Goal: Task Accomplishment & Management: Use online tool/utility

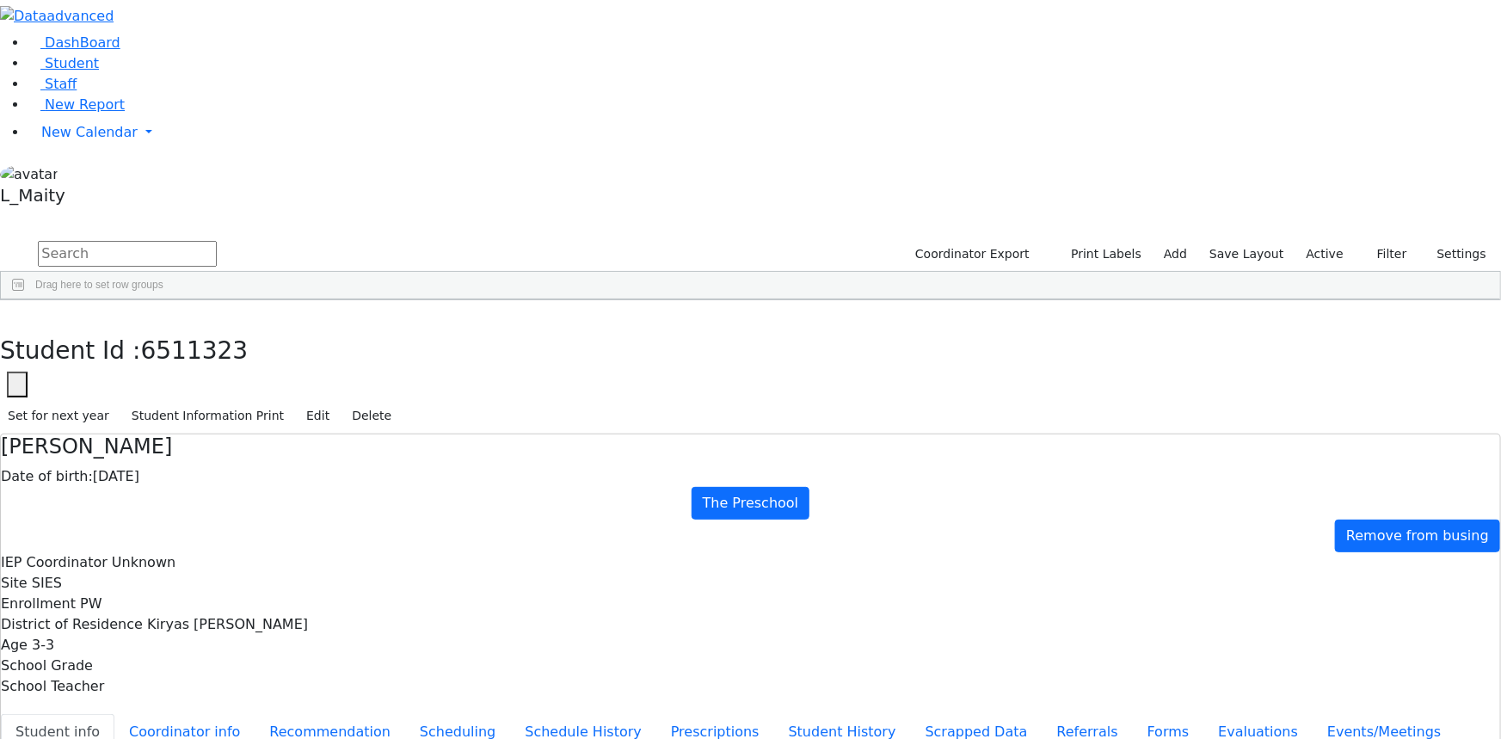
scroll to position [6099, 0]
click at [97, 71] on link "Student" at bounding box center [63, 63] width 71 height 16
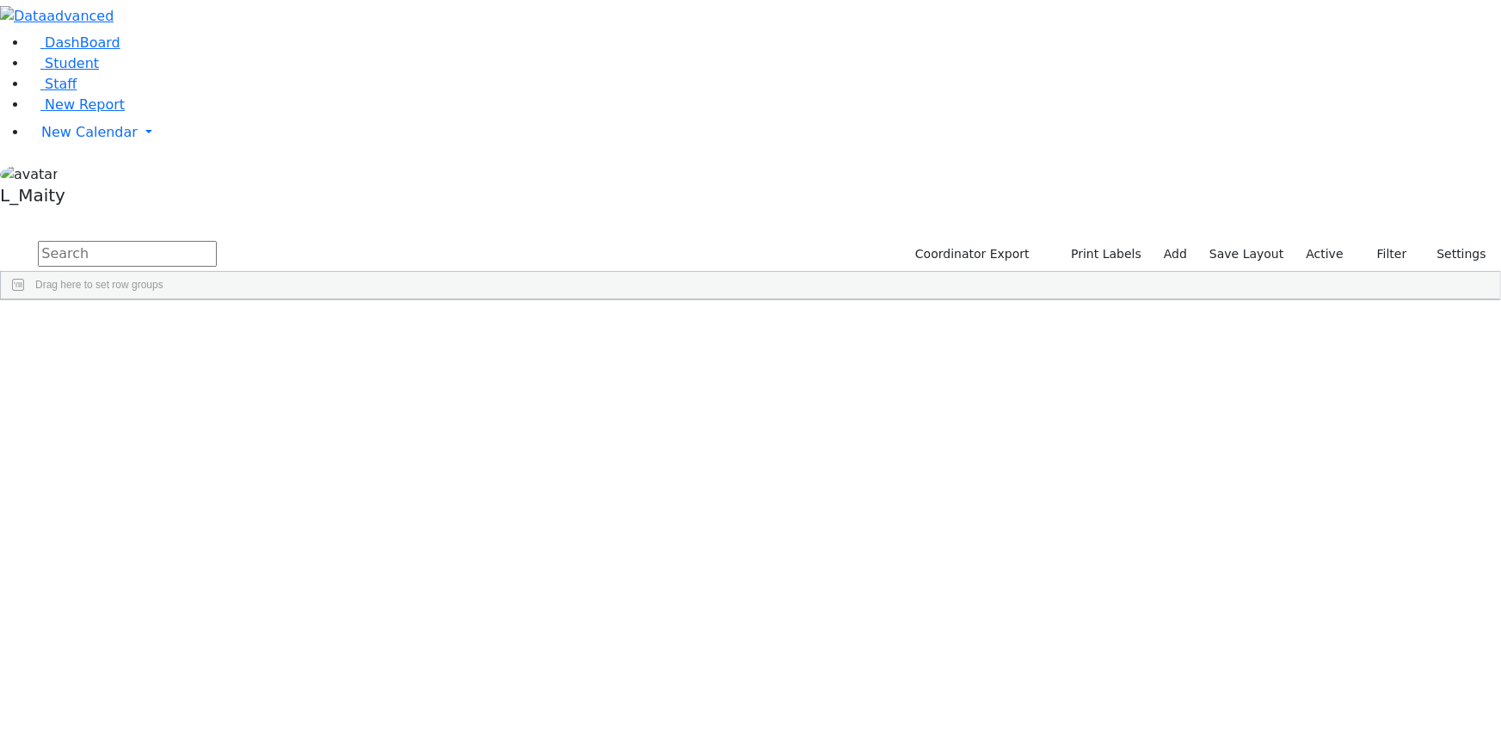
click at [217, 241] on input "text" at bounding box center [127, 254] width 179 height 26
type input "lor"
click at [290, 350] on div "Shimon" at bounding box center [241, 361] width 97 height 23
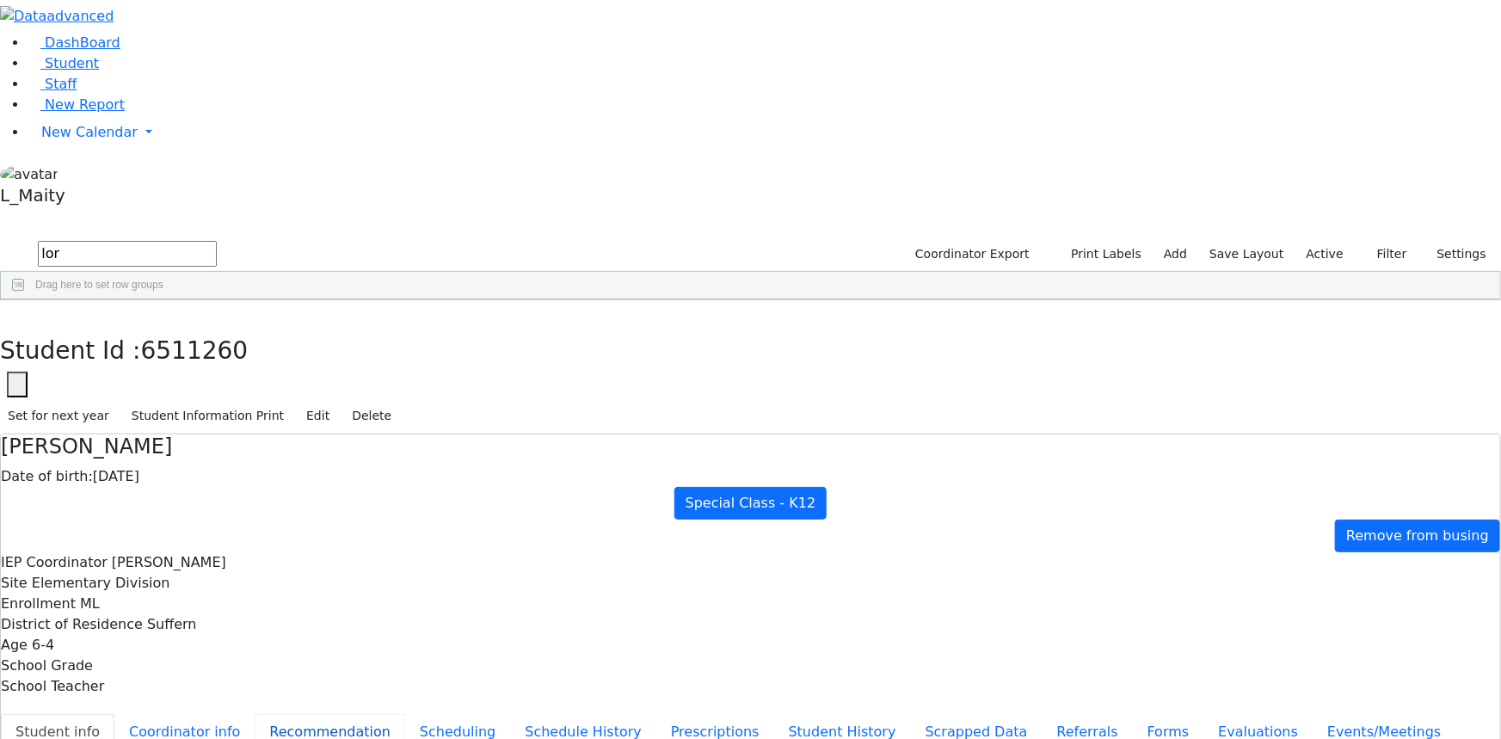
click at [374, 714] on button "Recommendation" at bounding box center [330, 732] width 151 height 36
checkbox input "true"
select select "213"
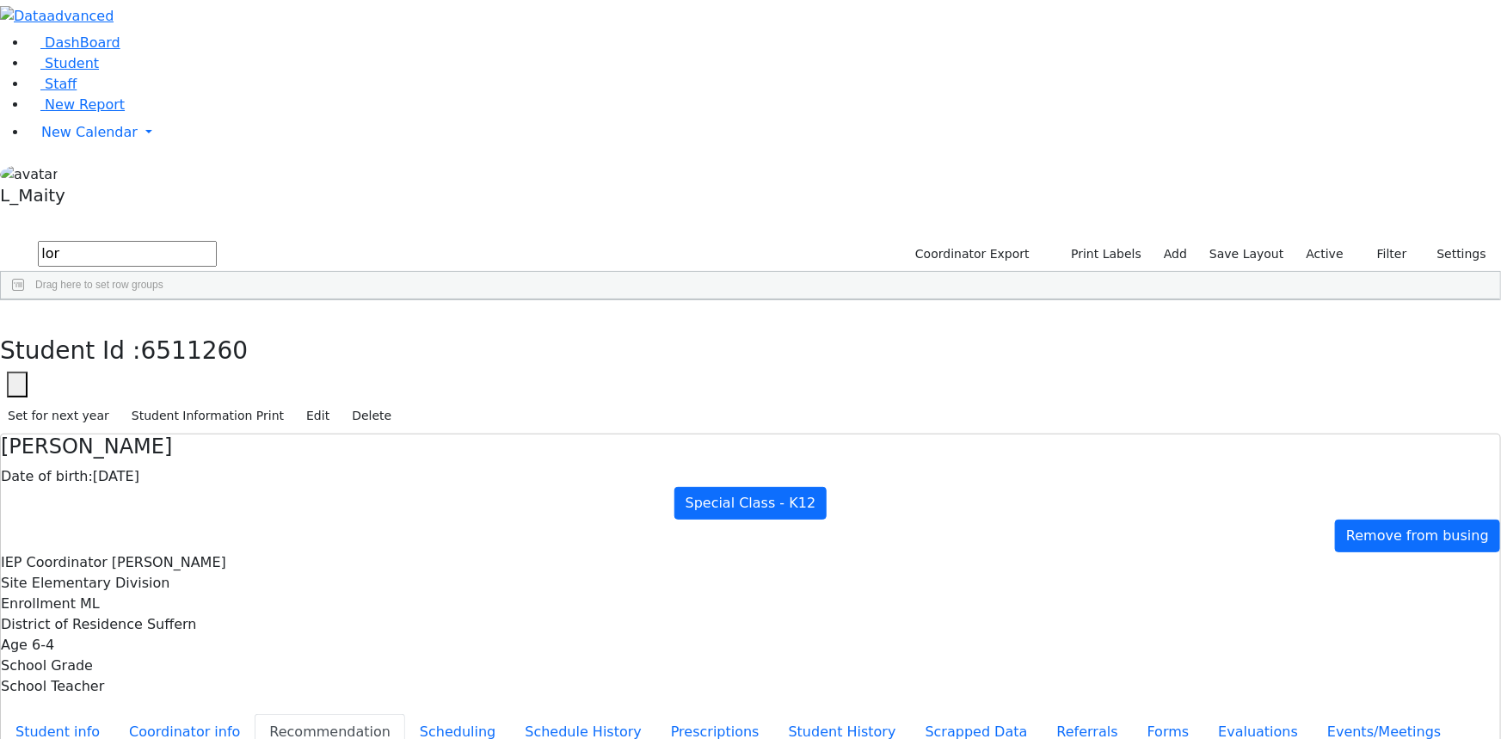
click at [94, 113] on span "New Report" at bounding box center [85, 104] width 80 height 16
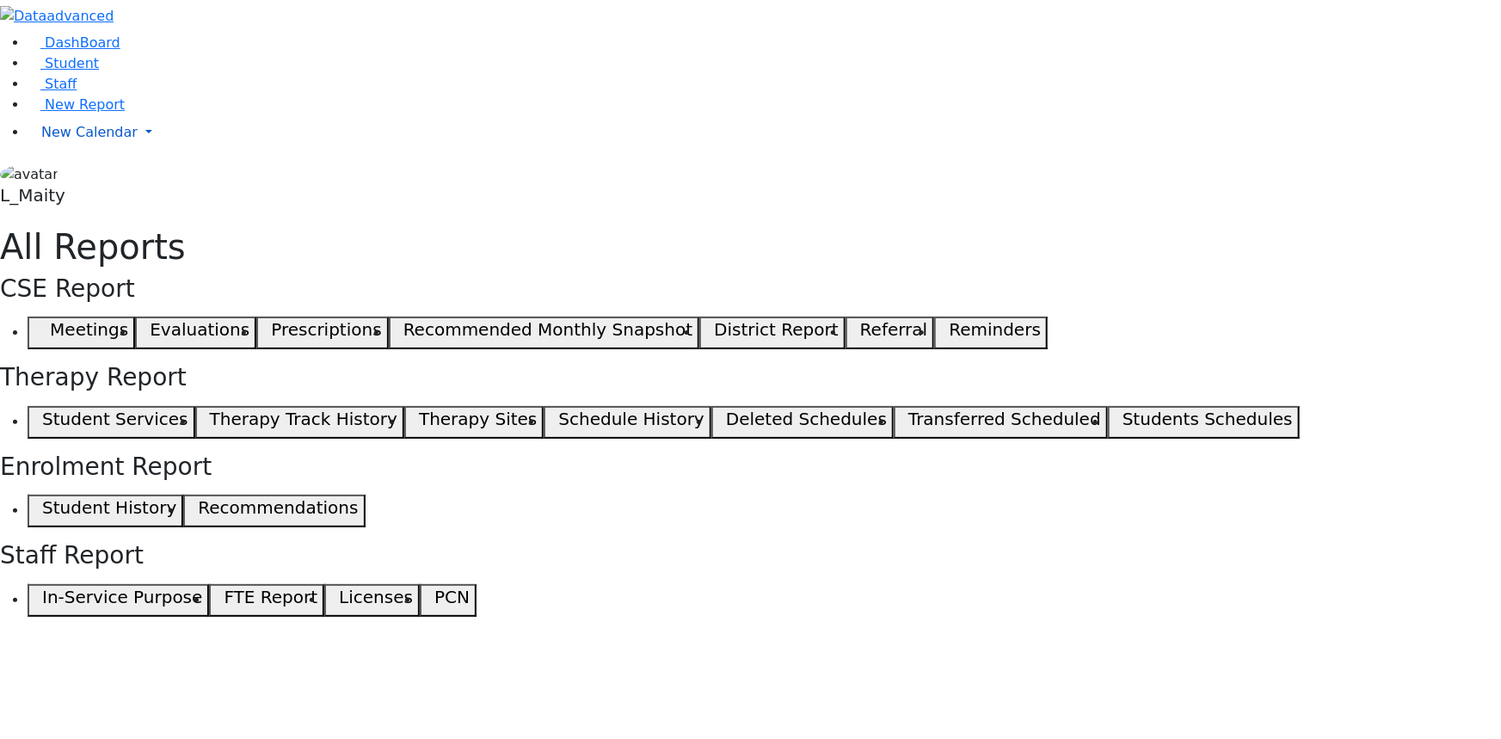
click at [71, 140] on span "New Calendar" at bounding box center [89, 132] width 96 height 16
click at [105, 195] on span "Unscheduled Student Report" at bounding box center [140, 187] width 198 height 16
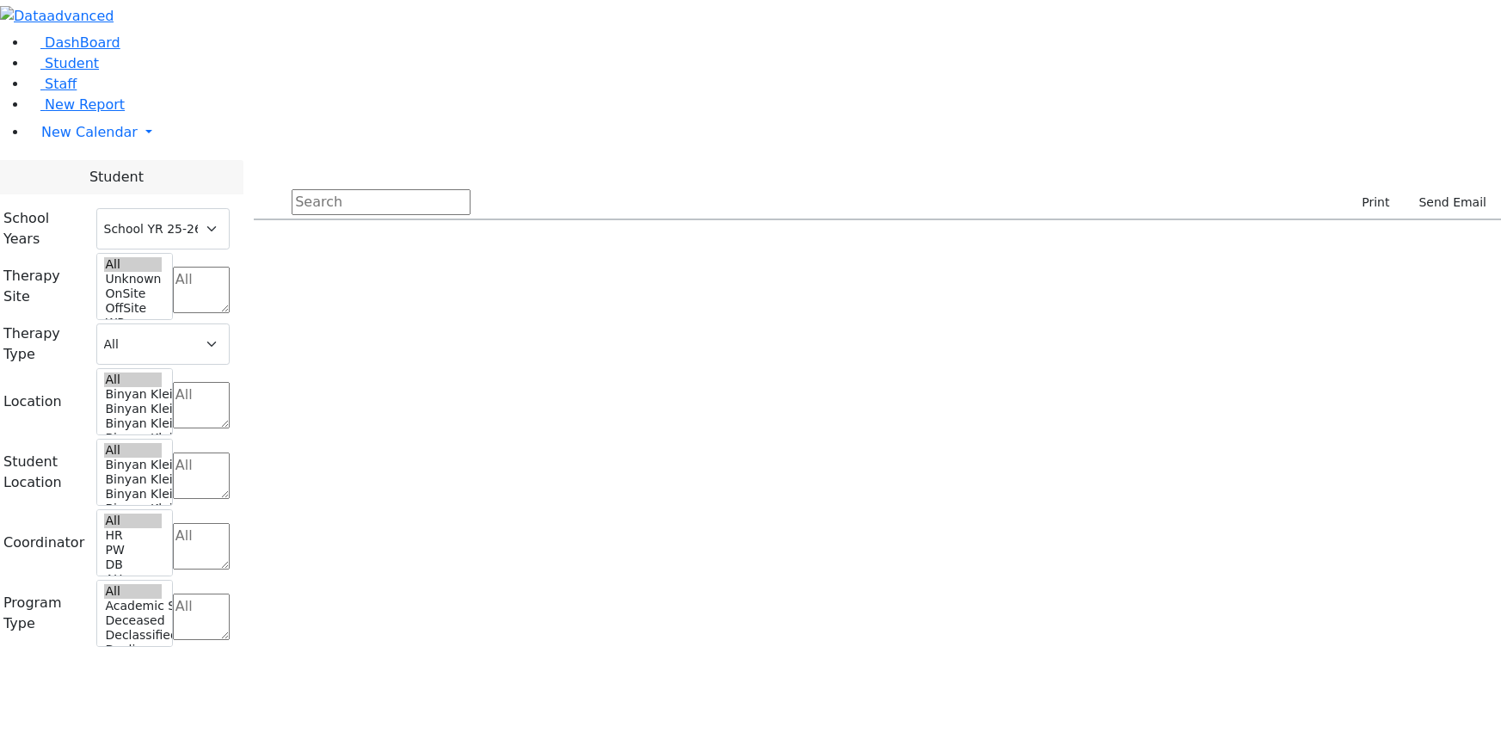
select select "212"
click at [74, 140] on span "New Calendar" at bounding box center [89, 132] width 96 height 16
click at [77, 175] on span "Calendar" at bounding box center [68, 166] width 62 height 16
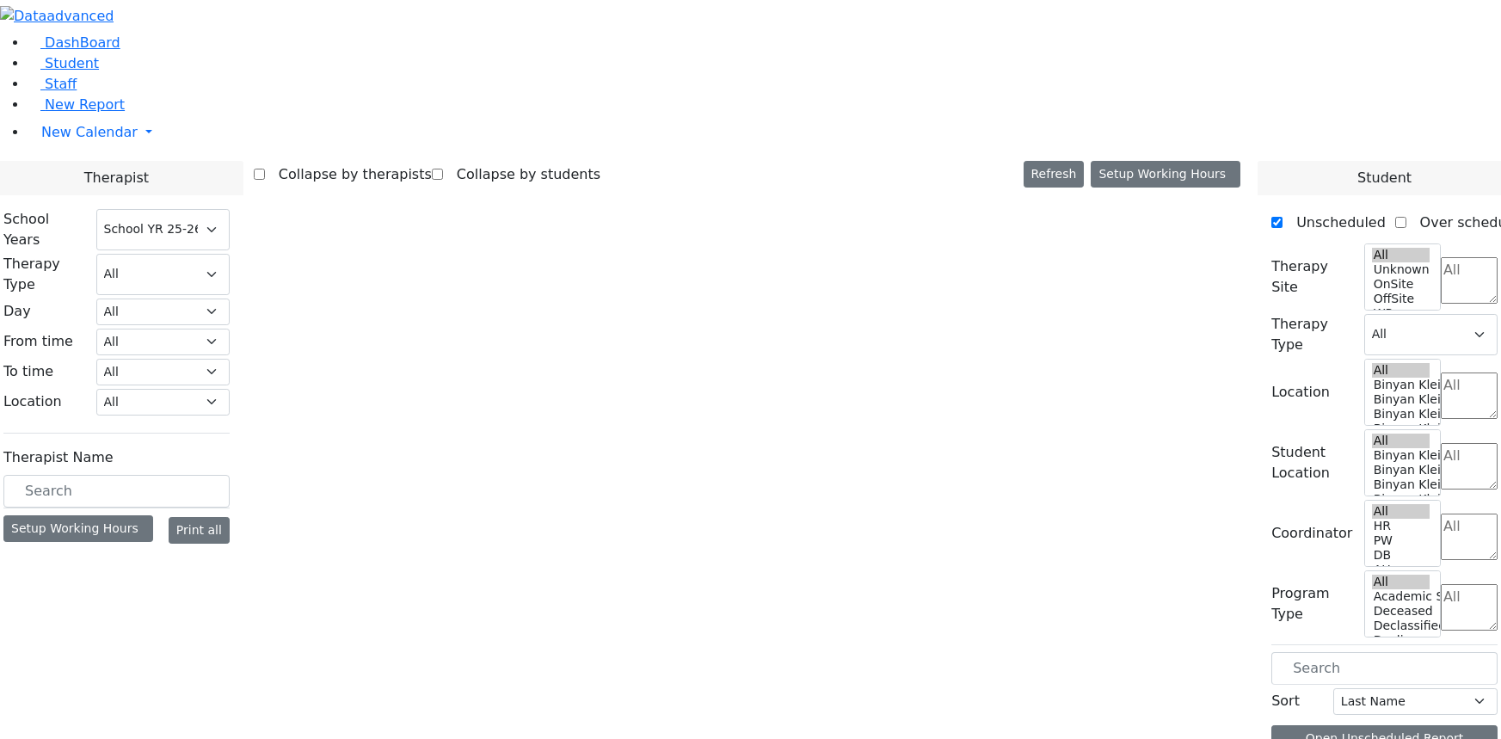
select select "212"
select select "3"
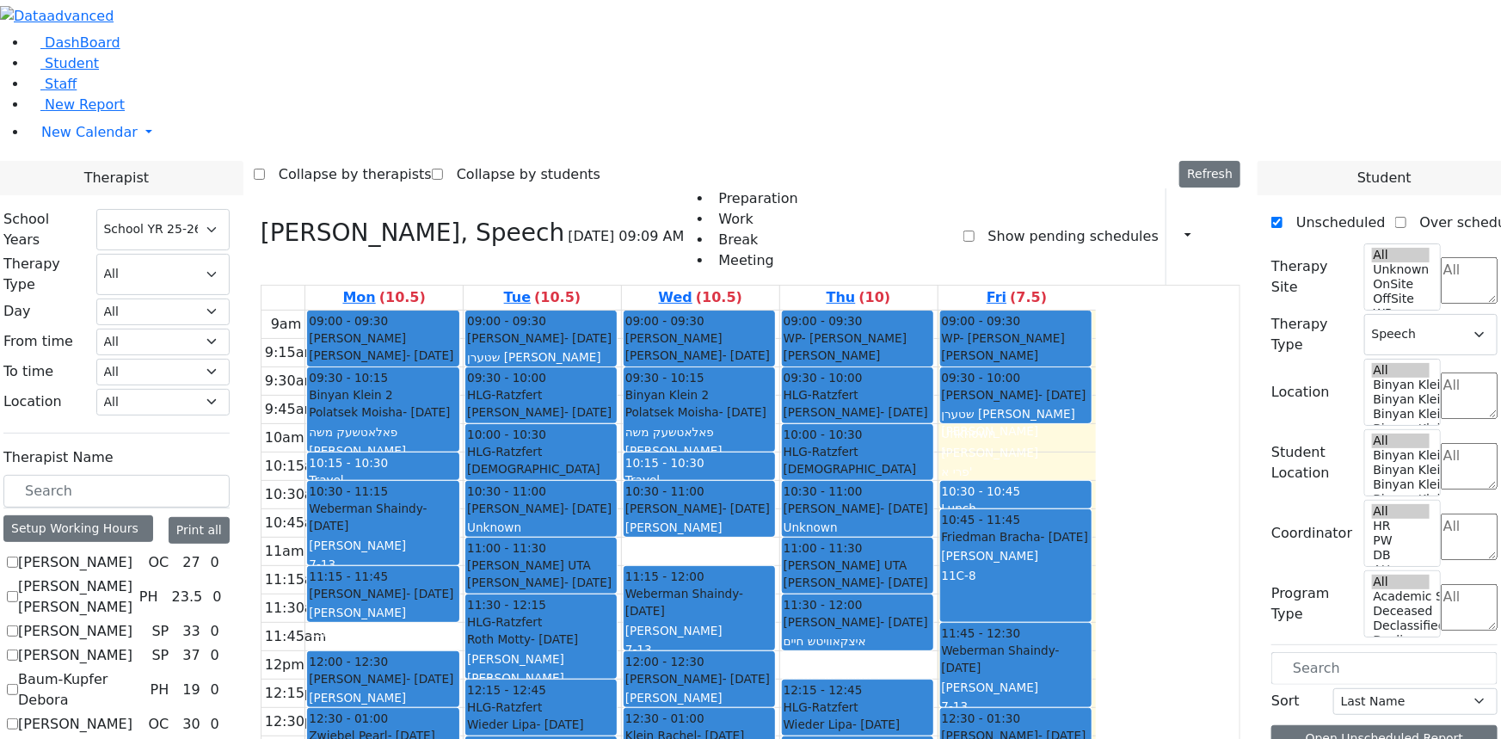
scroll to position [1407, 0]
checkbox input "true"
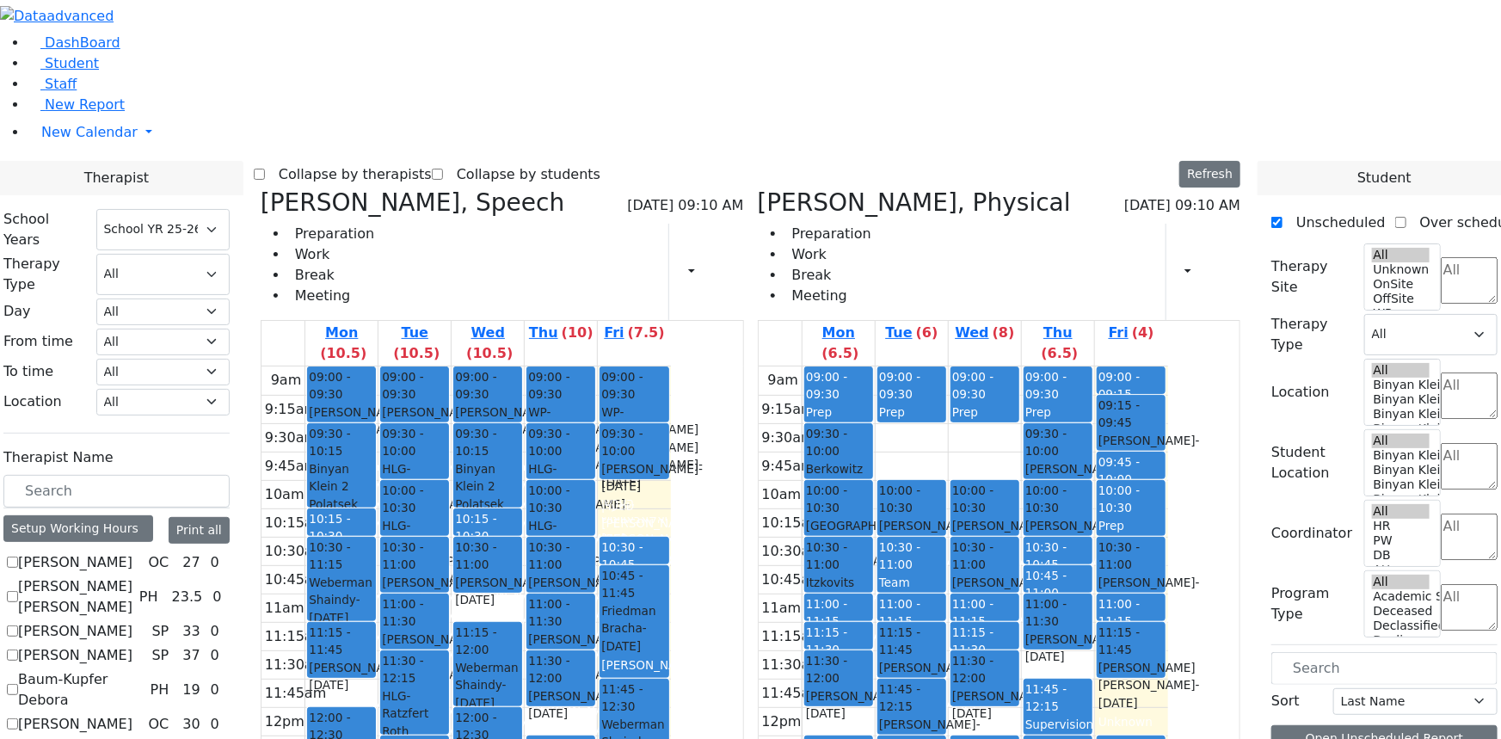
click at [261, 188] on icon at bounding box center [261, 202] width 0 height 28
select select "2"
checkbox input "false"
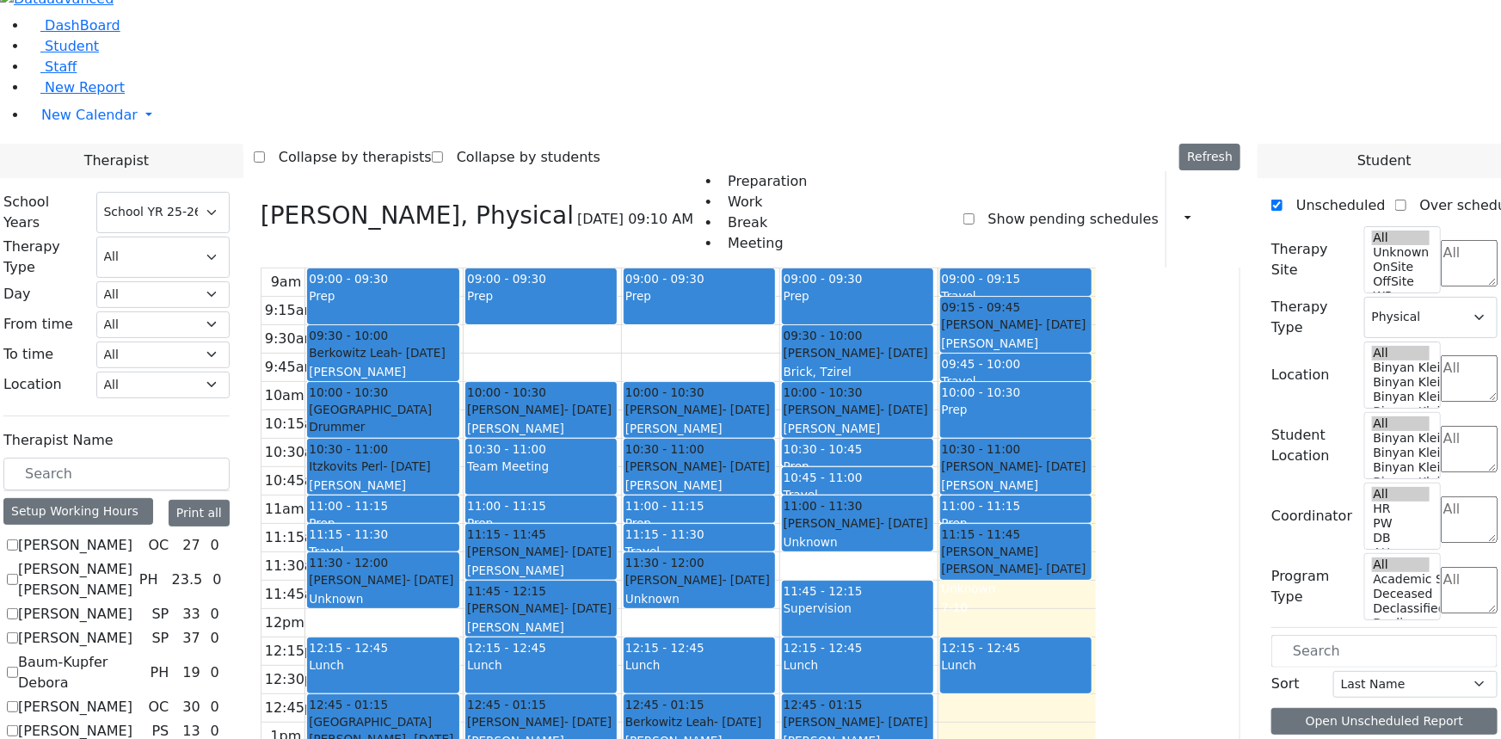
scroll to position [47, 0]
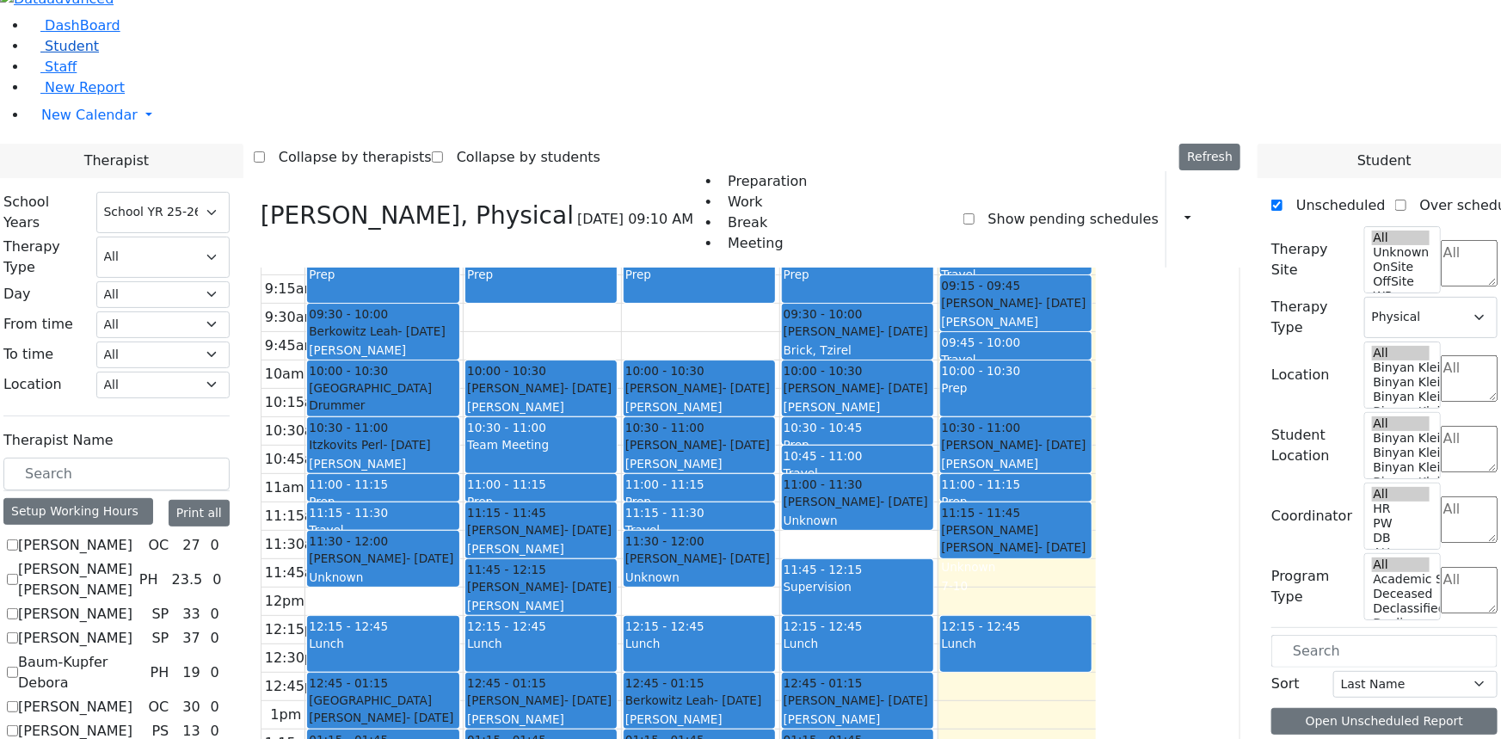
click at [45, 54] on span "Student" at bounding box center [72, 46] width 54 height 16
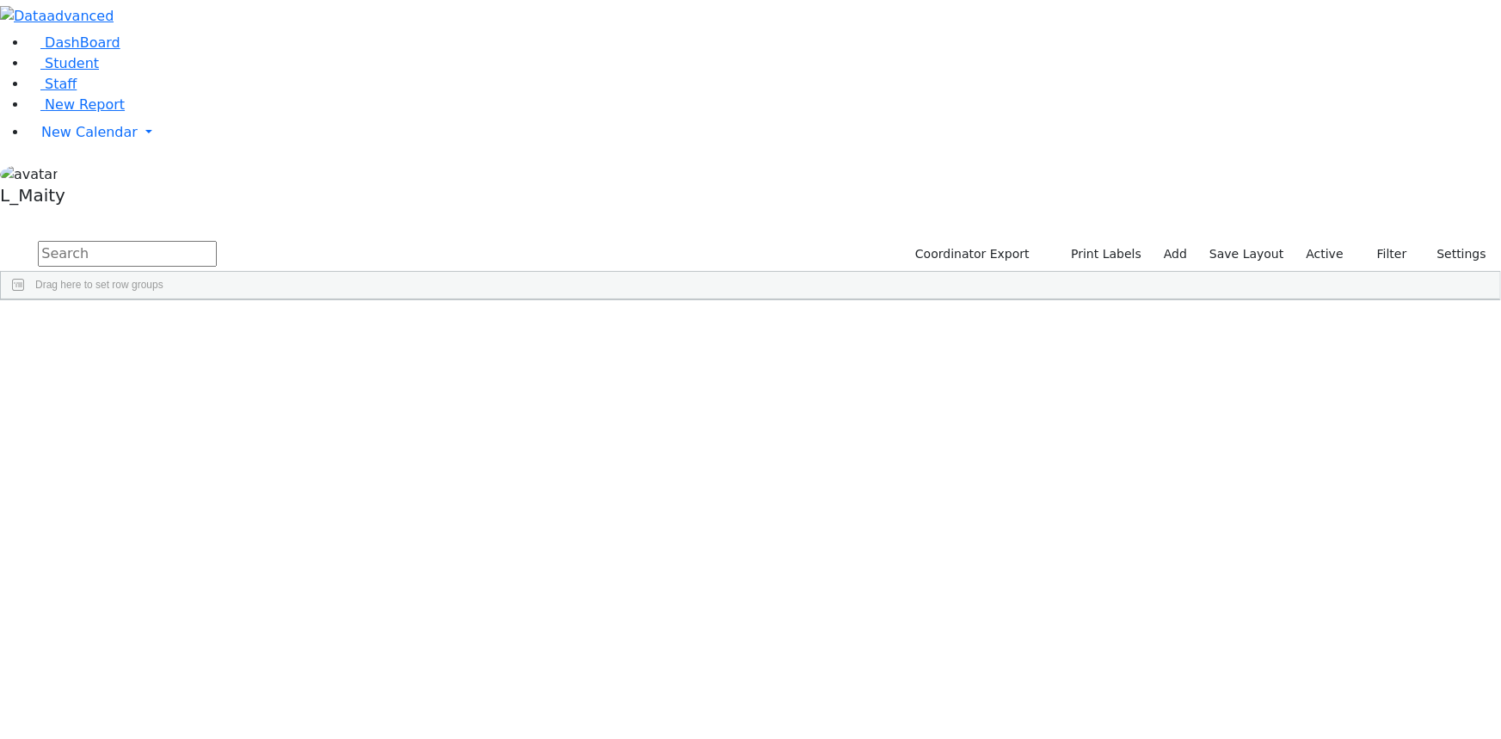
scroll to position [6882, 0]
click at [387, 599] on div "12/06/2009" at bounding box center [338, 610] width 97 height 23
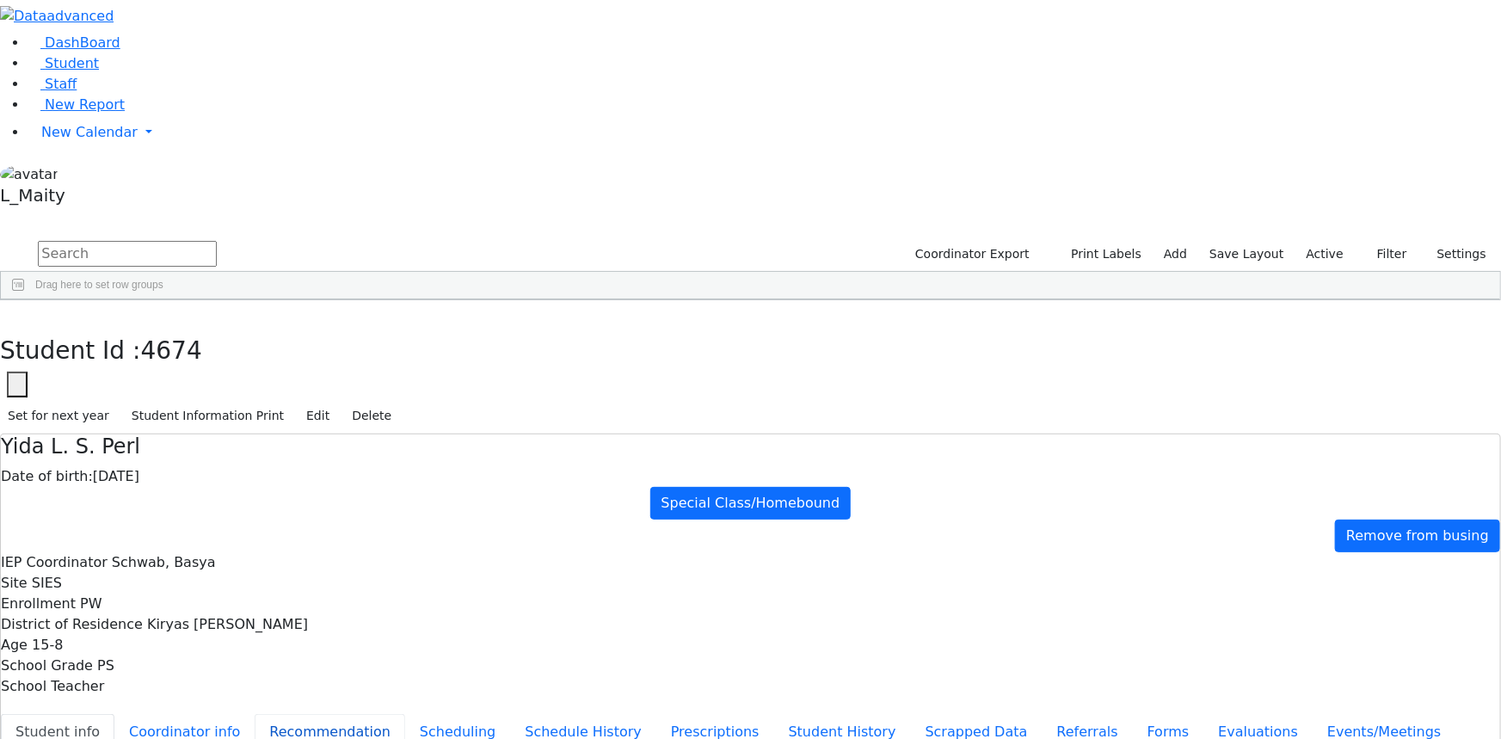
click at [377, 714] on button "Recommendation" at bounding box center [330, 732] width 151 height 36
checkbox input "true"
click at [405, 714] on button "Scheduling" at bounding box center [457, 732] width 105 height 36
click at [96, 140] on span "New Calendar" at bounding box center [89, 132] width 96 height 16
click at [89, 175] on span "Calendar" at bounding box center [68, 166] width 62 height 16
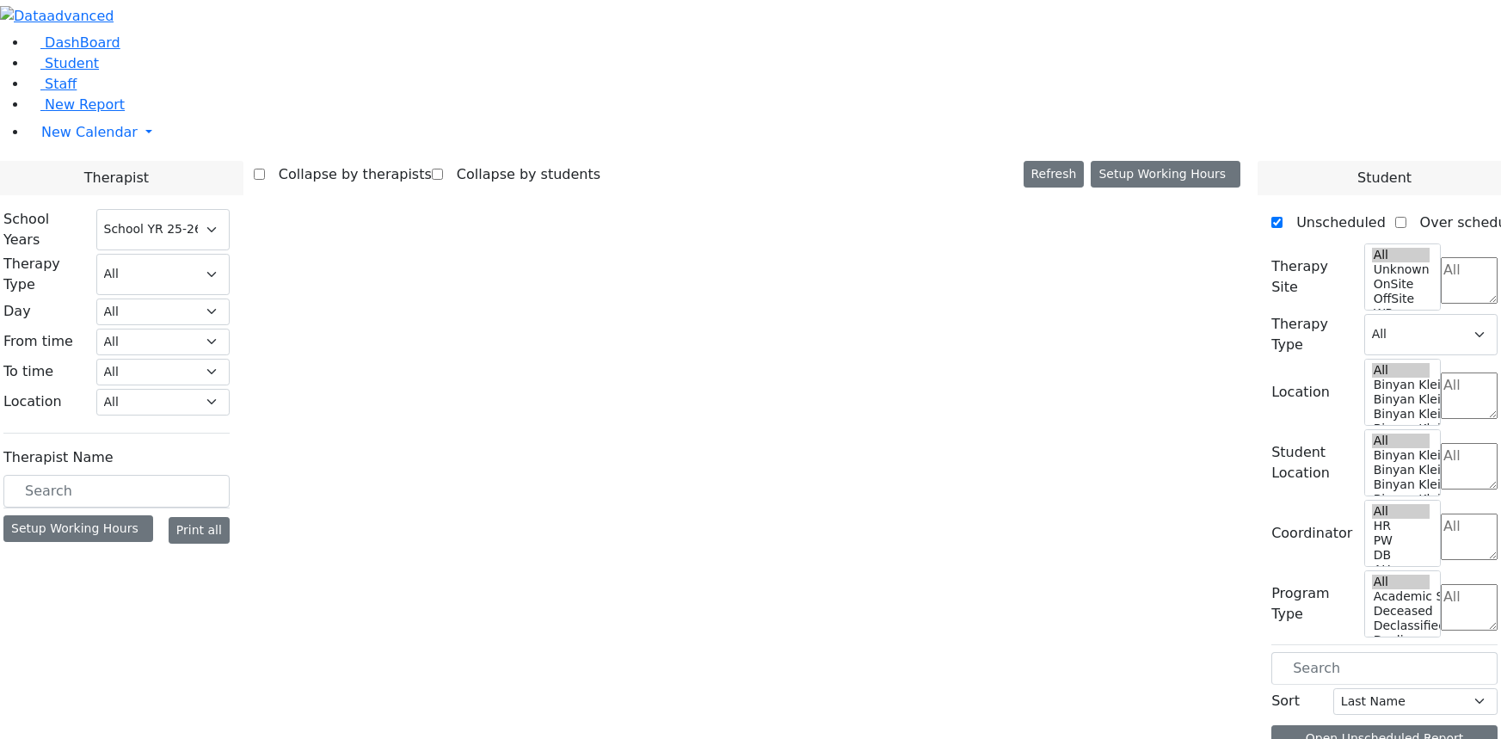
select select "212"
select select "2"
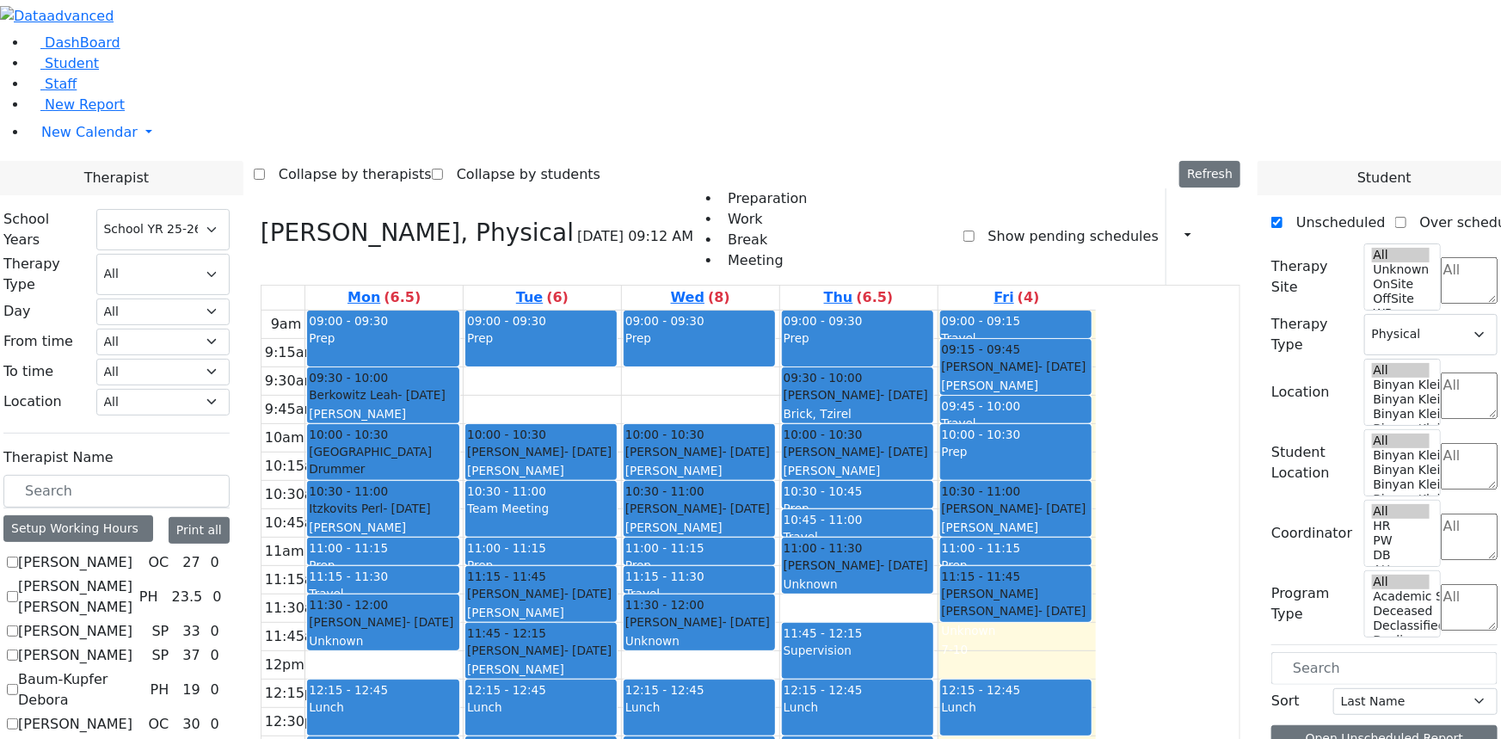
scroll to position [312, 0]
click at [1178, 228] on icon "button" at bounding box center [1178, 236] width 0 height 16
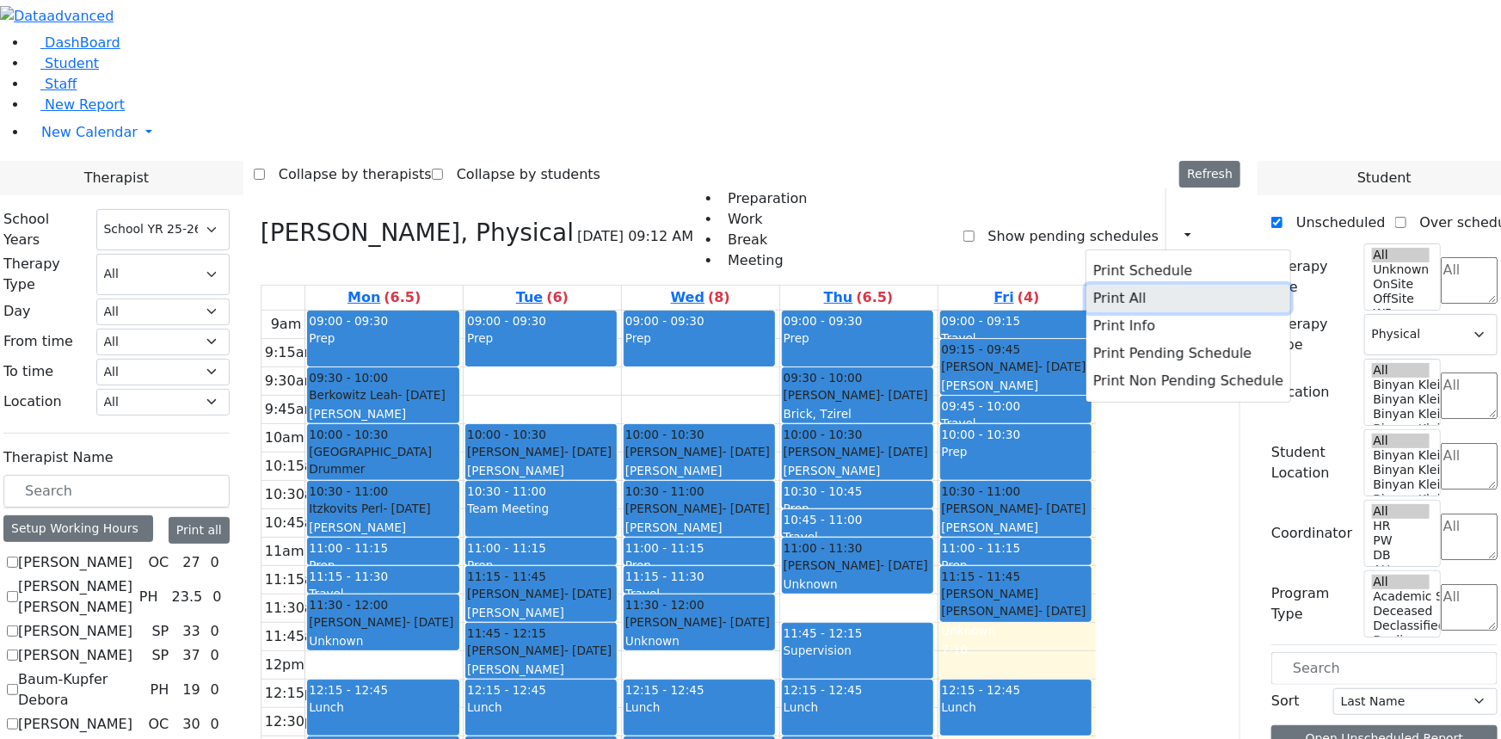
click at [1112, 285] on button "Print All" at bounding box center [1188, 299] width 204 height 28
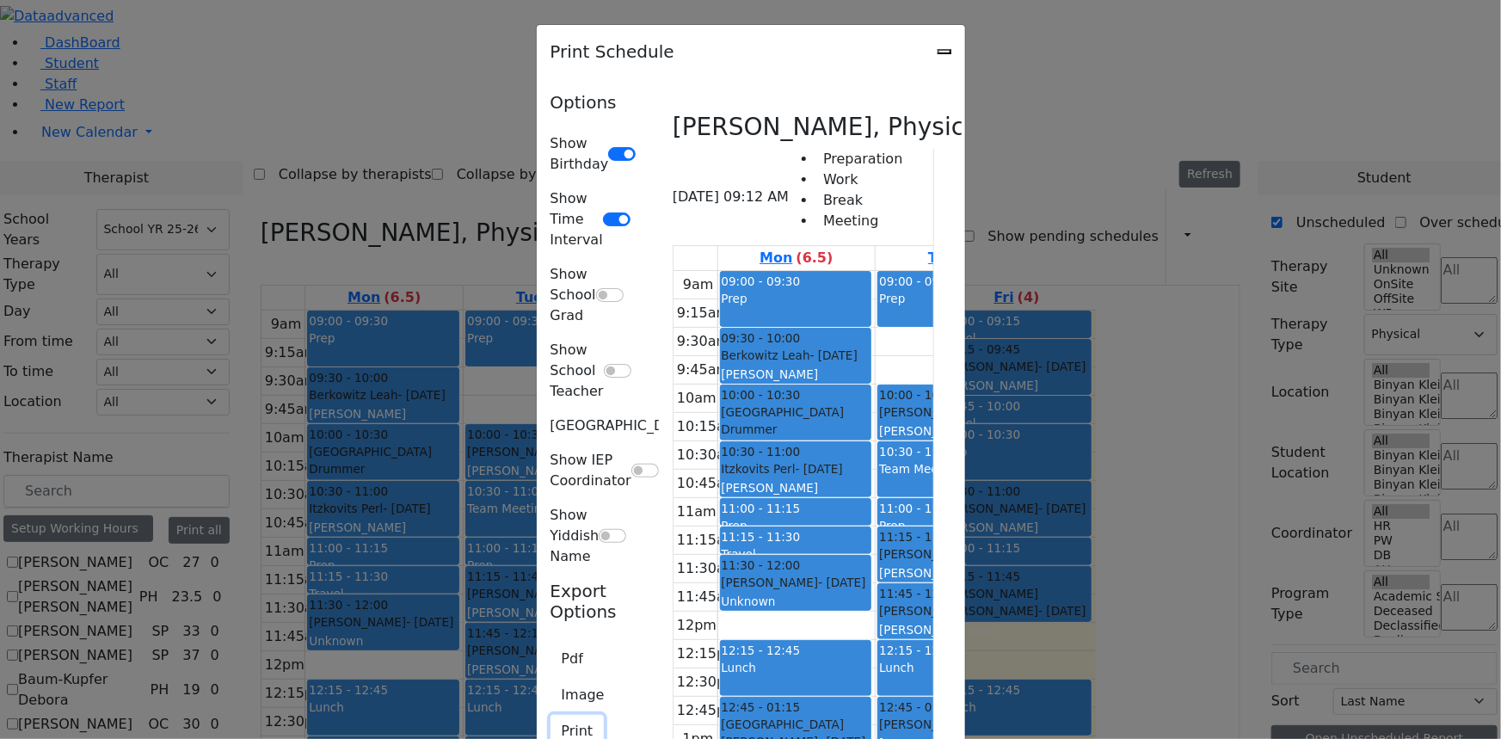
click at [551, 715] on button "Print" at bounding box center [578, 731] width 54 height 33
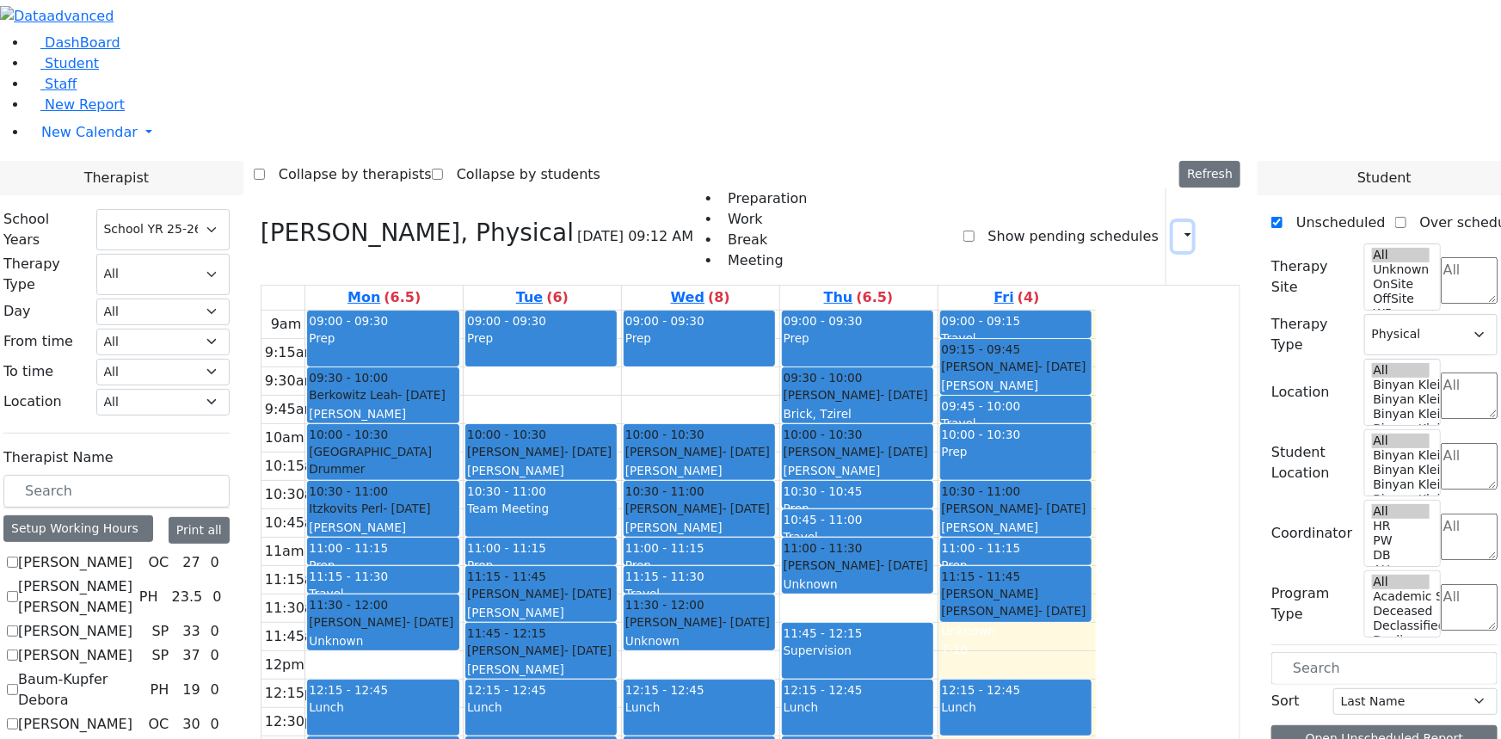
click at [1178, 228] on icon "button" at bounding box center [1178, 236] width 0 height 16
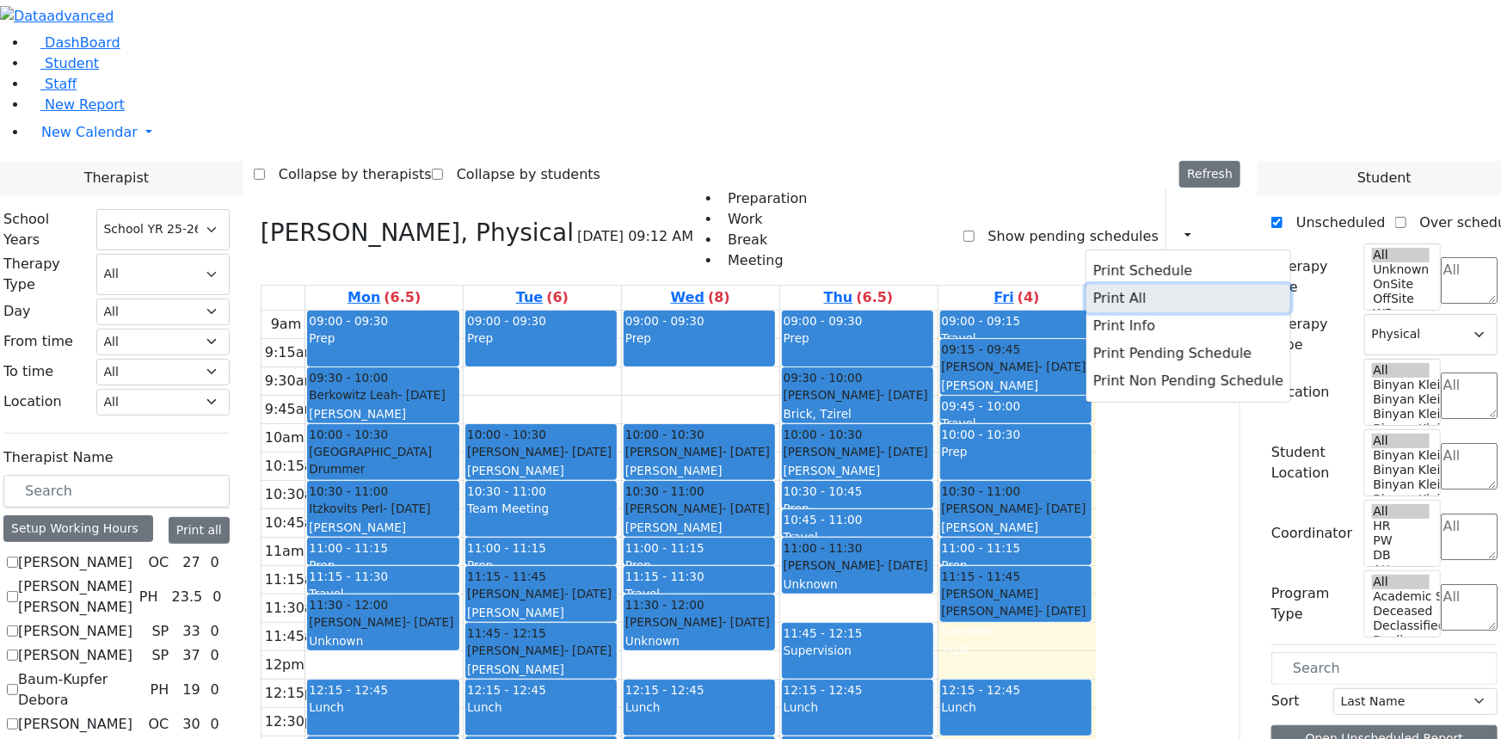
click at [1138, 285] on button "Print All" at bounding box center [1188, 299] width 204 height 28
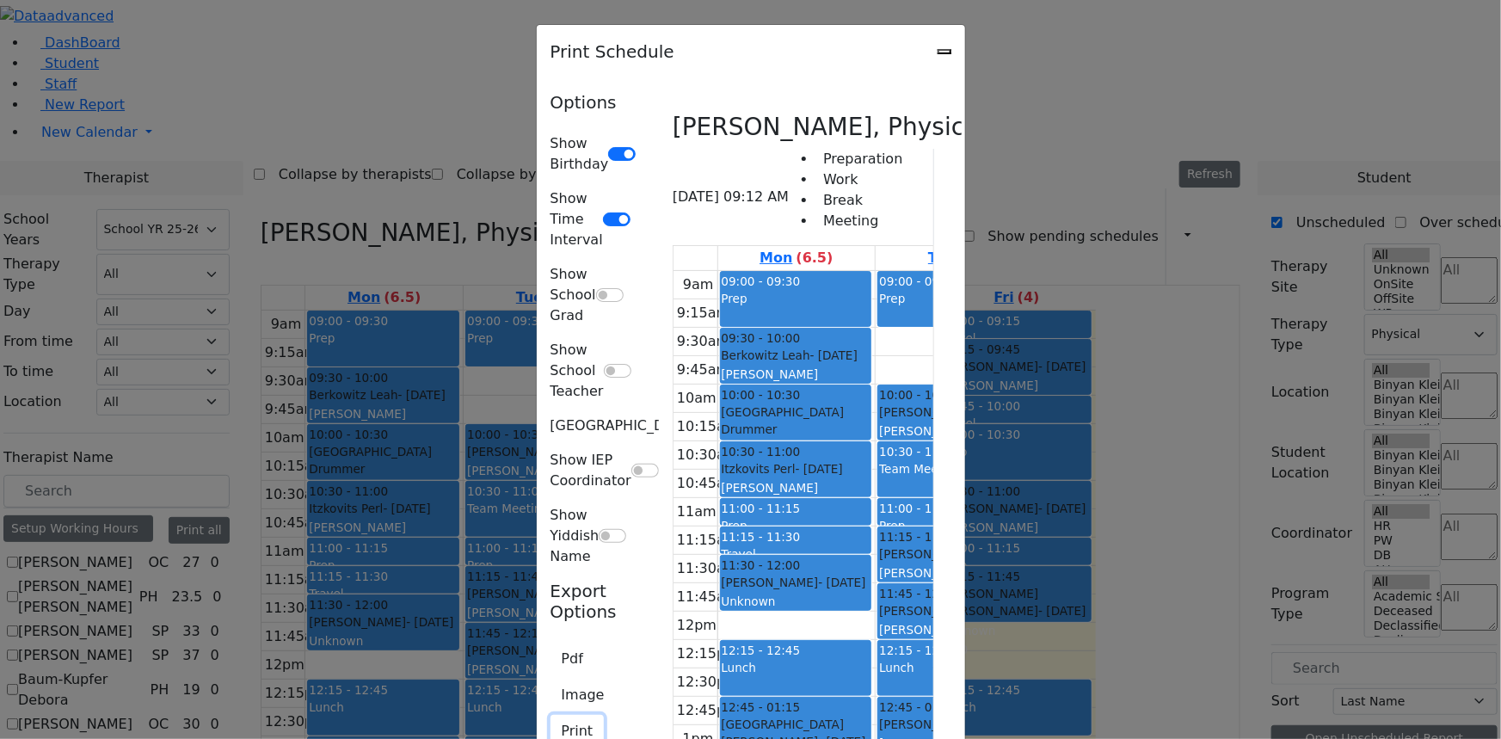
click at [551, 715] on button "Print" at bounding box center [578, 731] width 54 height 33
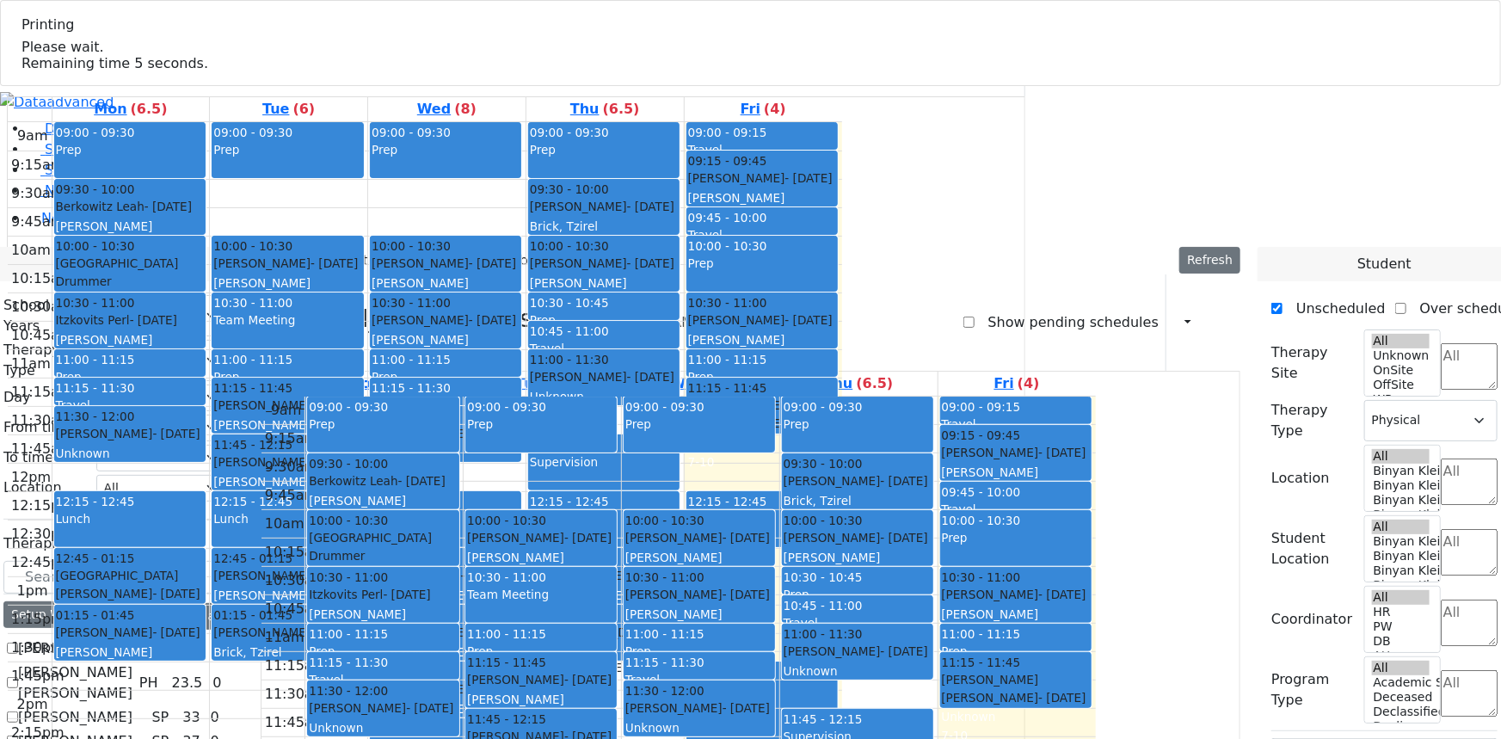
select select "212"
select select "2"
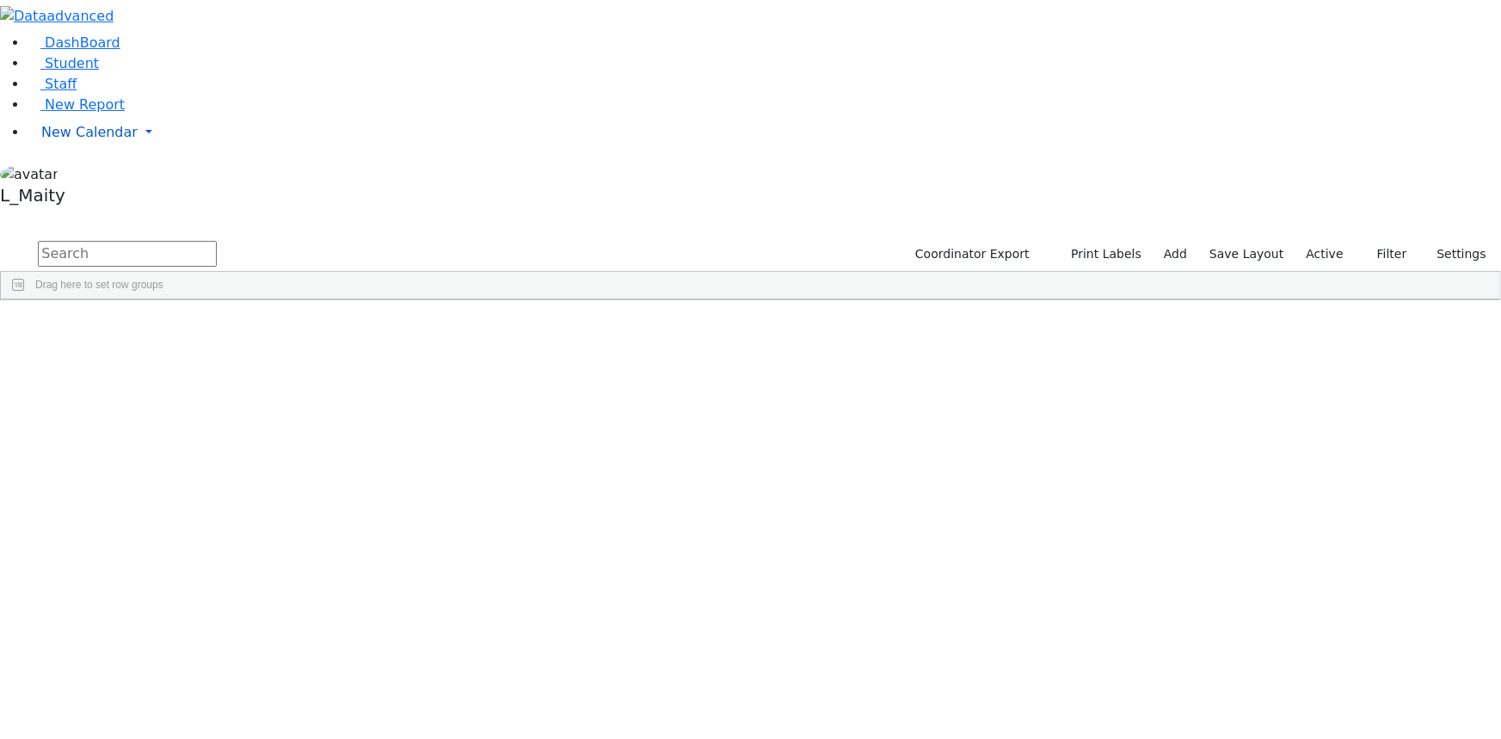
click at [85, 140] on span "New Calendar" at bounding box center [89, 132] width 96 height 16
click at [86, 175] on span "Calendar" at bounding box center [68, 166] width 62 height 16
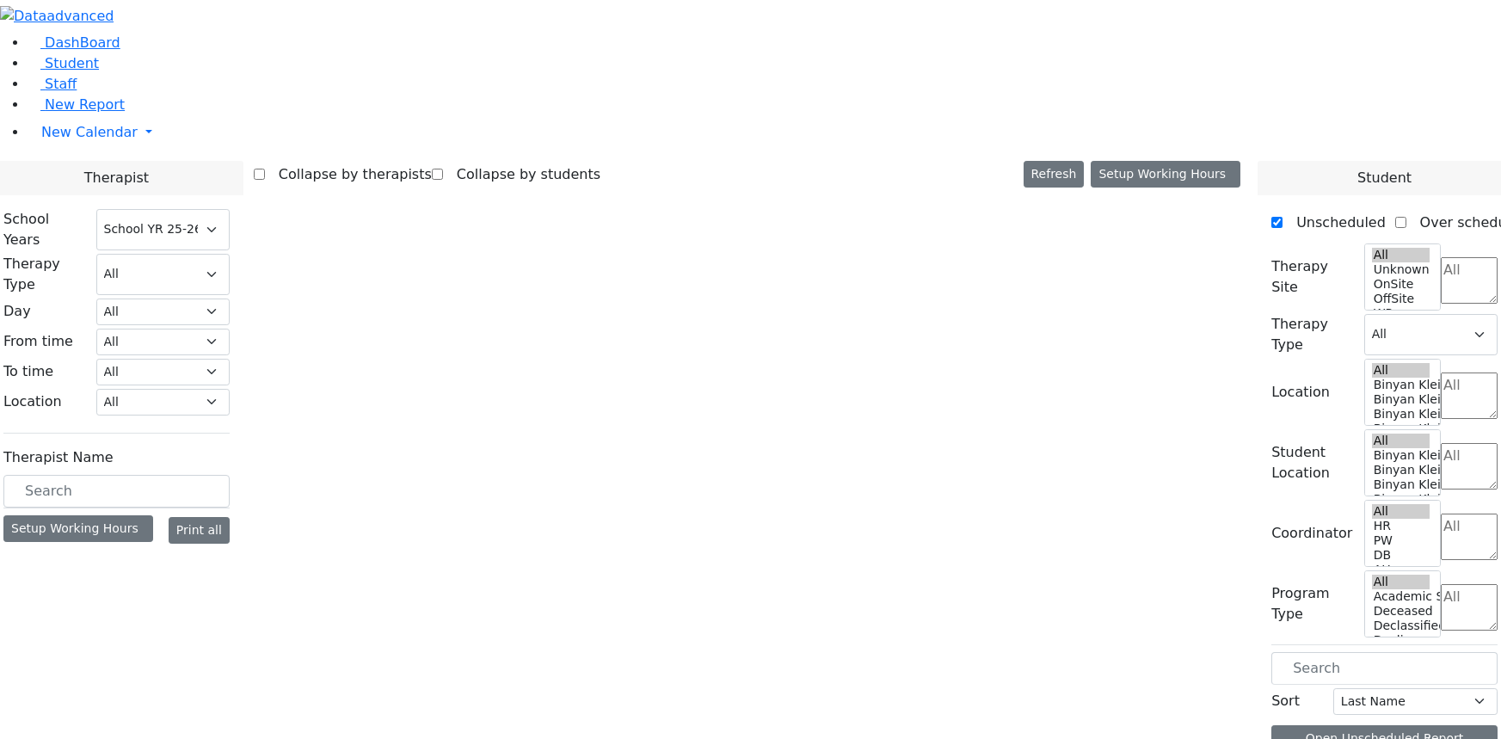
select select "212"
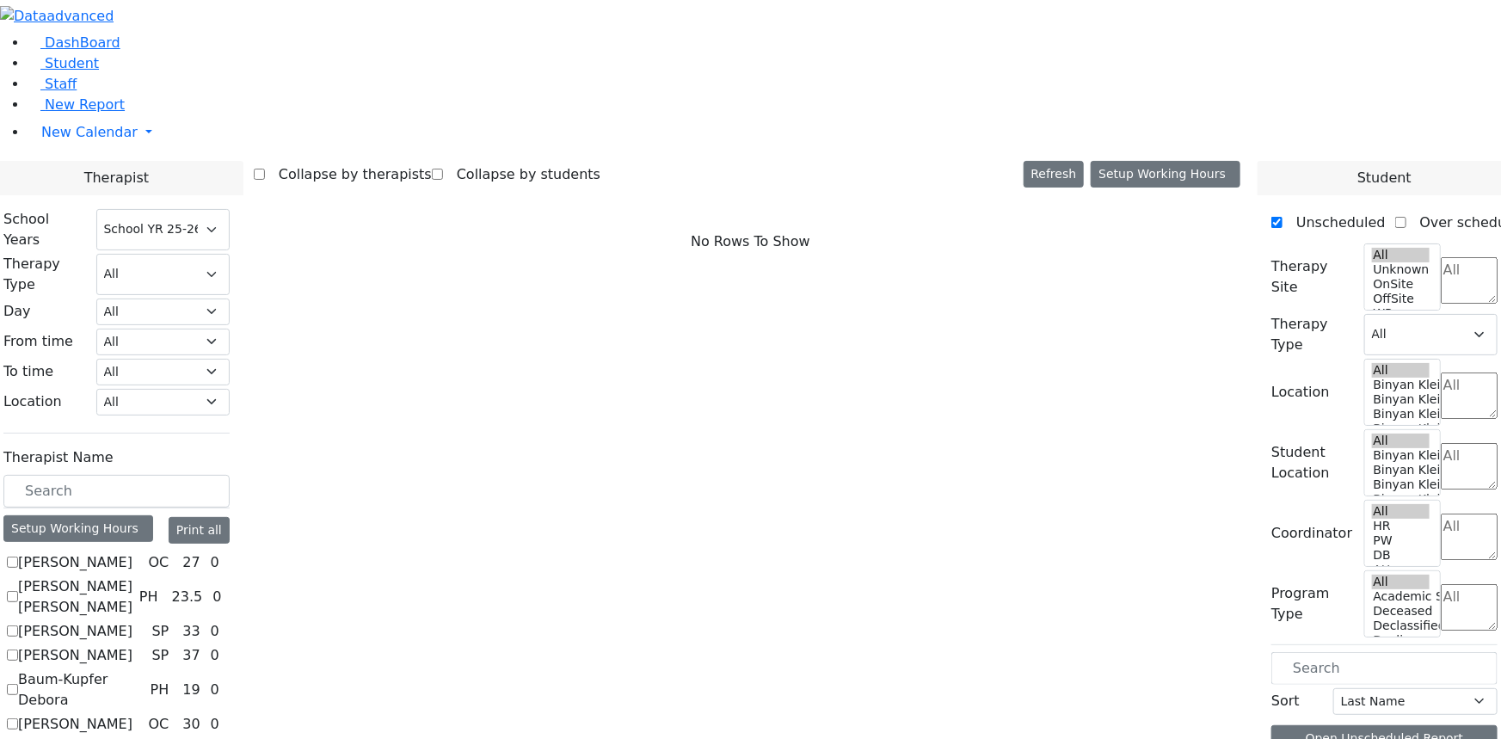
scroll to position [156, 0]
checkbox input "true"
select select "2"
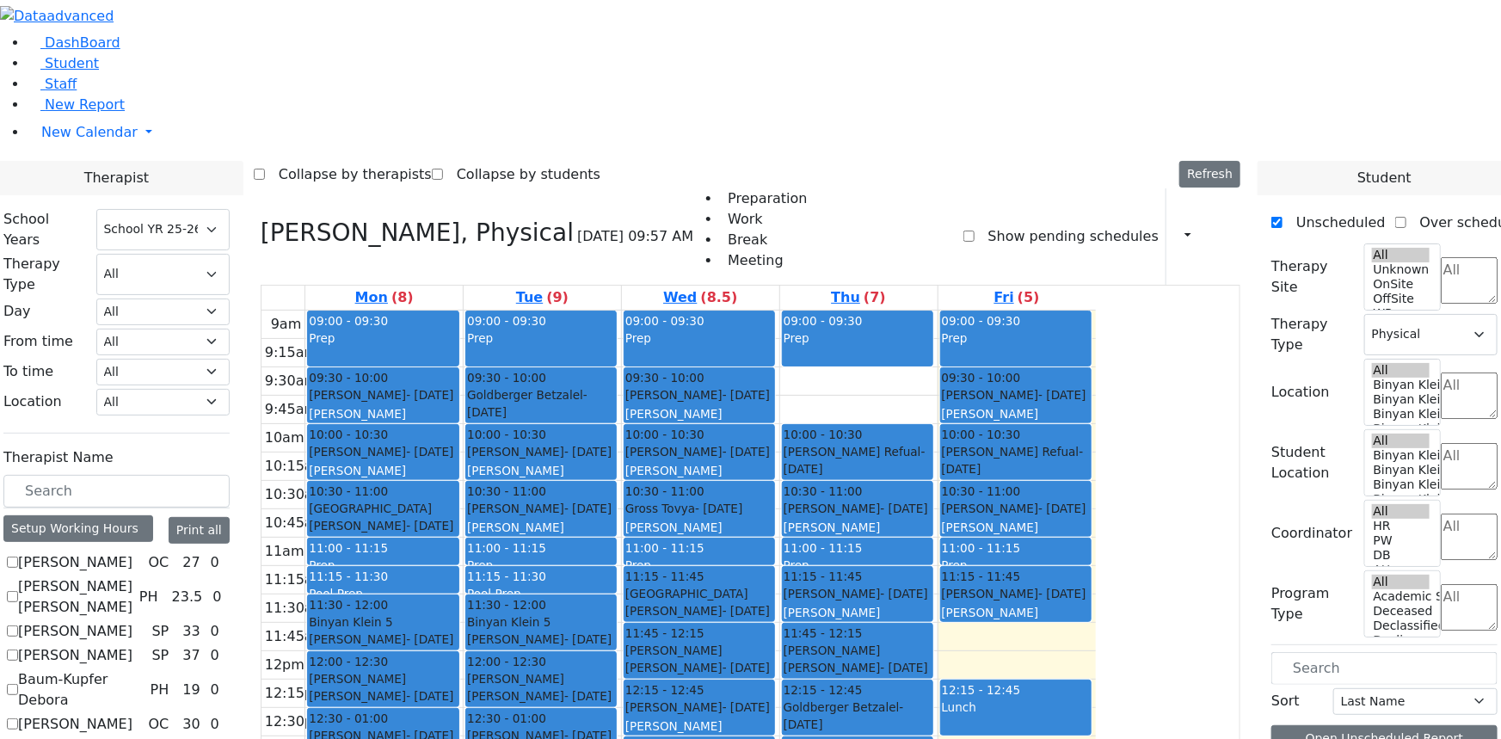
scroll to position [1251, 0]
checkbox input "true"
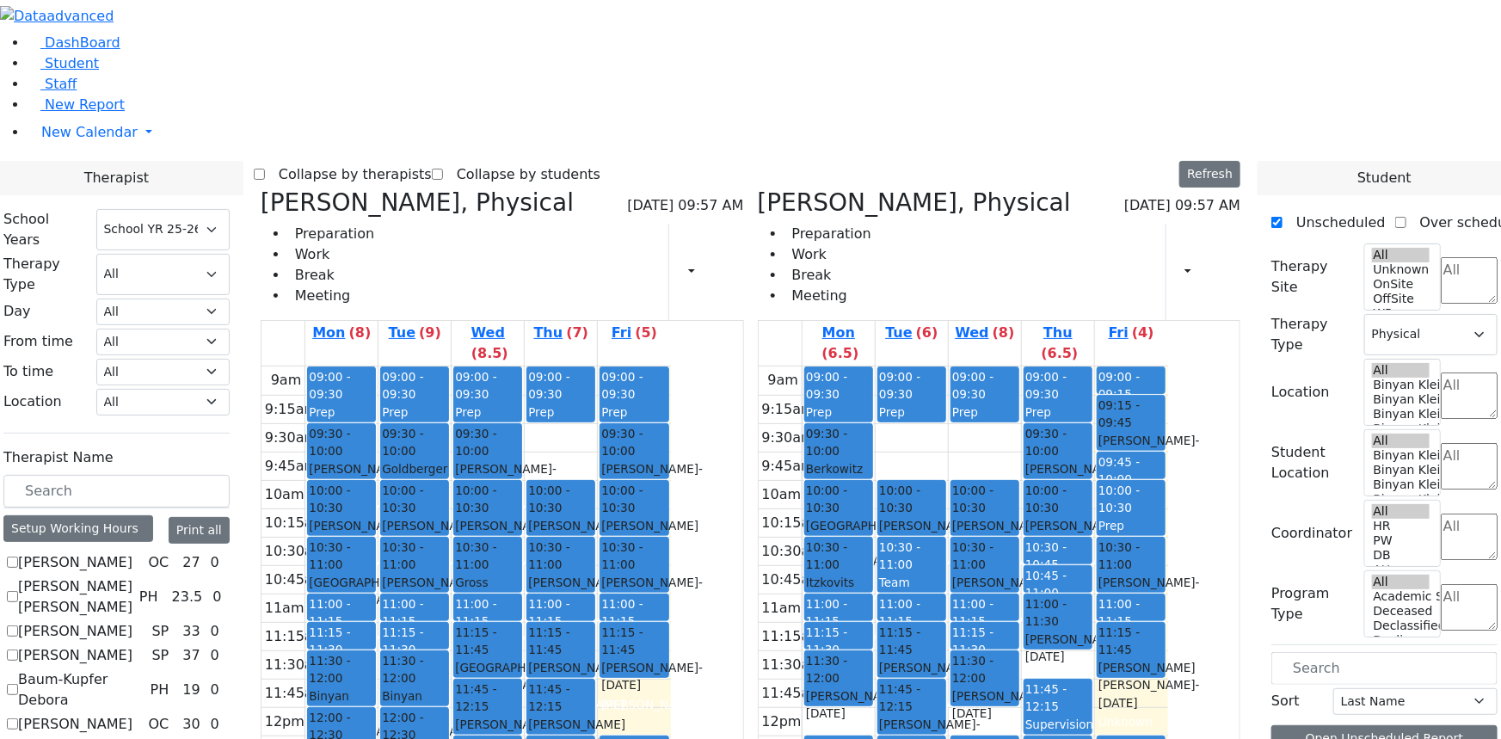
checkbox input "true"
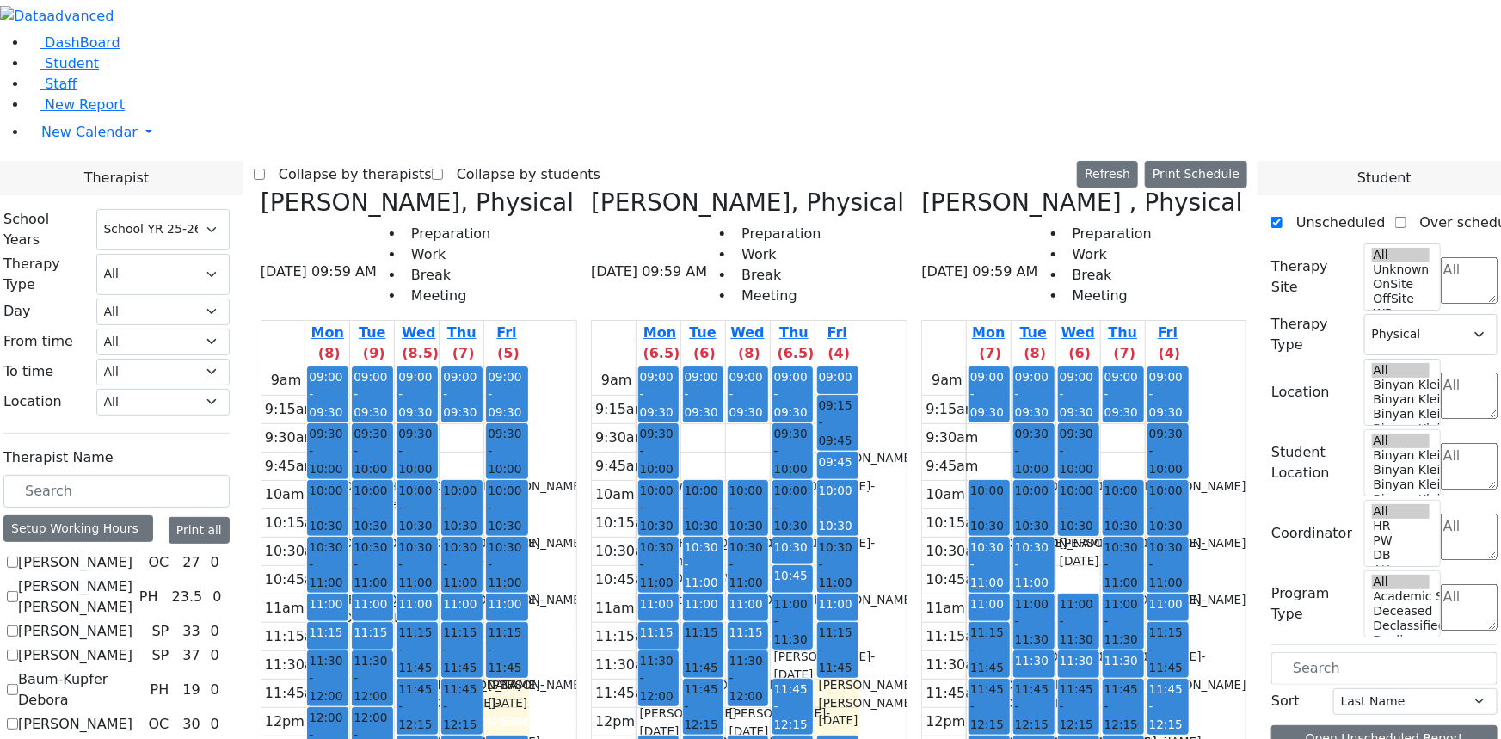
click at [422, 161] on label "Collapse by therapists" at bounding box center [348, 175] width 167 height 28
click at [265, 169] on input "Collapse by therapists" at bounding box center [259, 174] width 11 height 11
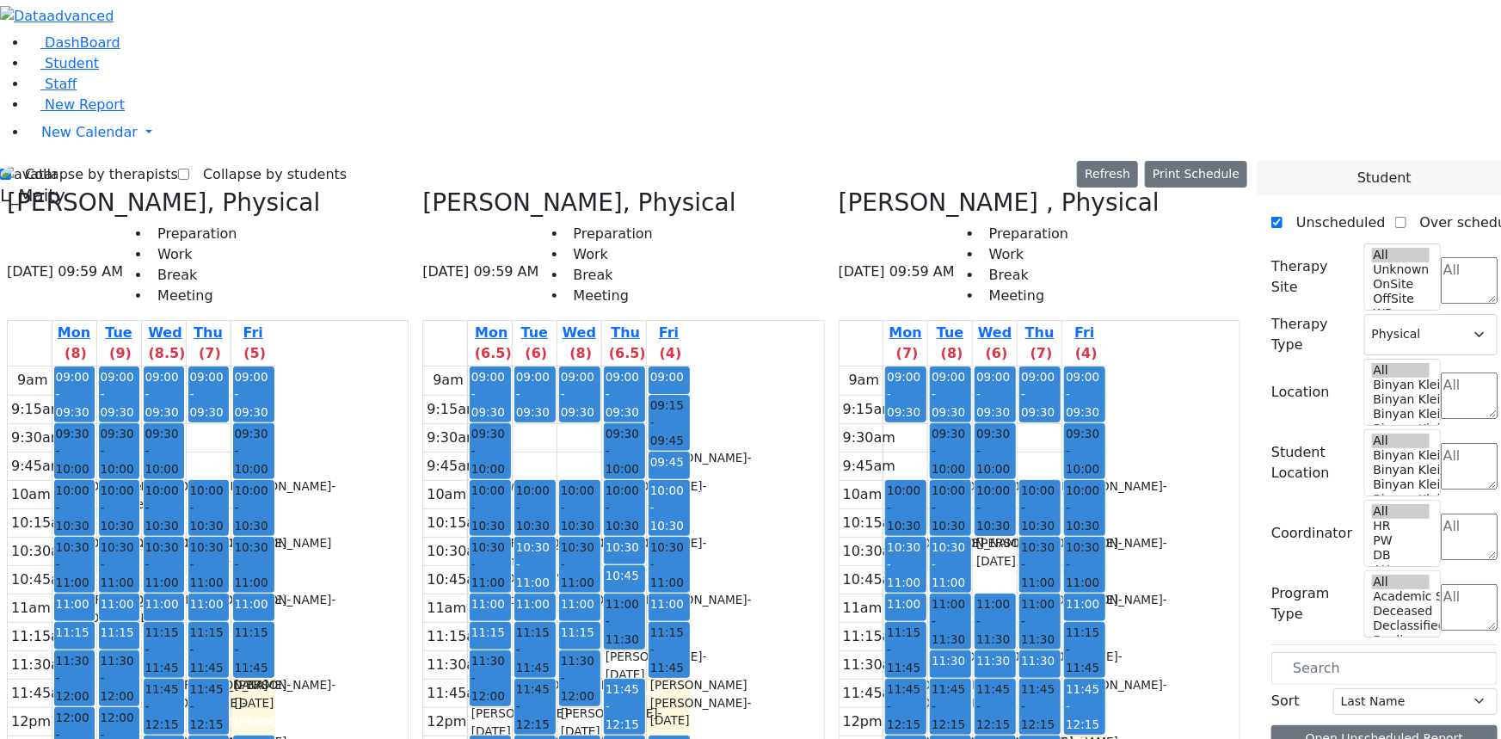
drag, startPoint x: 1160, startPoint y: 514, endPoint x: 1154, endPoint y: 551, distance: 38.2
click at [1061, 366] on div "09:00 - 09:30 Prep 10:00 - 10:30 Braun Bracha - 01/19/2009 Kosowsky, Elana Grad…" at bounding box center [1039, 366] width 41 height 0
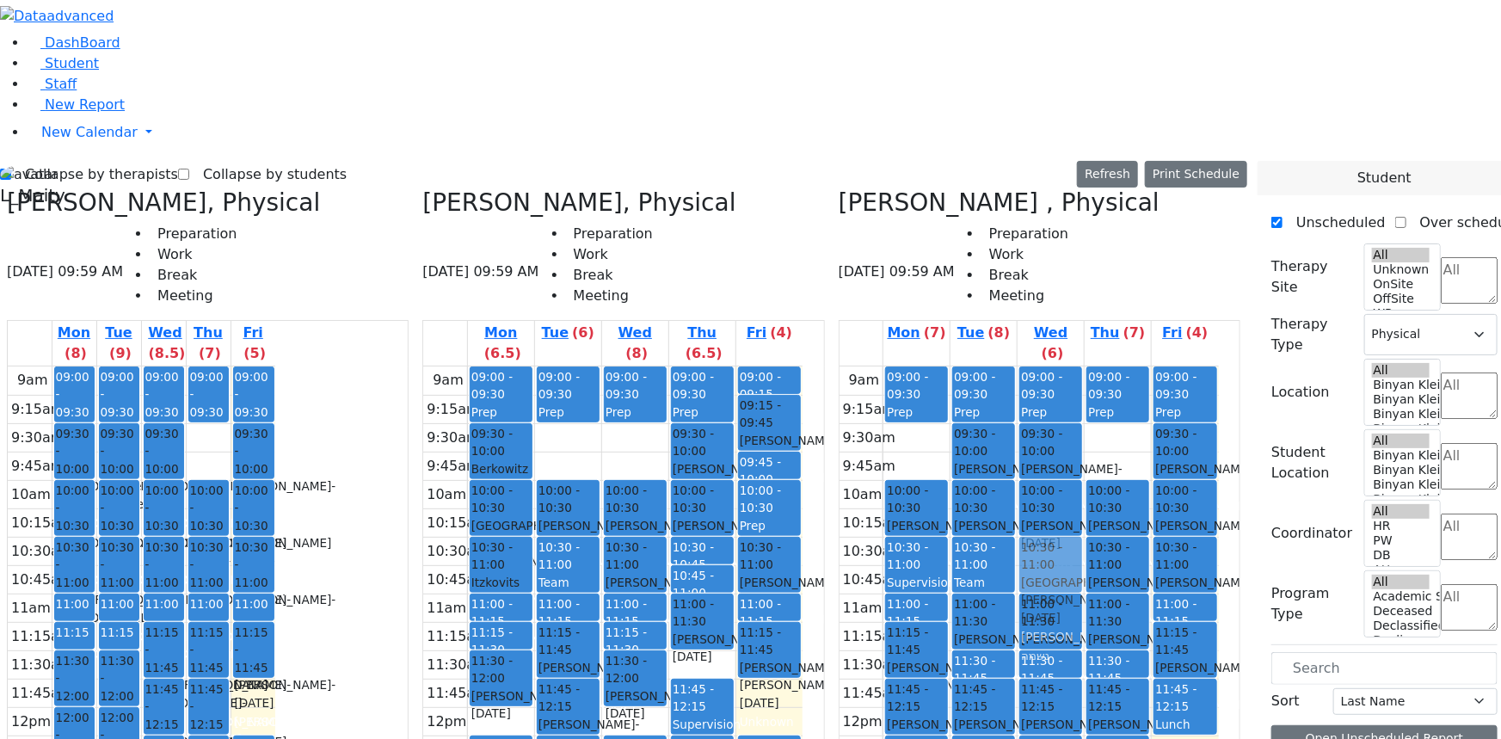
drag, startPoint x: 538, startPoint y: 551, endPoint x: 1047, endPoint y: 289, distance: 572.1
click at [1060, 292] on div "Citer Yacov, Physical 08/29/2025 09:59 AM Preparation Work Break Meeting Mon (8…" at bounding box center [623, 618] width 1247 height 861
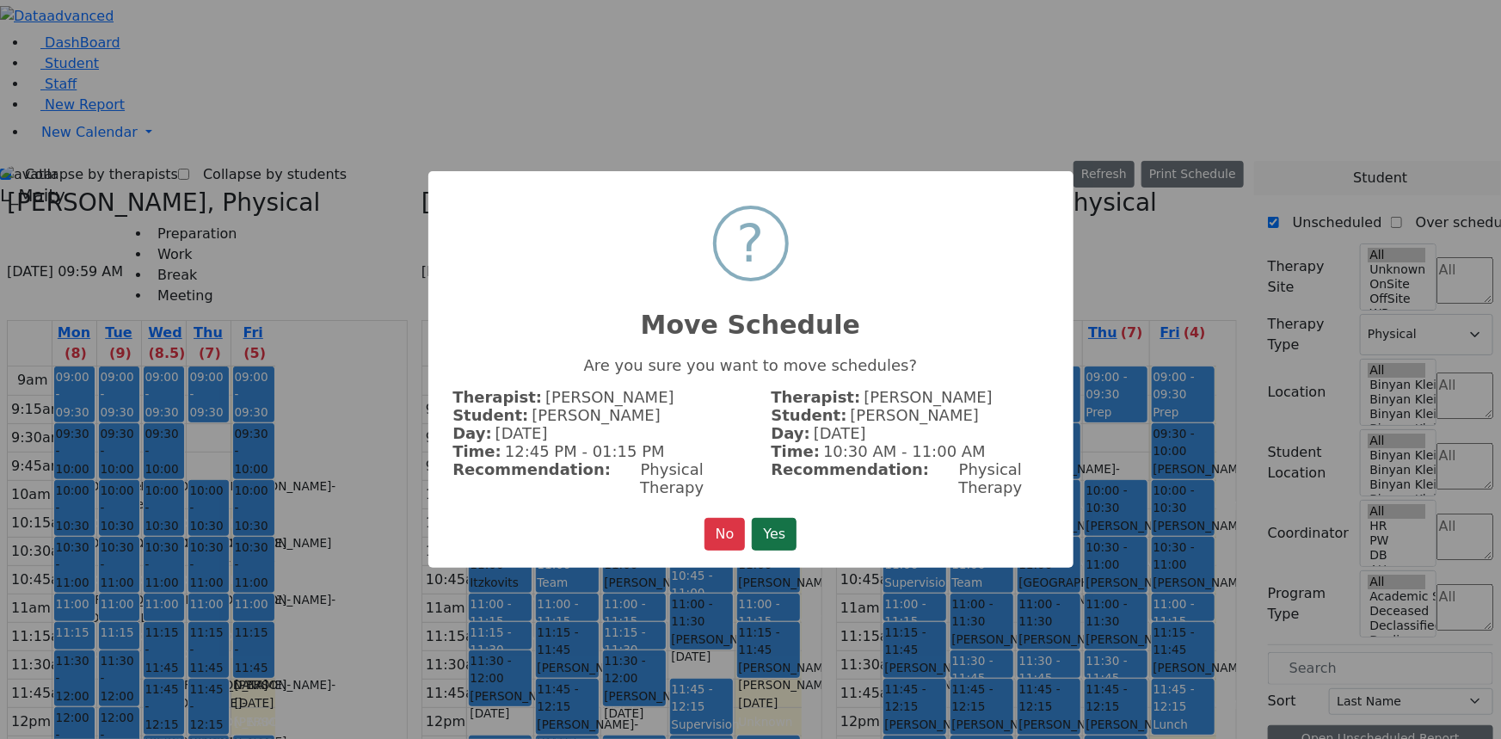
click at [771, 518] on button "Yes" at bounding box center [774, 534] width 45 height 33
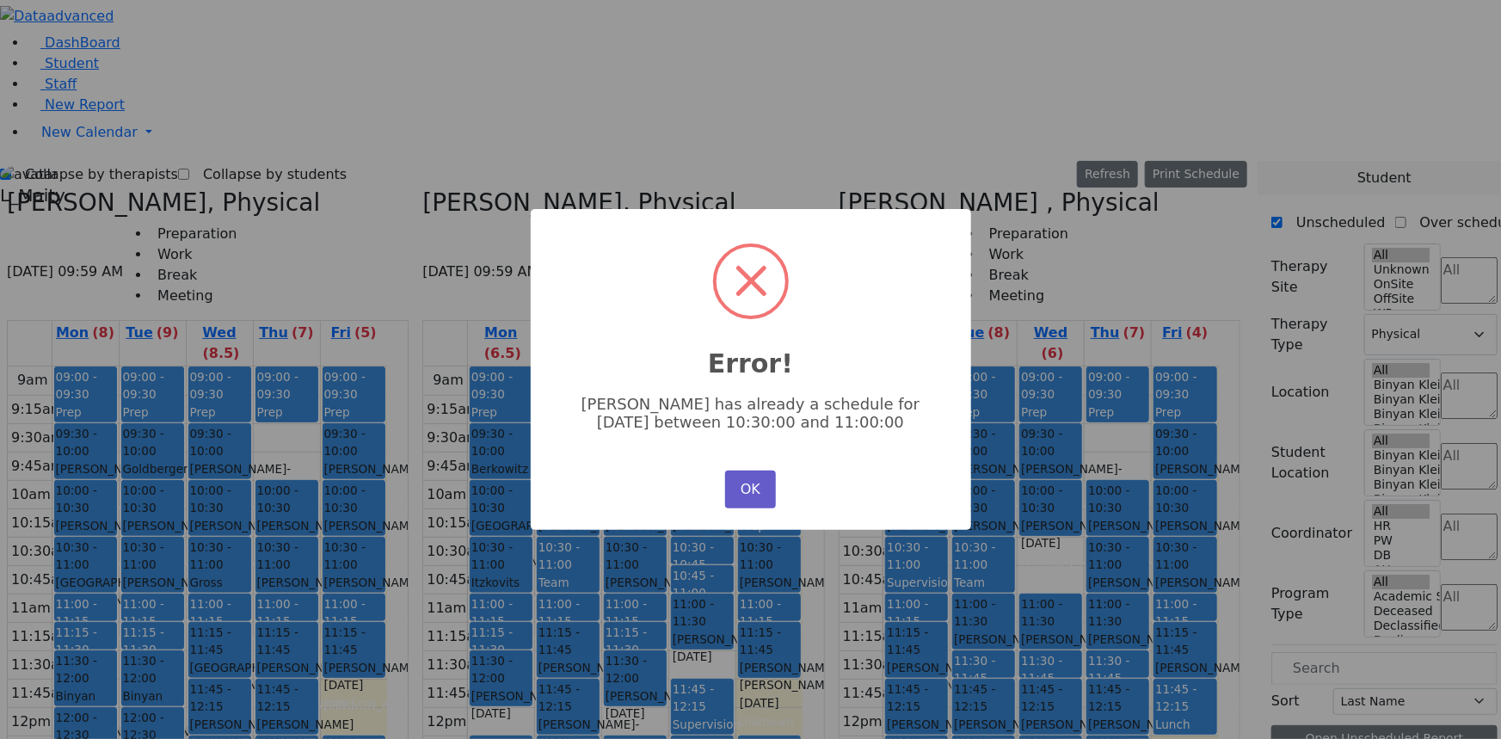
click at [754, 488] on button "OK" at bounding box center [750, 490] width 50 height 38
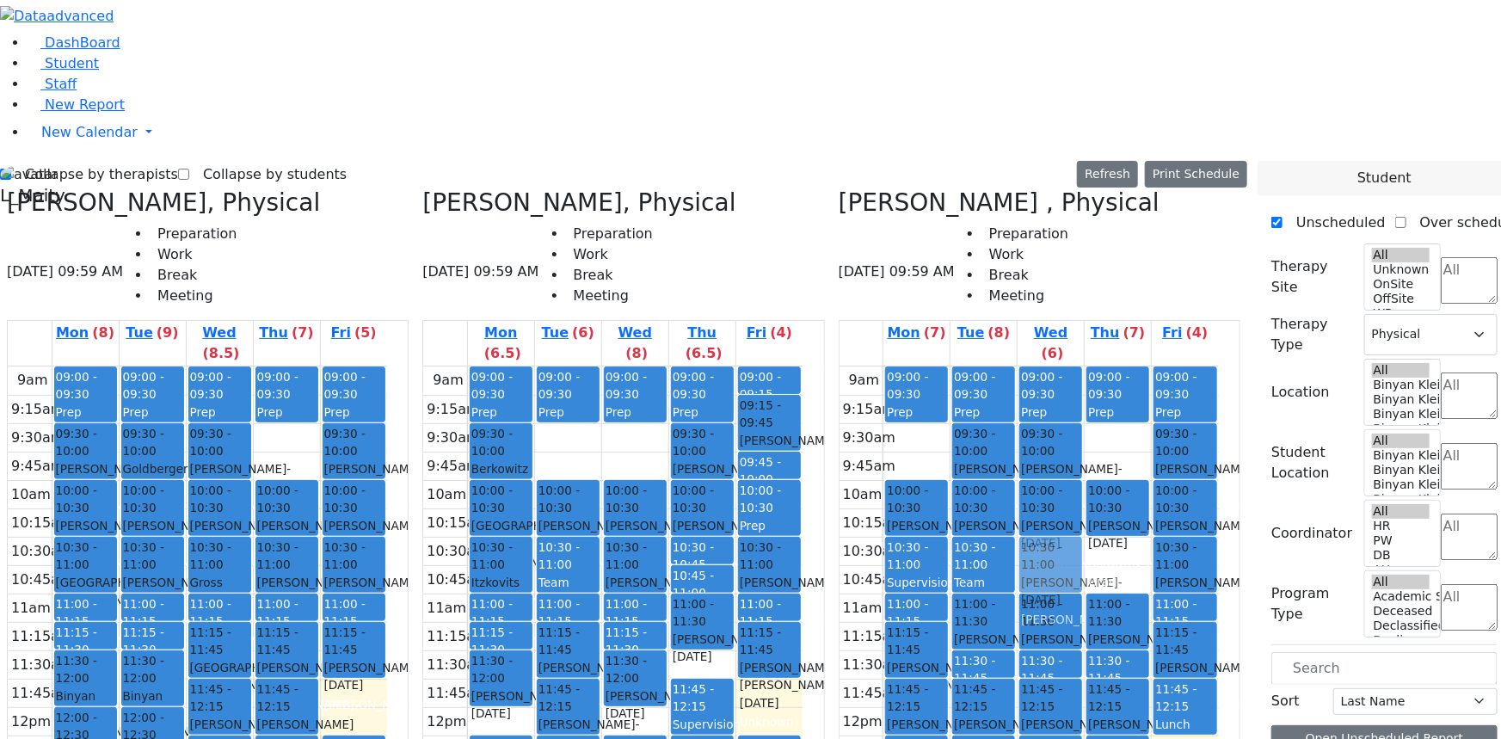
drag, startPoint x: 1129, startPoint y: 292, endPoint x: 1094, endPoint y: 295, distance: 34.6
click at [1089, 366] on tr "09:00 - 09:30 Prep 10:00 - 10:30 Berkowitz Nechie - 06/28/2006 Kosowsky, Elana …" at bounding box center [1029, 706] width 379 height 681
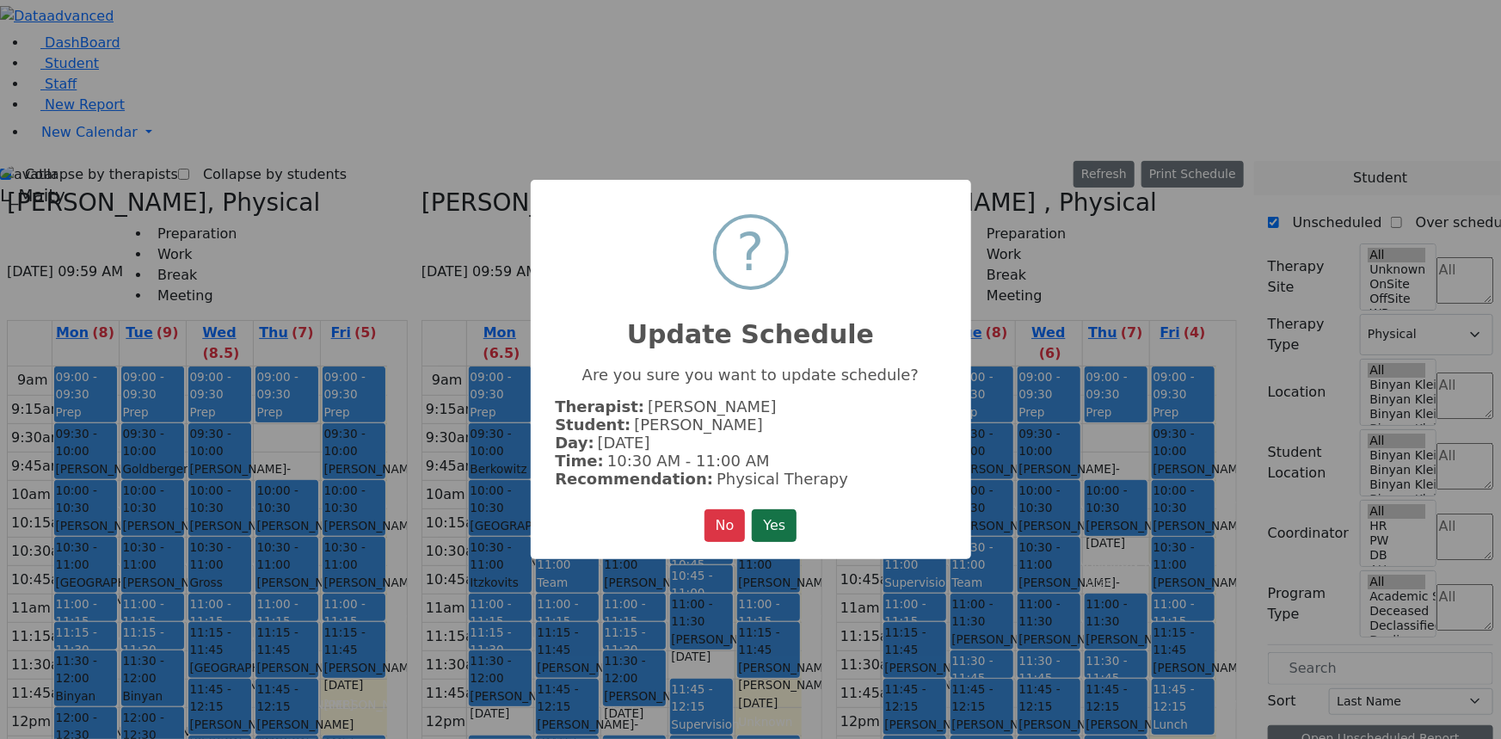
click at [767, 525] on button "Yes" at bounding box center [774, 525] width 45 height 33
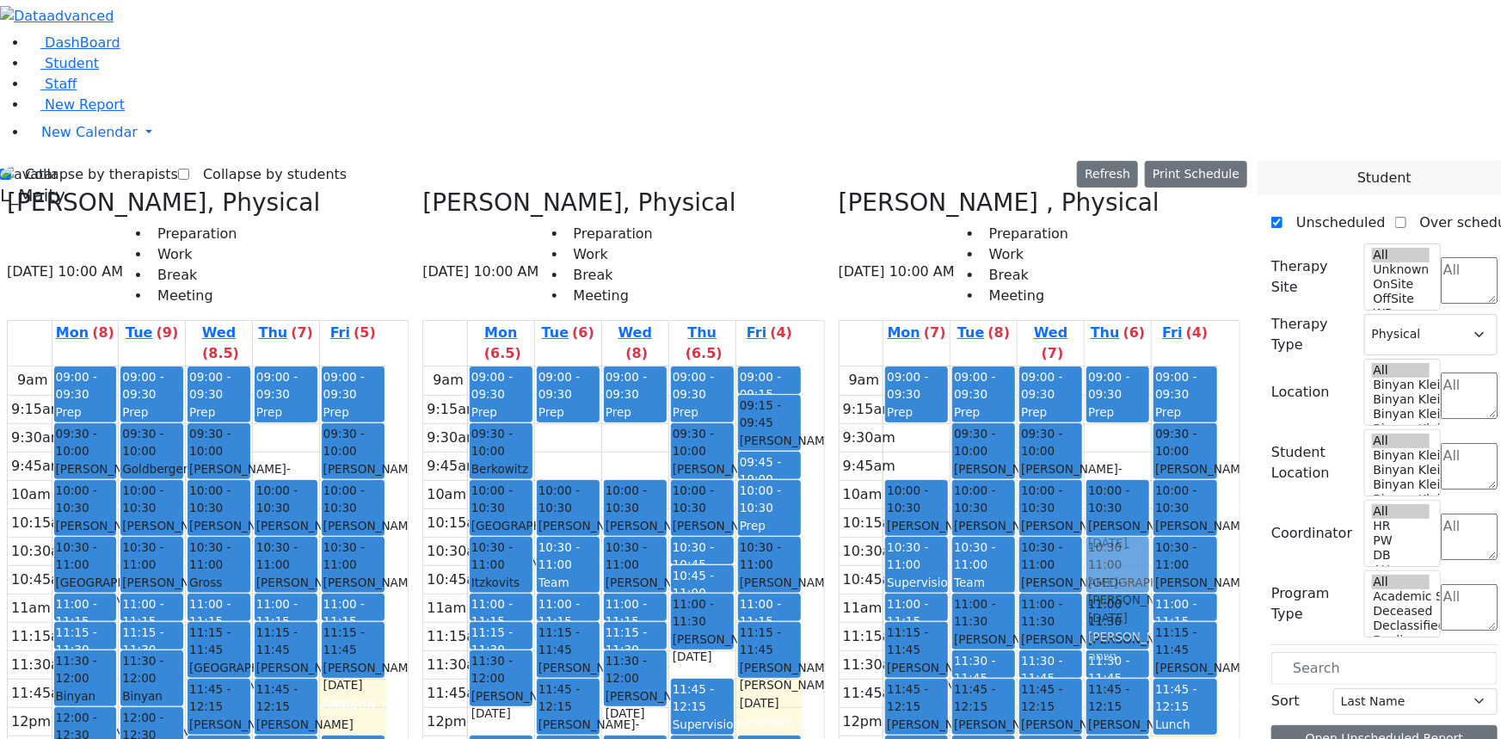
drag, startPoint x: 532, startPoint y: 551, endPoint x: 1101, endPoint y: 284, distance: 629.2
click at [1101, 284] on div "Citer Yacov, Physical 08/29/2025 10:00 AM Preparation Work Break Meeting Mon (8…" at bounding box center [623, 618] width 1247 height 861
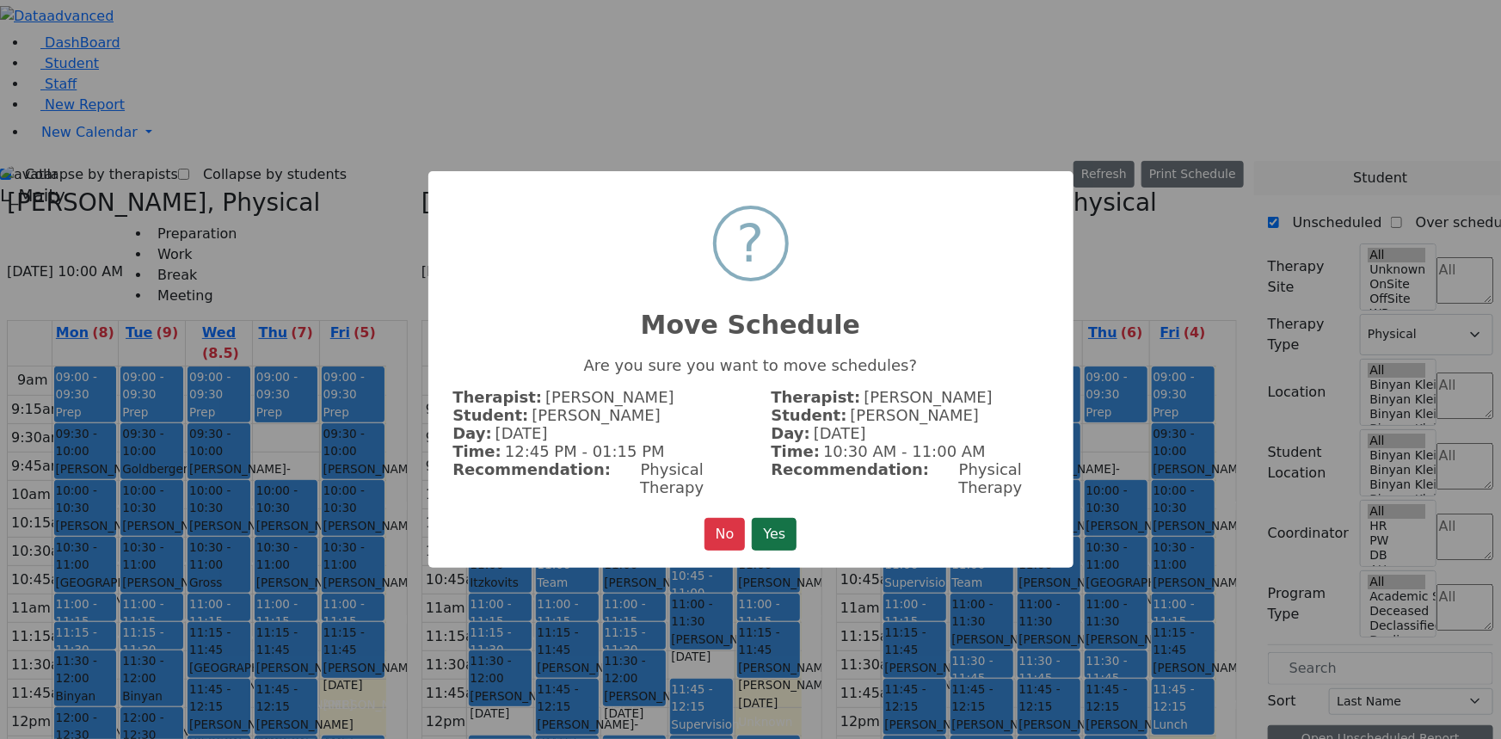
click at [782, 526] on button "Yes" at bounding box center [774, 534] width 45 height 33
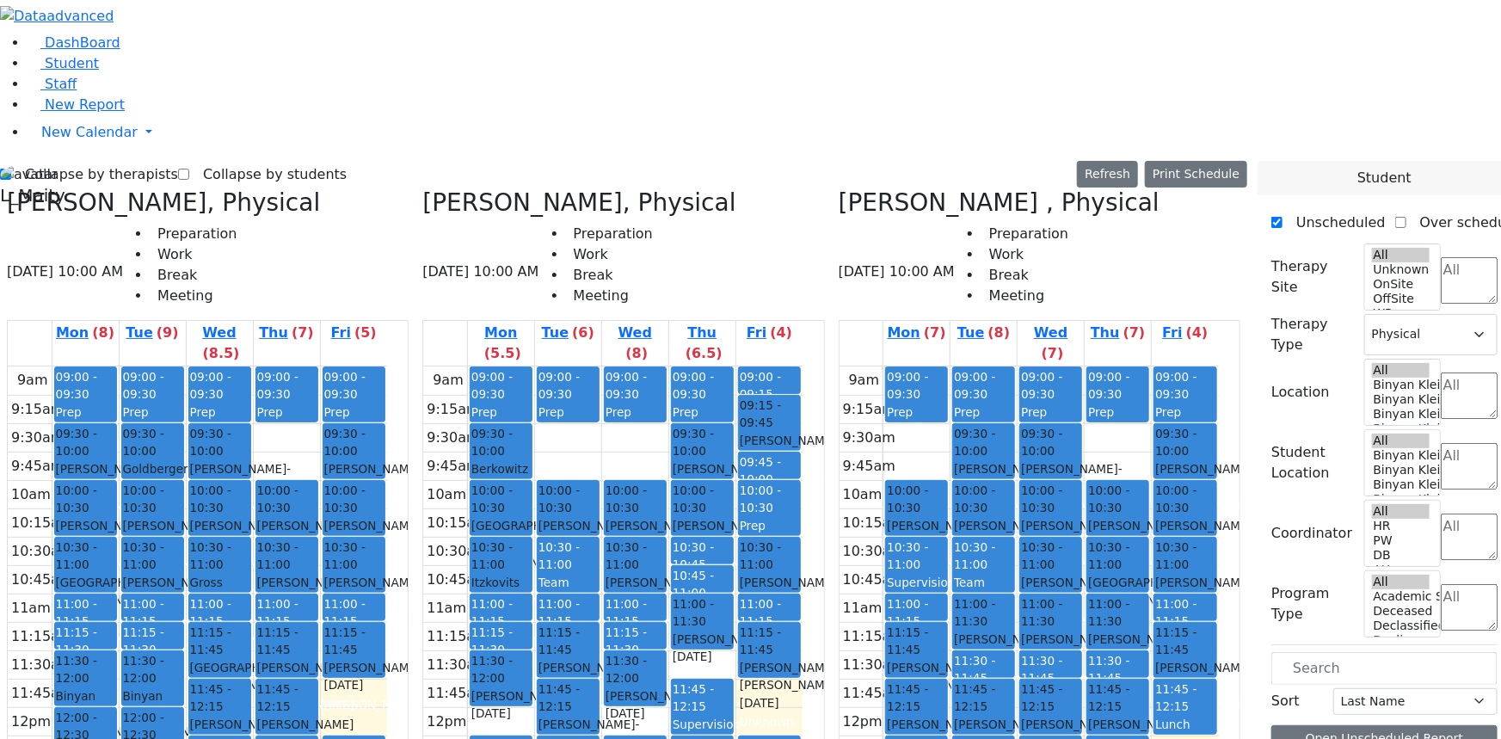
click at [65, 161] on label "Collapse by therapists" at bounding box center [94, 175] width 167 height 28
click at [11, 169] on input "Collapse by therapists" at bounding box center [5, 174] width 11 height 11
checkbox input "false"
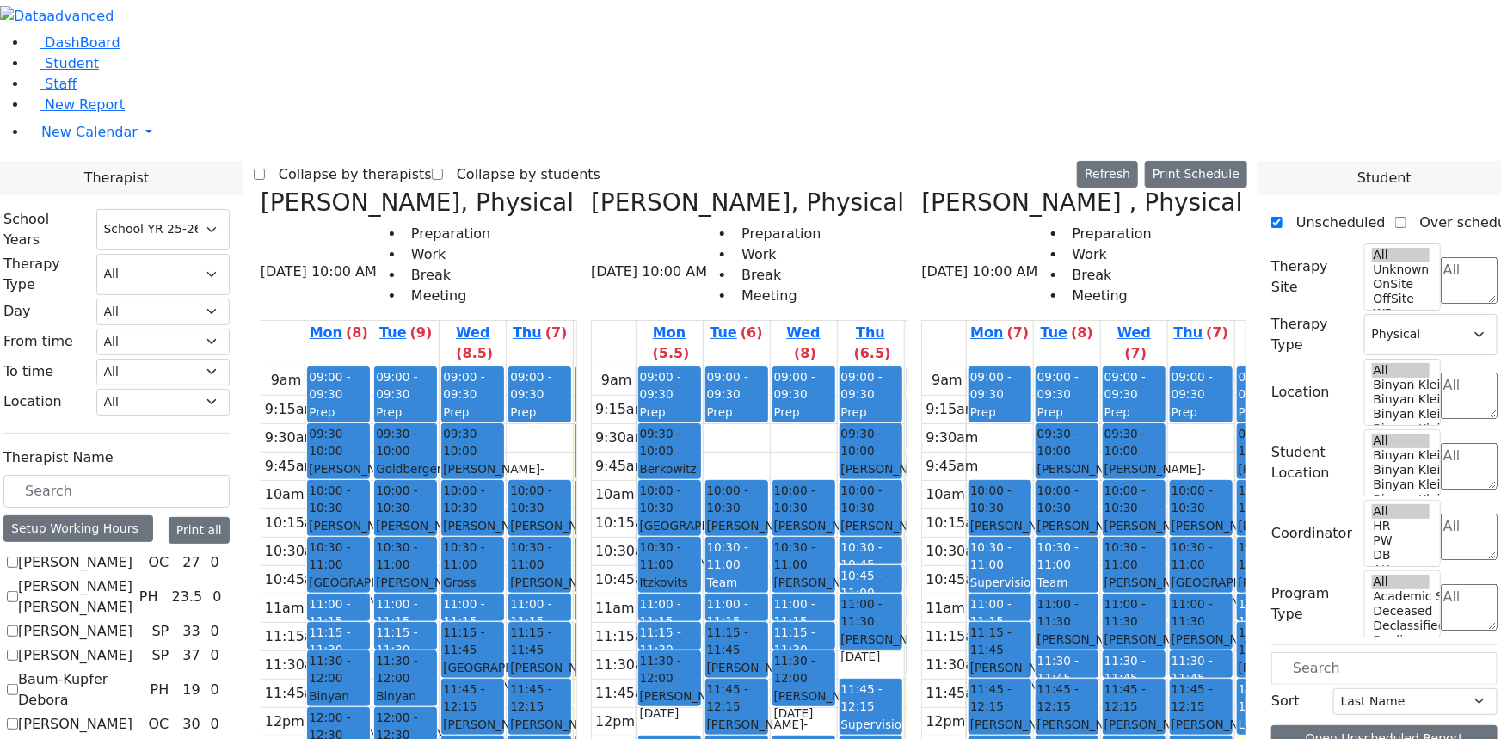
scroll to position [1094, 0]
checkbox input "true"
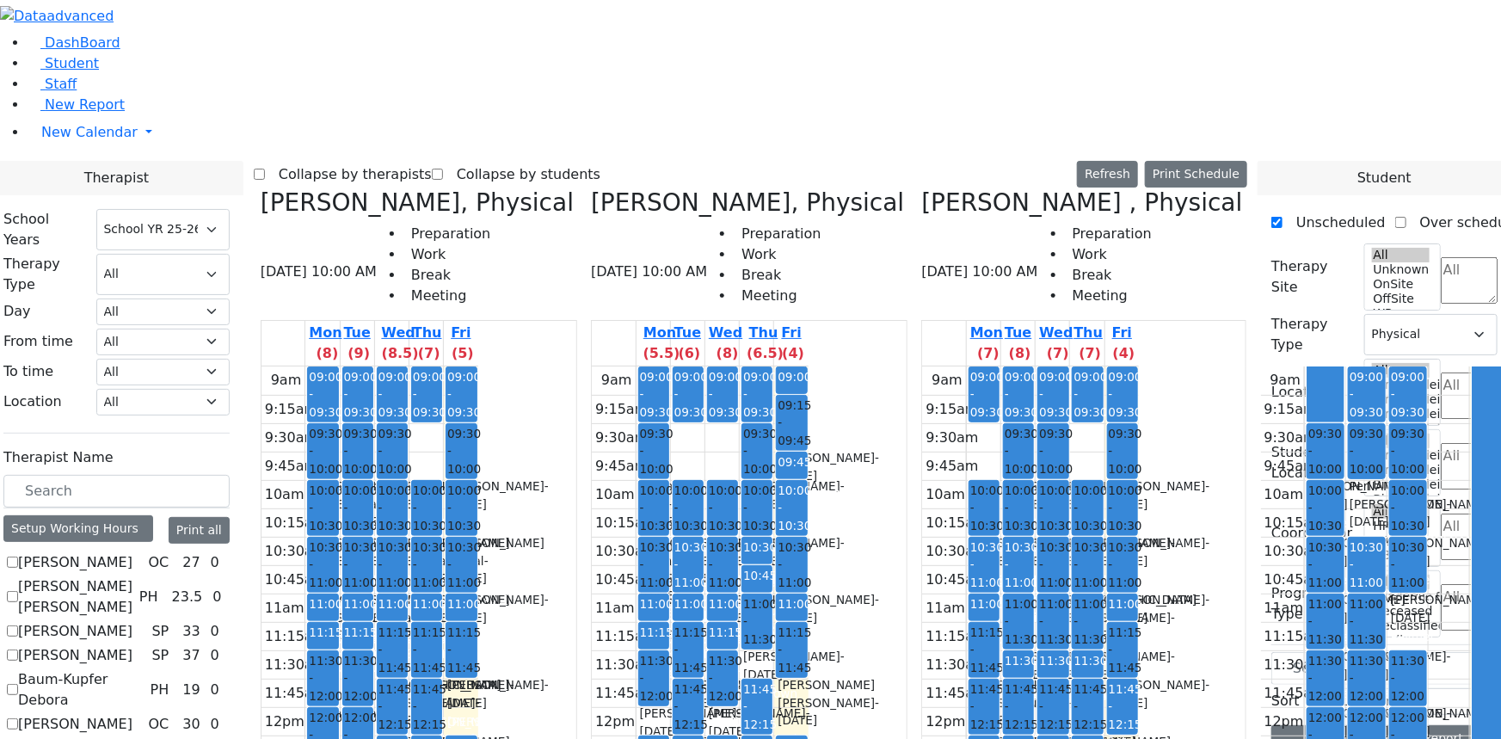
click at [428, 161] on label "Collapse by therapists" at bounding box center [348, 175] width 167 height 28
click at [265, 169] on input "Collapse by therapists" at bounding box center [259, 174] width 11 height 11
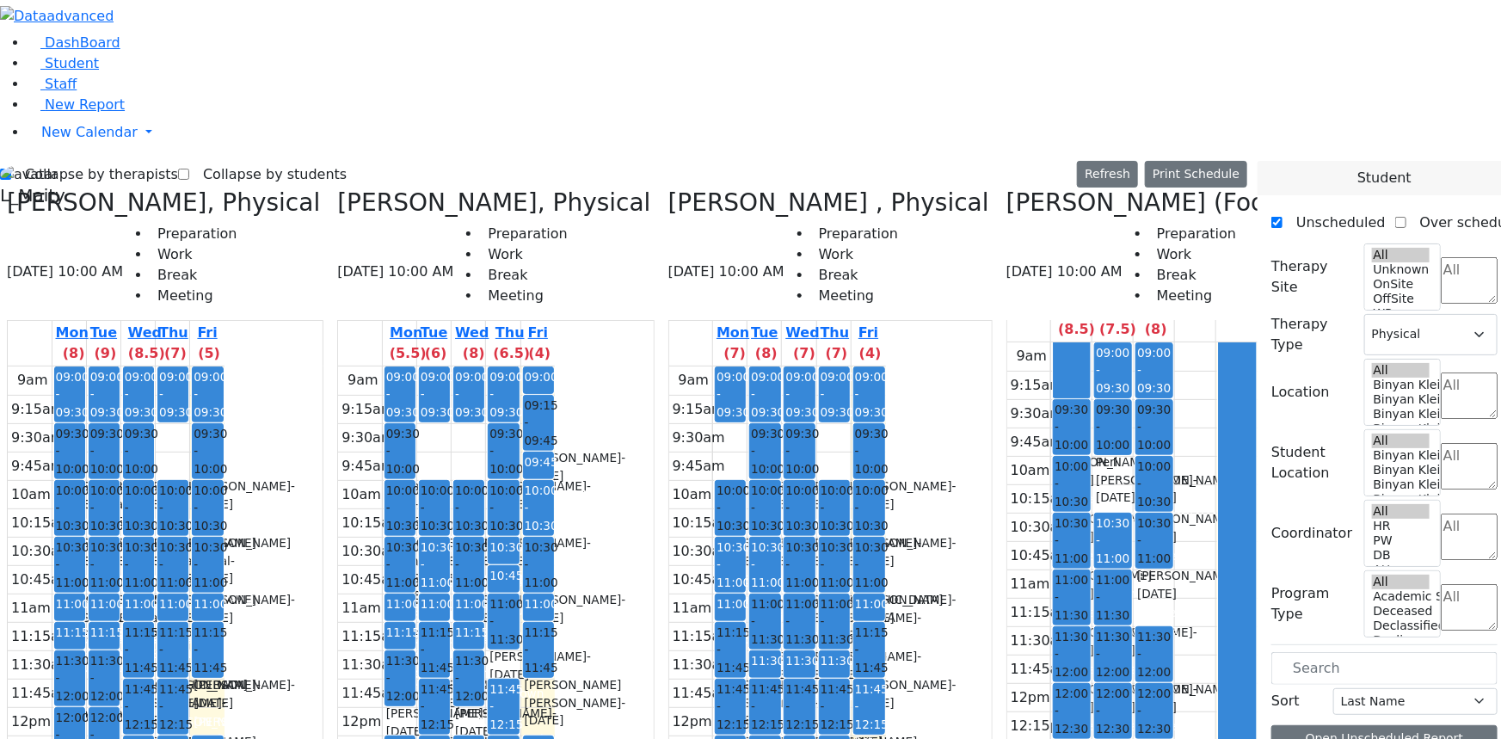
scroll to position [0, 0]
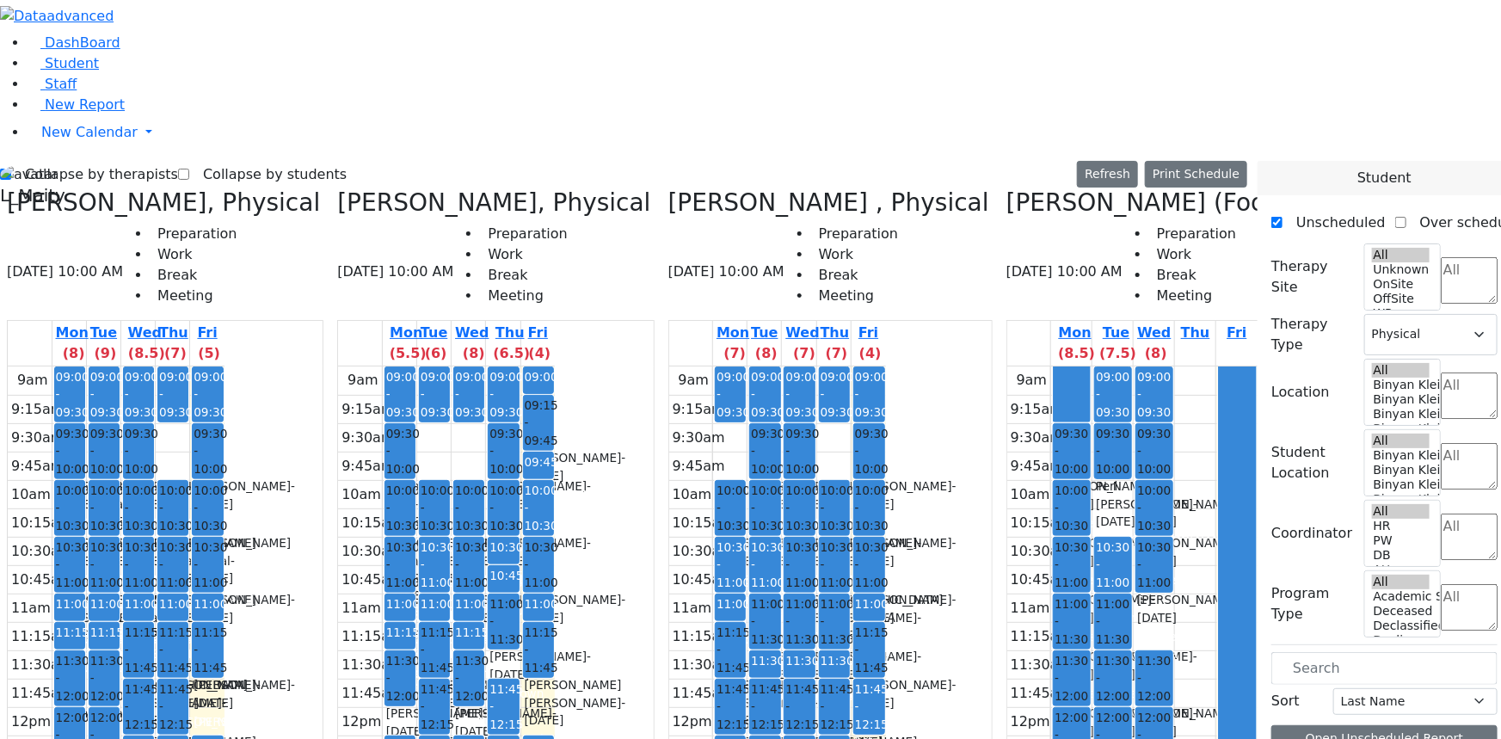
click at [668, 188] on icon at bounding box center [668, 202] width 0 height 28
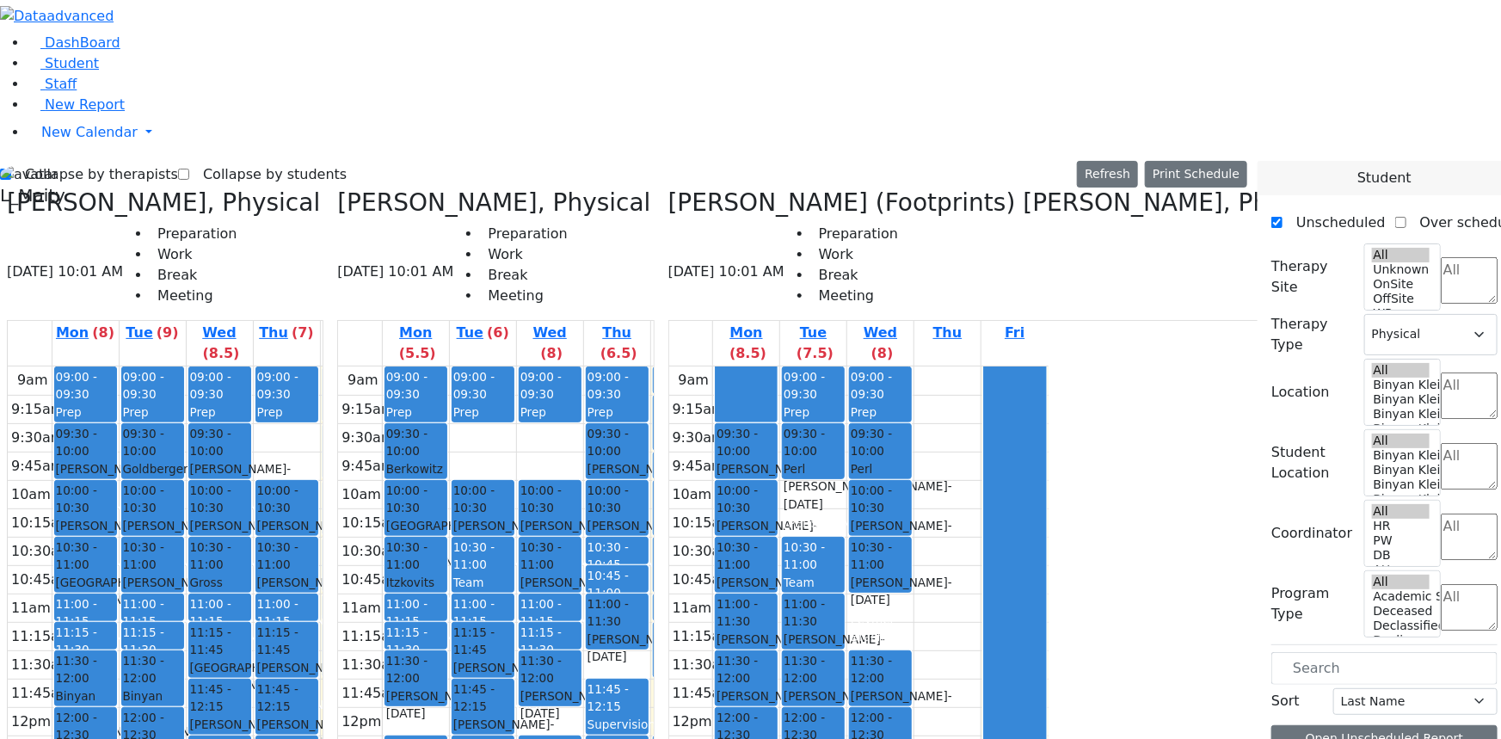
click at [337, 188] on icon at bounding box center [337, 202] width 0 height 28
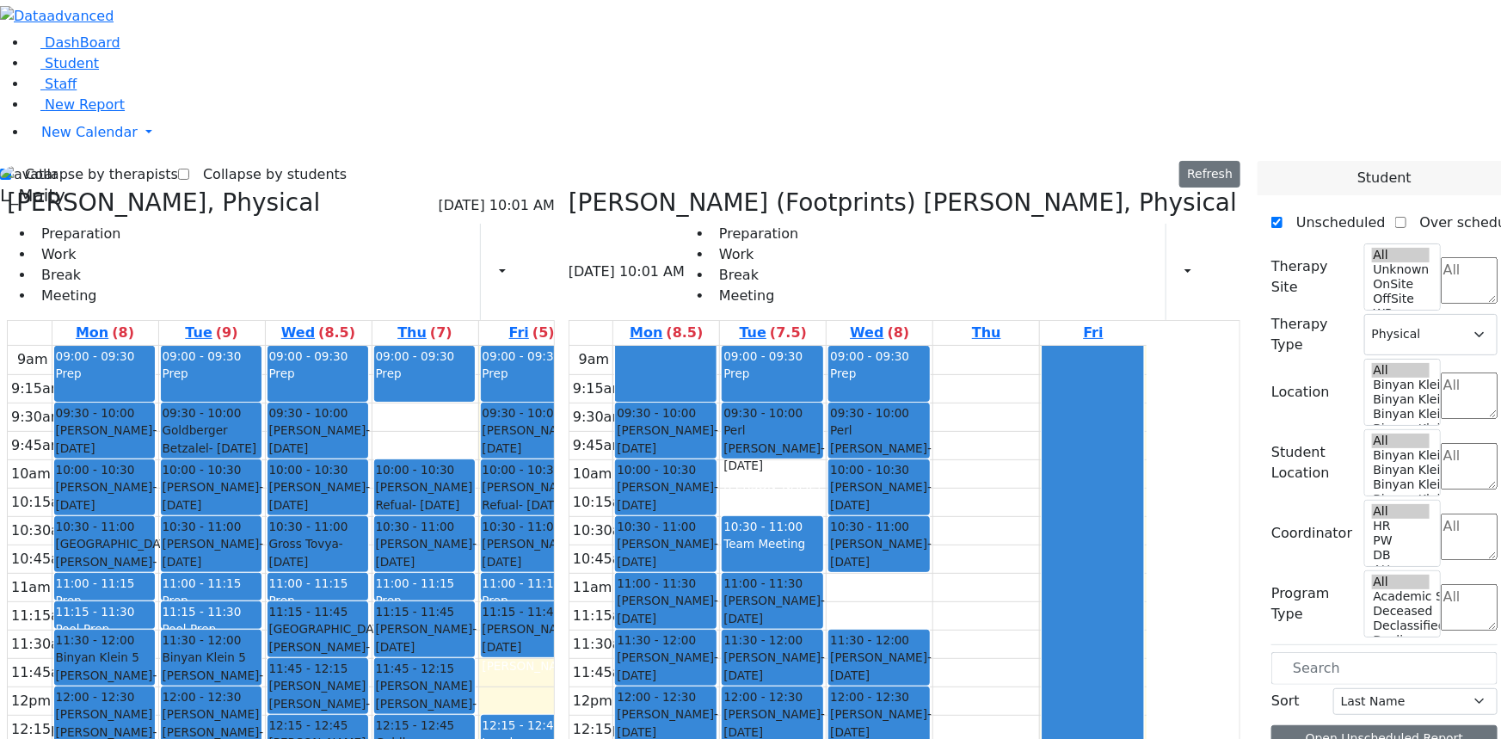
click at [803, 520] on span "10:30 - 11:00" at bounding box center [762, 527] width 79 height 14
click at [884, 308] on button "Delete Selected Schedule" at bounding box center [952, 313] width 170 height 27
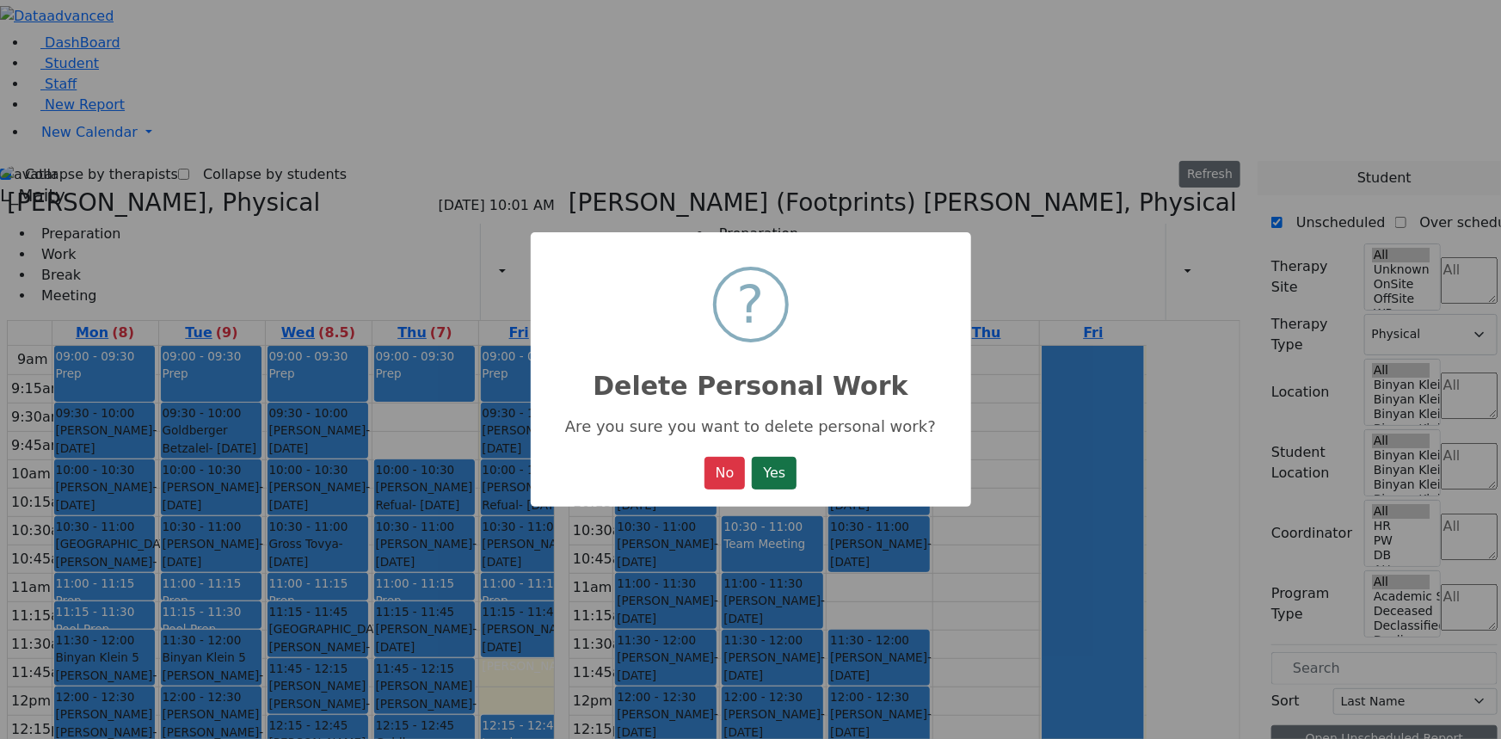
click at [785, 475] on button "Yes" at bounding box center [774, 473] width 45 height 33
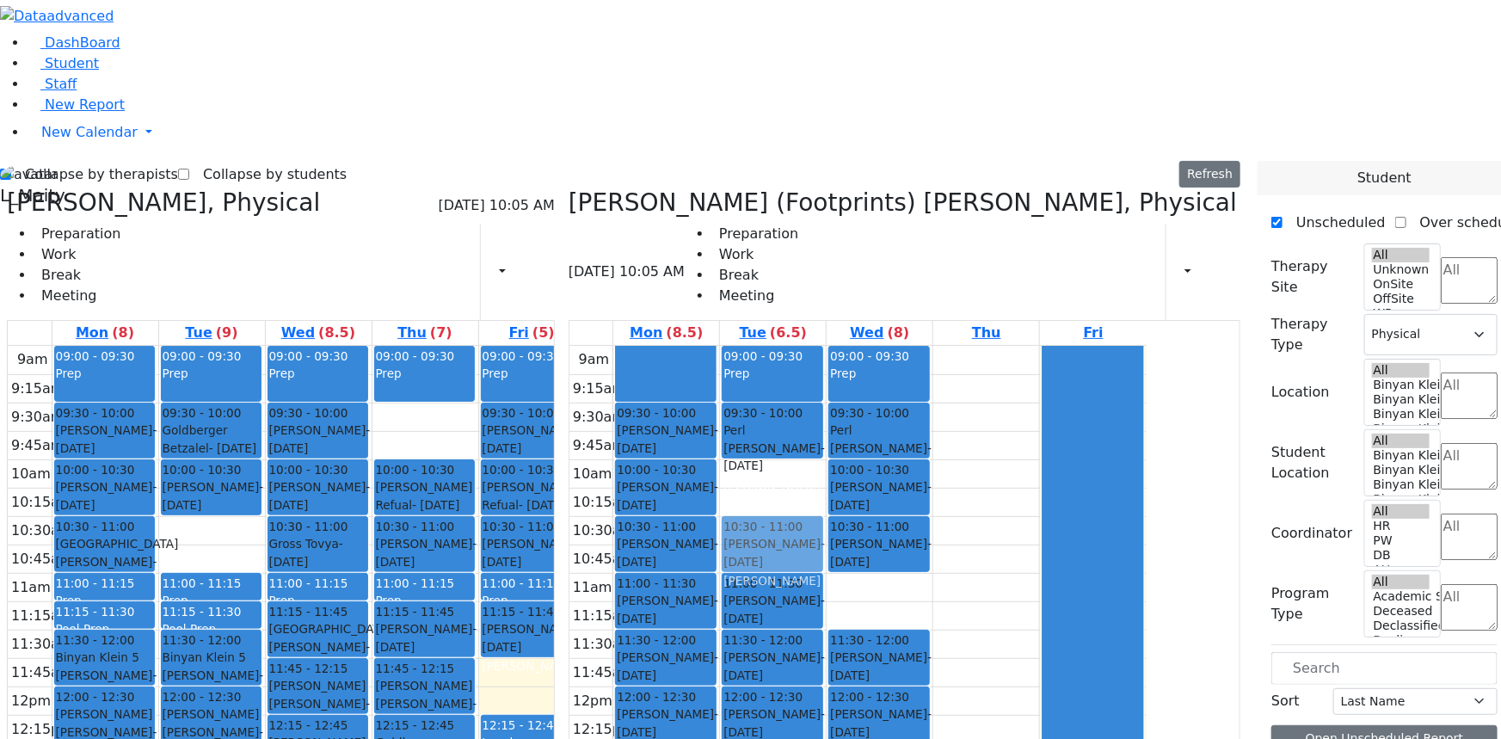
drag, startPoint x: 256, startPoint y: 295, endPoint x: 864, endPoint y: 304, distance: 607.4
click at [864, 304] on div "Citer Yacov, Physical 08/29/2025 10:05 AM Preparation Work Break Meeting Print …" at bounding box center [623, 608] width 1247 height 840
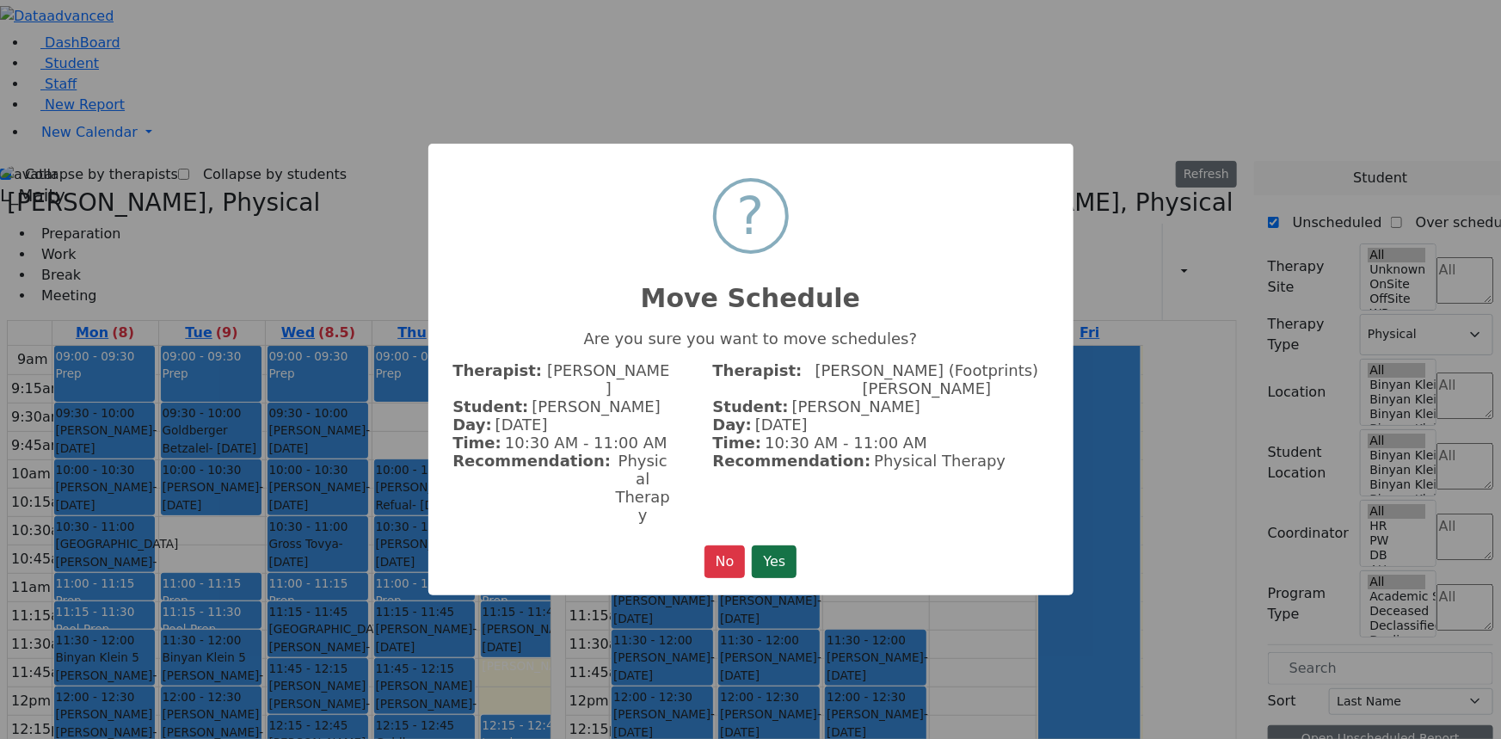
click at [777, 545] on button "Yes" at bounding box center [774, 561] width 45 height 33
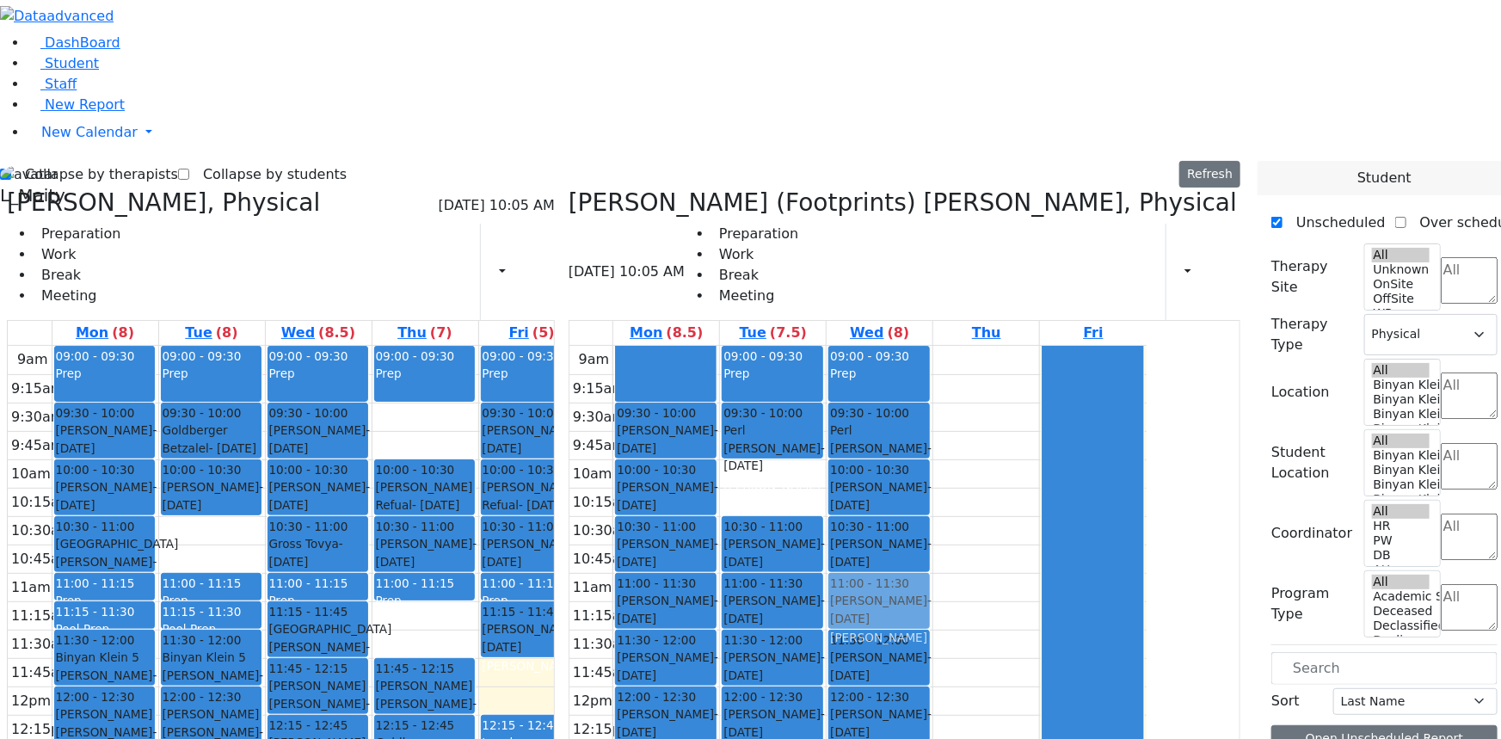
drag, startPoint x: 477, startPoint y: 392, endPoint x: 955, endPoint y: 369, distance: 478.0
click at [956, 383] on div "Citer Yacov, Physical 08/29/2025 10:05 AM Preparation Work Break Meeting Print …" at bounding box center [623, 608] width 1247 height 840
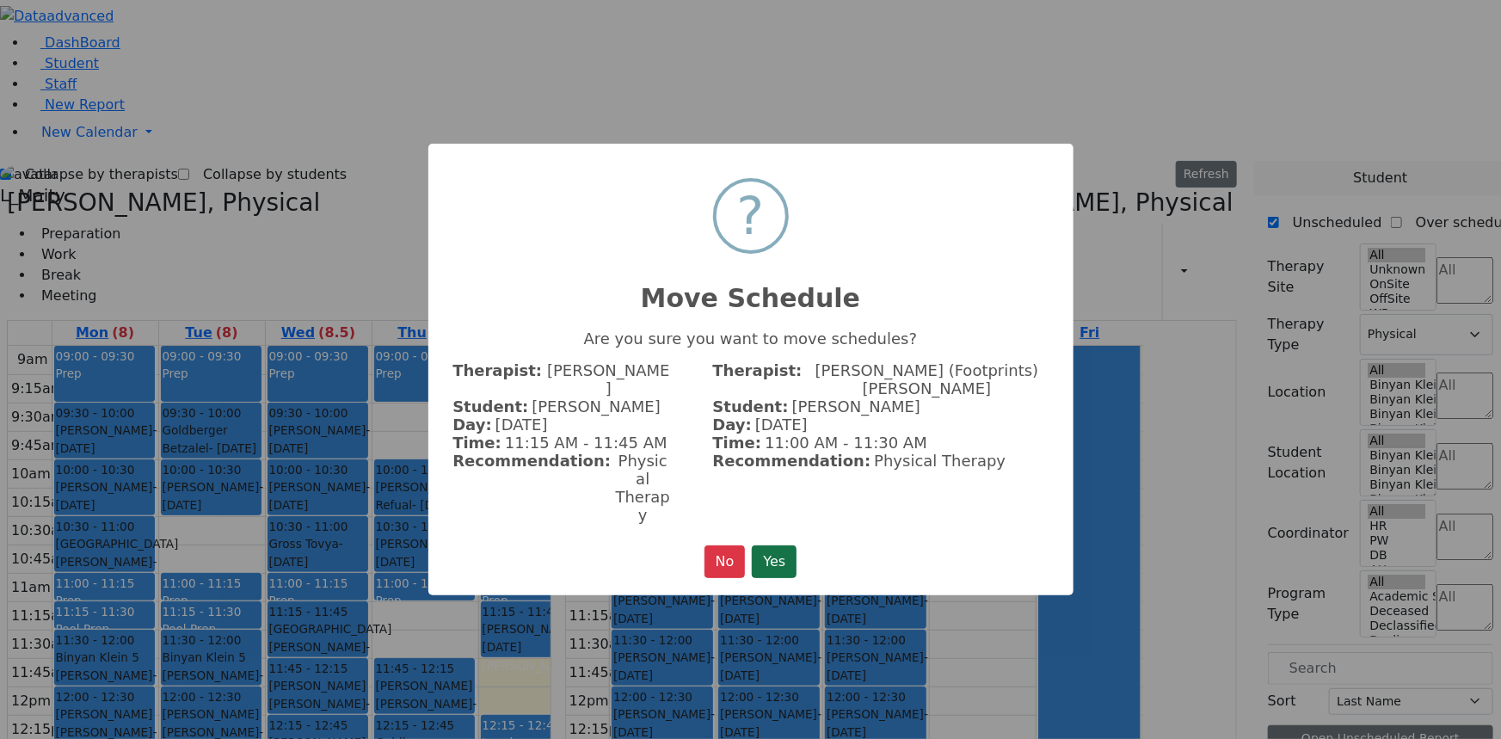
click at [765, 545] on button "Yes" at bounding box center [774, 561] width 45 height 33
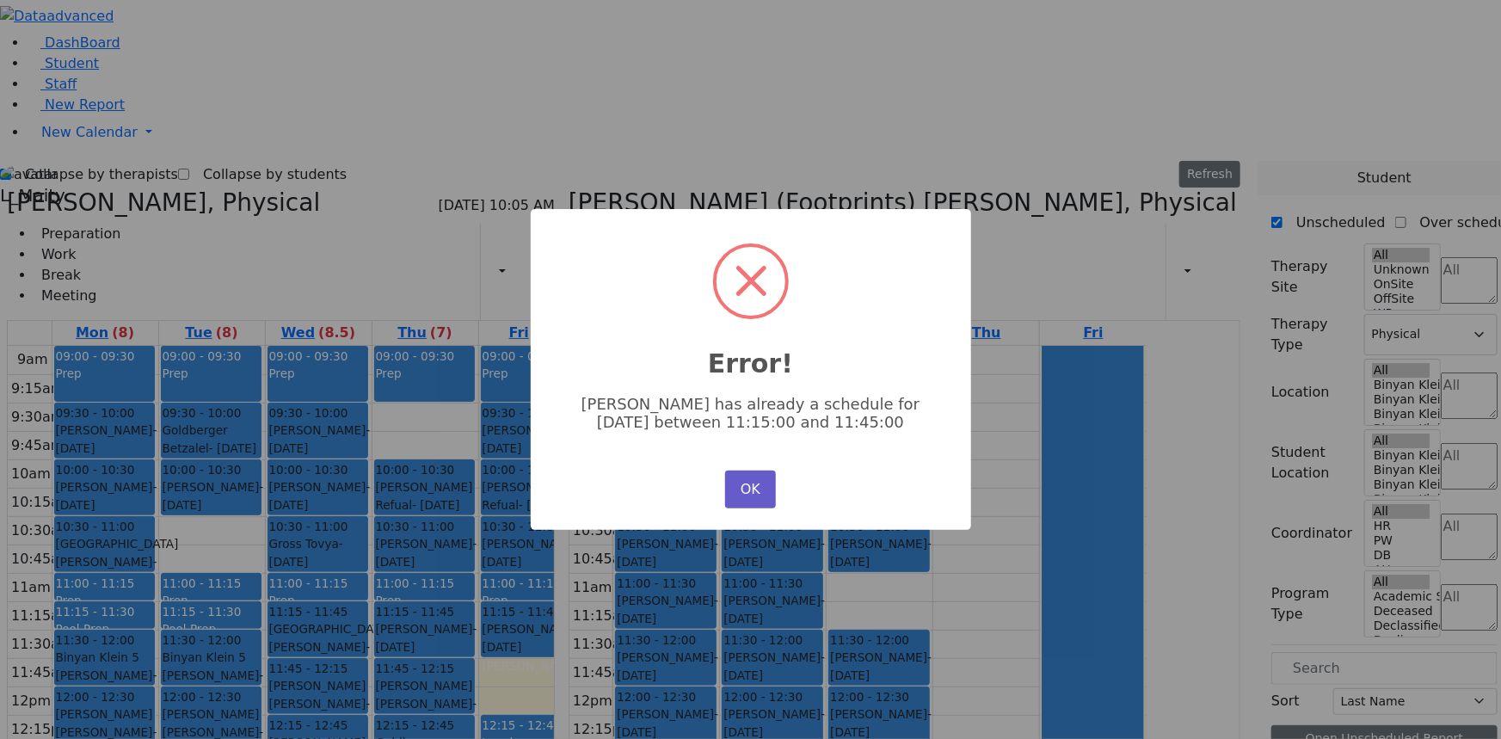
click at [748, 480] on button "OK" at bounding box center [750, 490] width 50 height 38
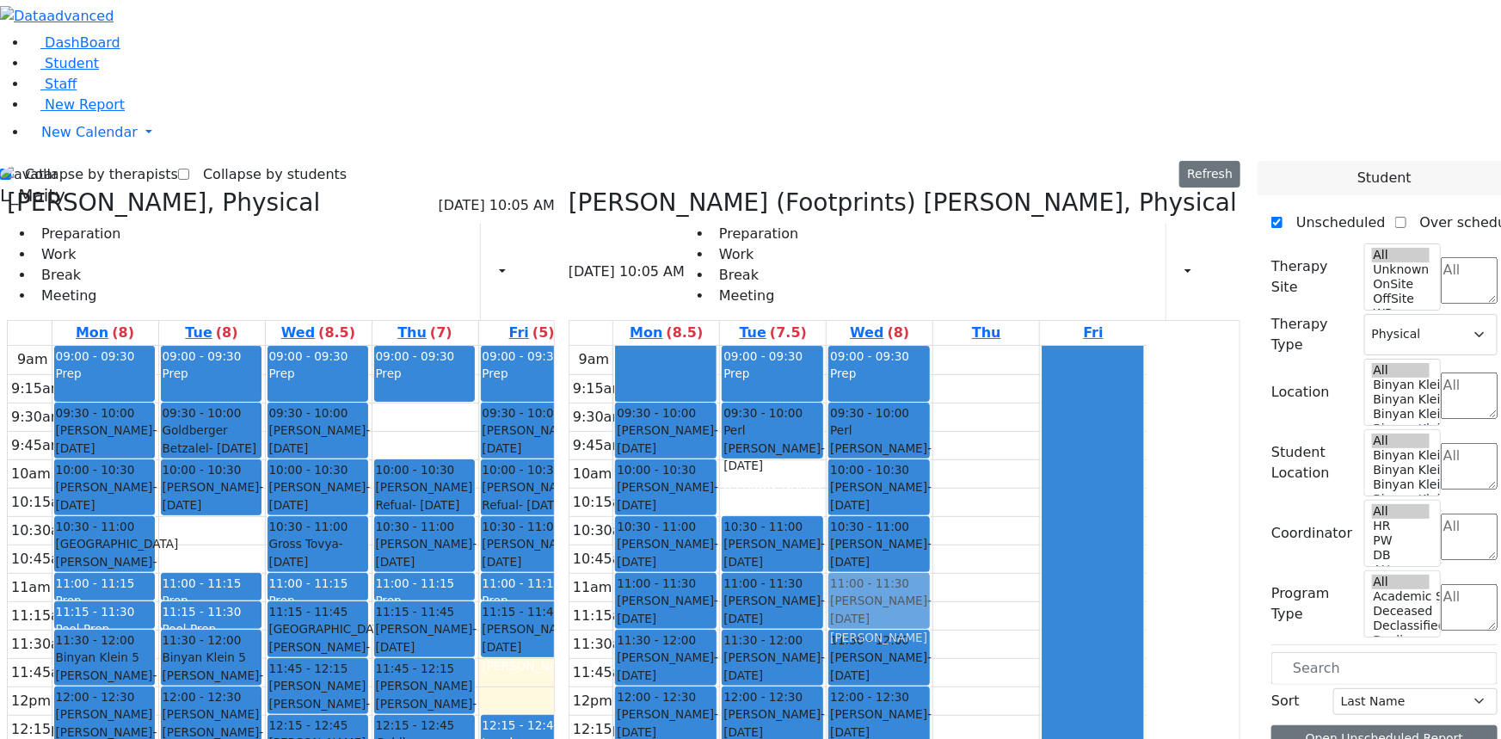
drag, startPoint x: 958, startPoint y: 558, endPoint x: 961, endPoint y: 373, distance: 185.0
click at [932, 370] on div "09:00 - 09:30 Prep 09:30 - 10:00 Perl Aaron - 12/29/2017 Golombeck Esther 10:00…" at bounding box center [880, 686] width 106 height 681
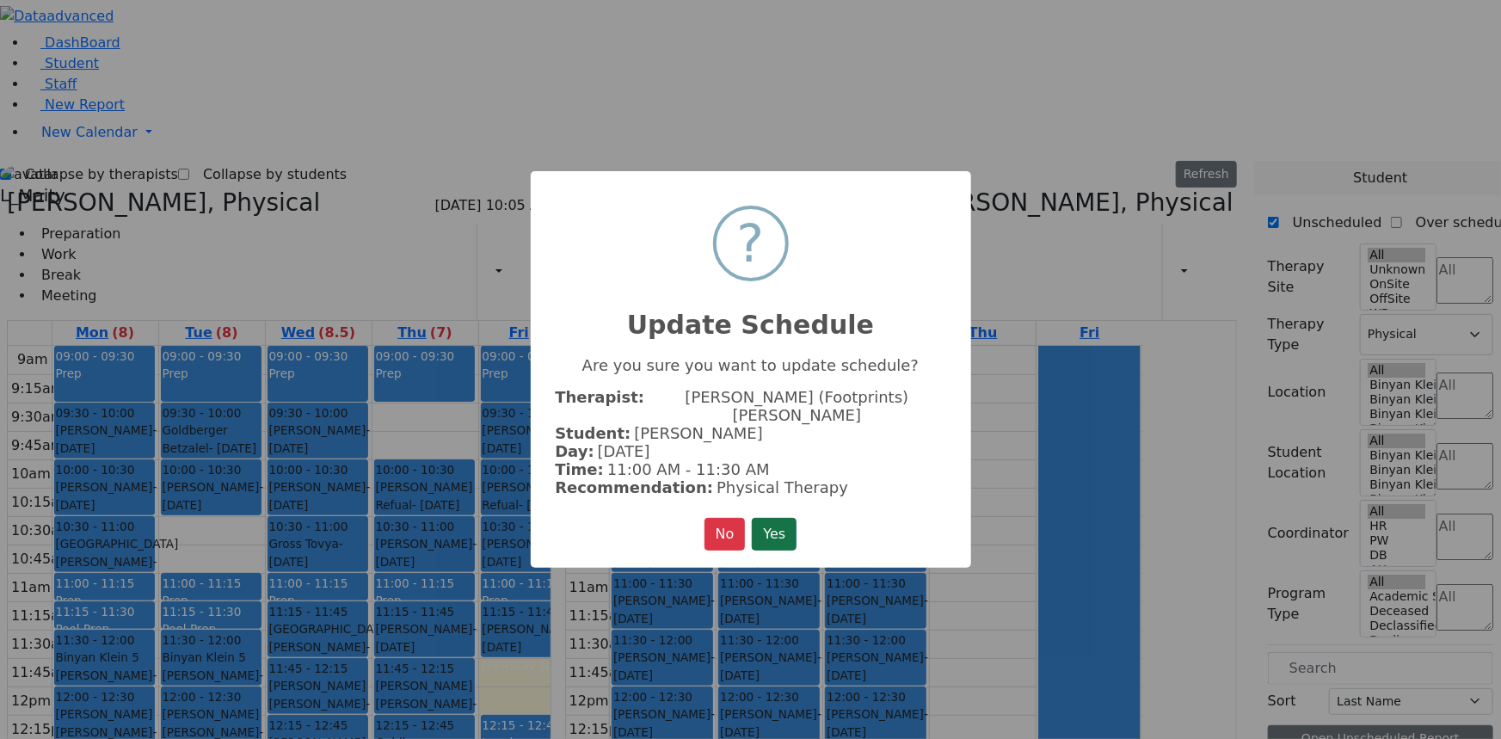
click at [784, 518] on button "Yes" at bounding box center [774, 534] width 45 height 33
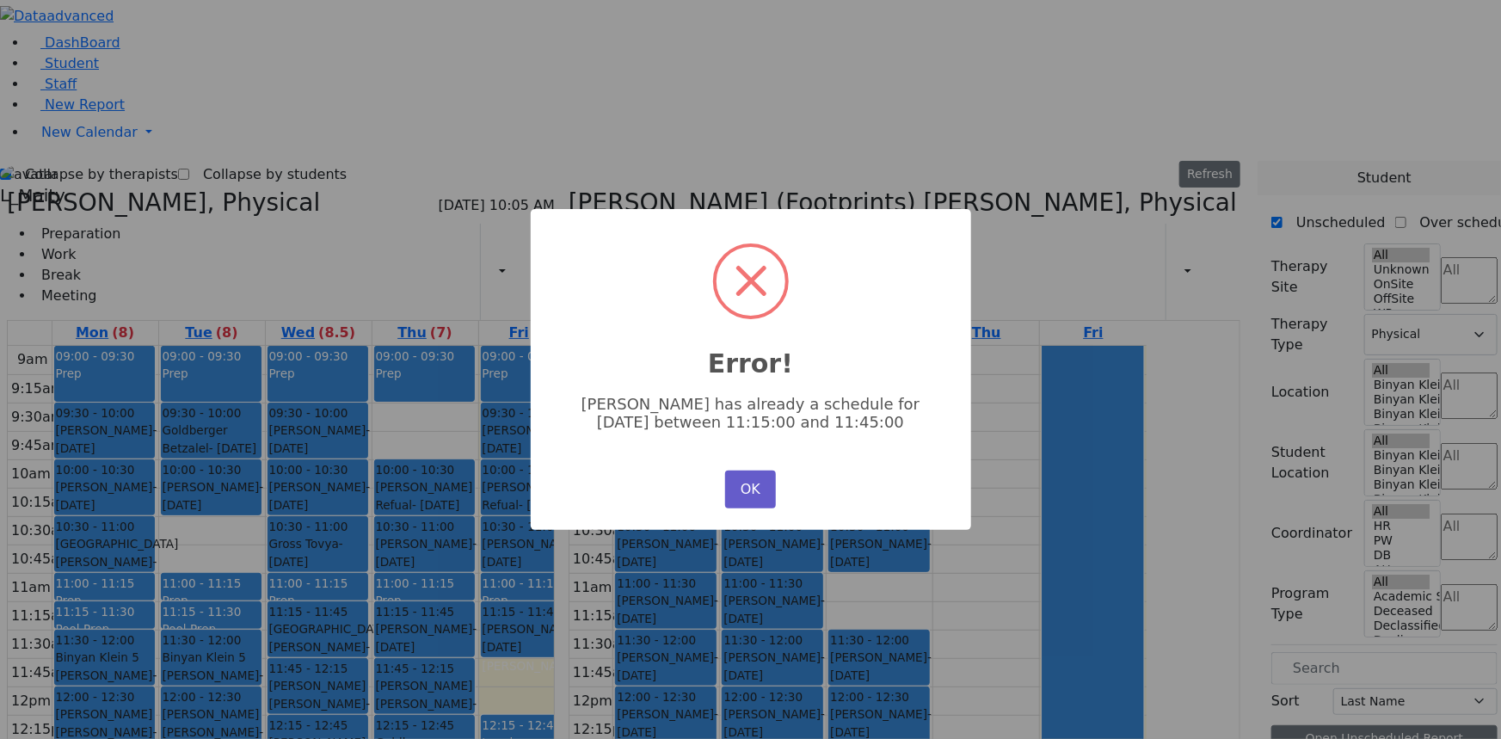
click at [761, 490] on button "OK" at bounding box center [750, 490] width 50 height 38
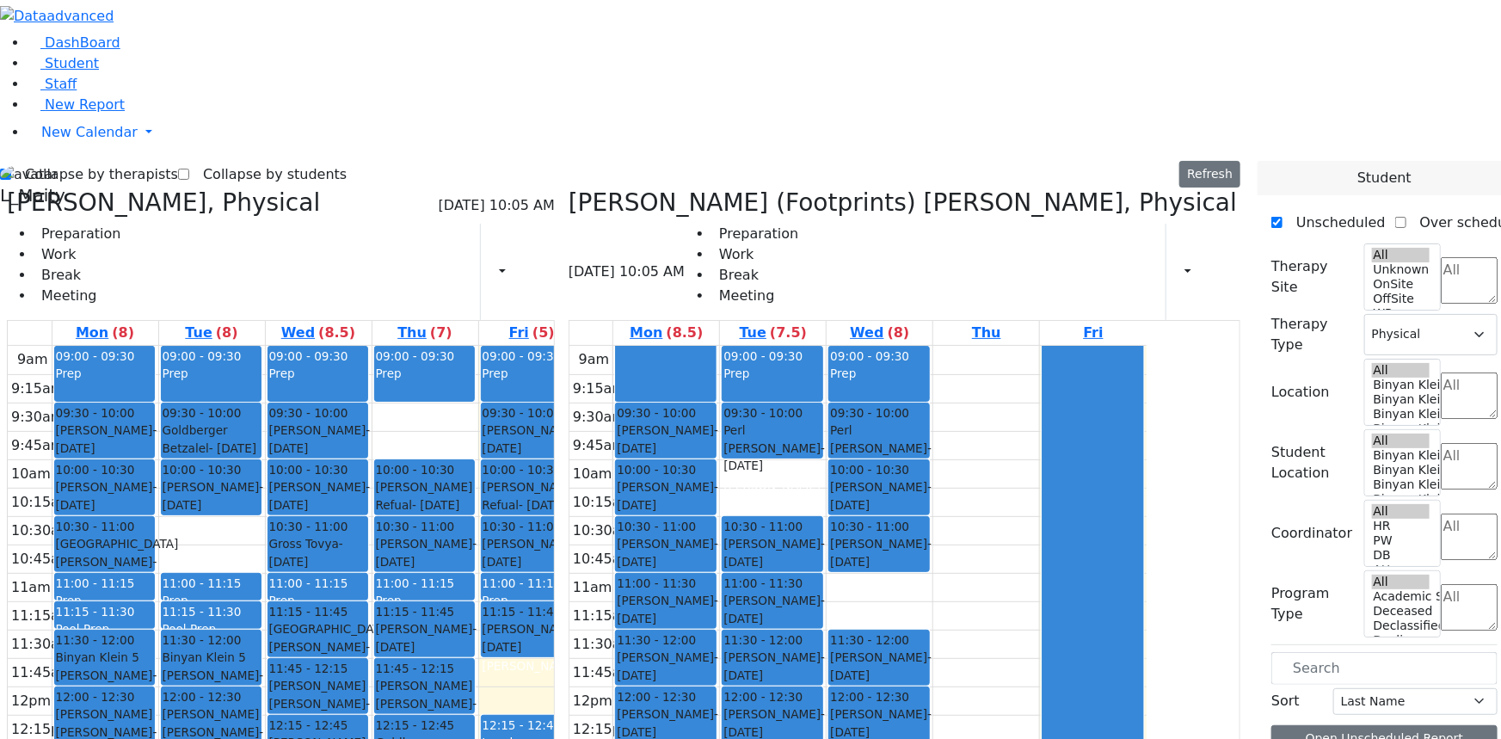
click at [928, 738] on div "Neuman, Simi" at bounding box center [879, 750] width 98 height 17
drag, startPoint x: 957, startPoint y: 637, endPoint x: 883, endPoint y: 281, distance: 363.9
click at [883, 346] on tr "09:30 - 10:00 Katz Rivka - 11/06/2015 Peymer Bracha 10:00 - 10:30 Mezei Henny -…" at bounding box center [857, 686] width 577 height 681
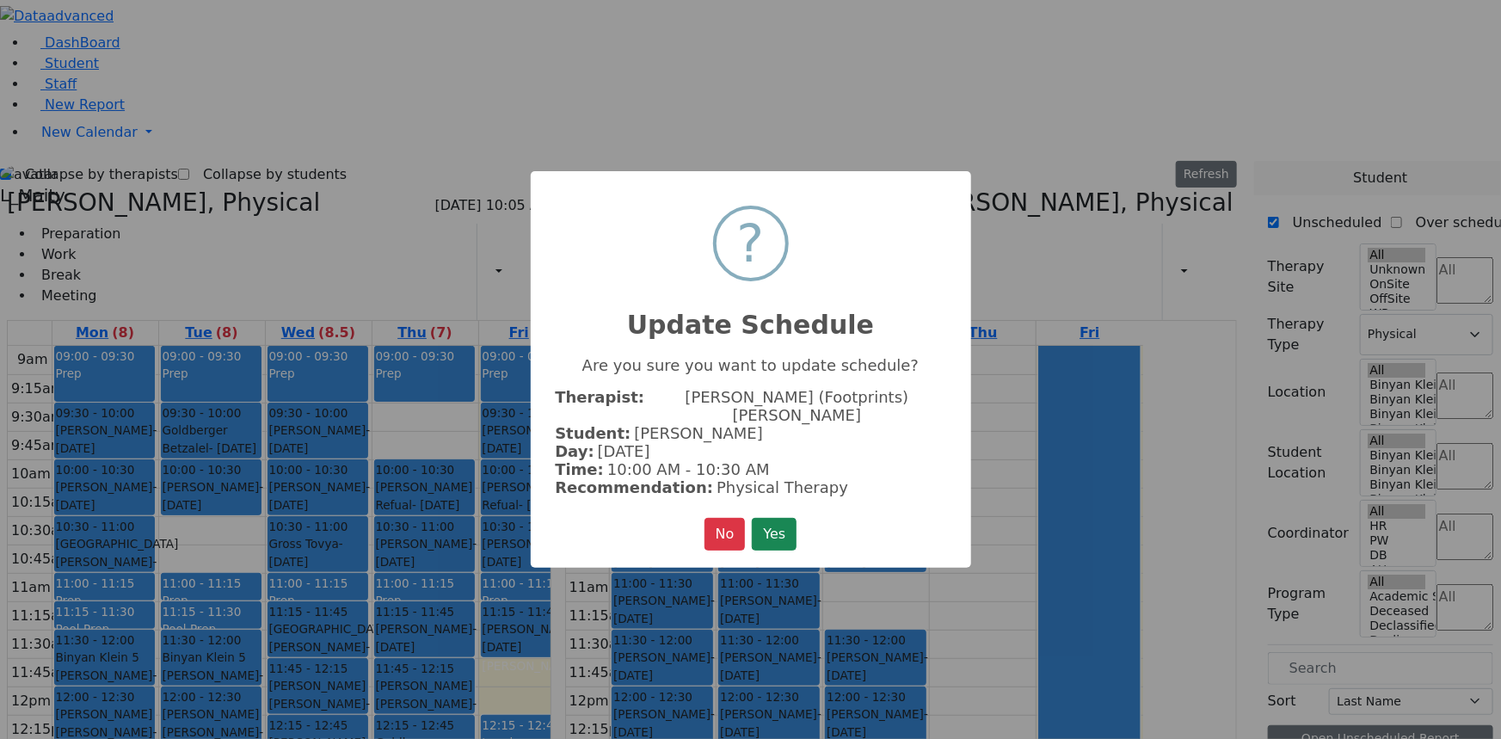
click at [765, 518] on button "Yes" at bounding box center [774, 534] width 45 height 33
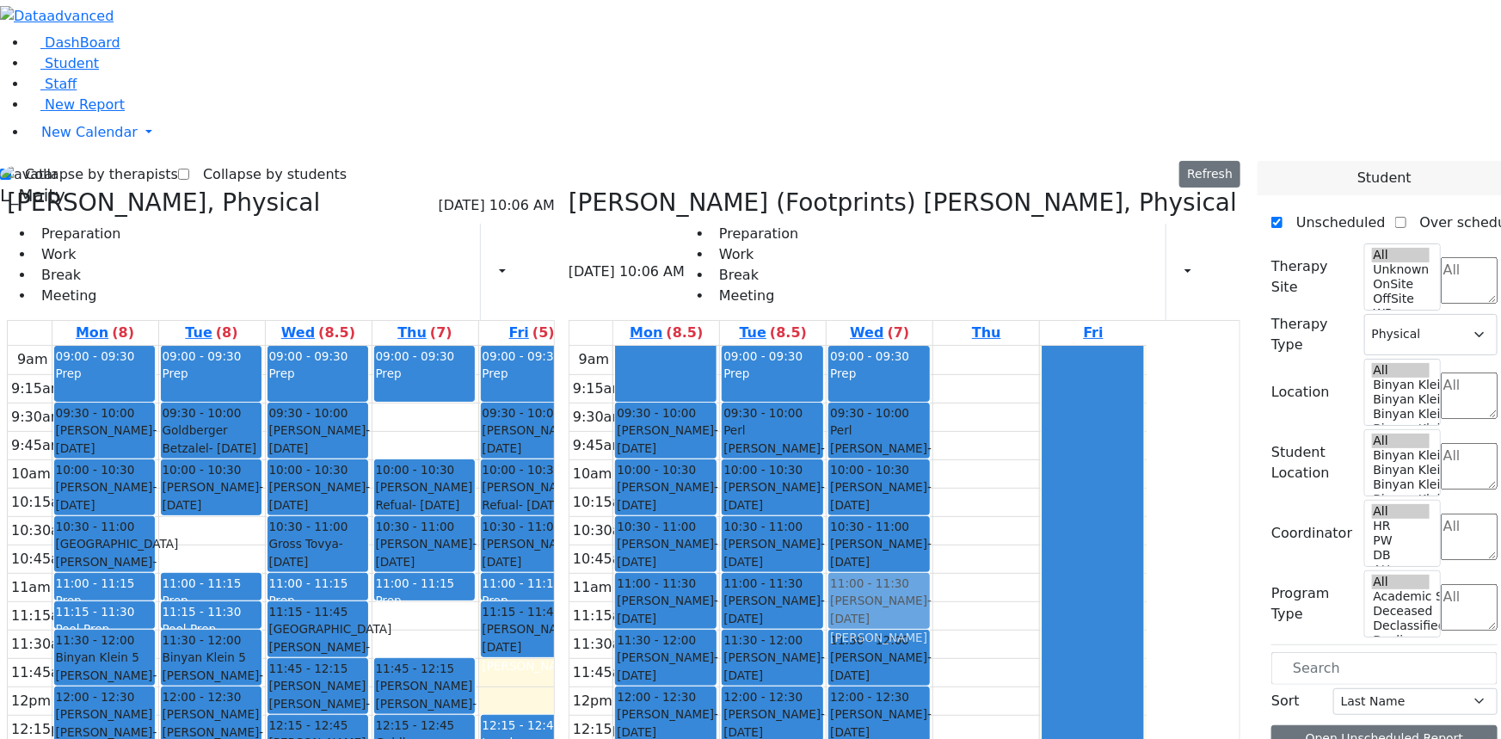
drag, startPoint x: 476, startPoint y: 378, endPoint x: 931, endPoint y: 353, distance: 455.7
click at [945, 366] on div "Citer Yacov, Physical 08/29/2025 10:06 AM Preparation Work Break Meeting Print …" at bounding box center [623, 608] width 1247 height 840
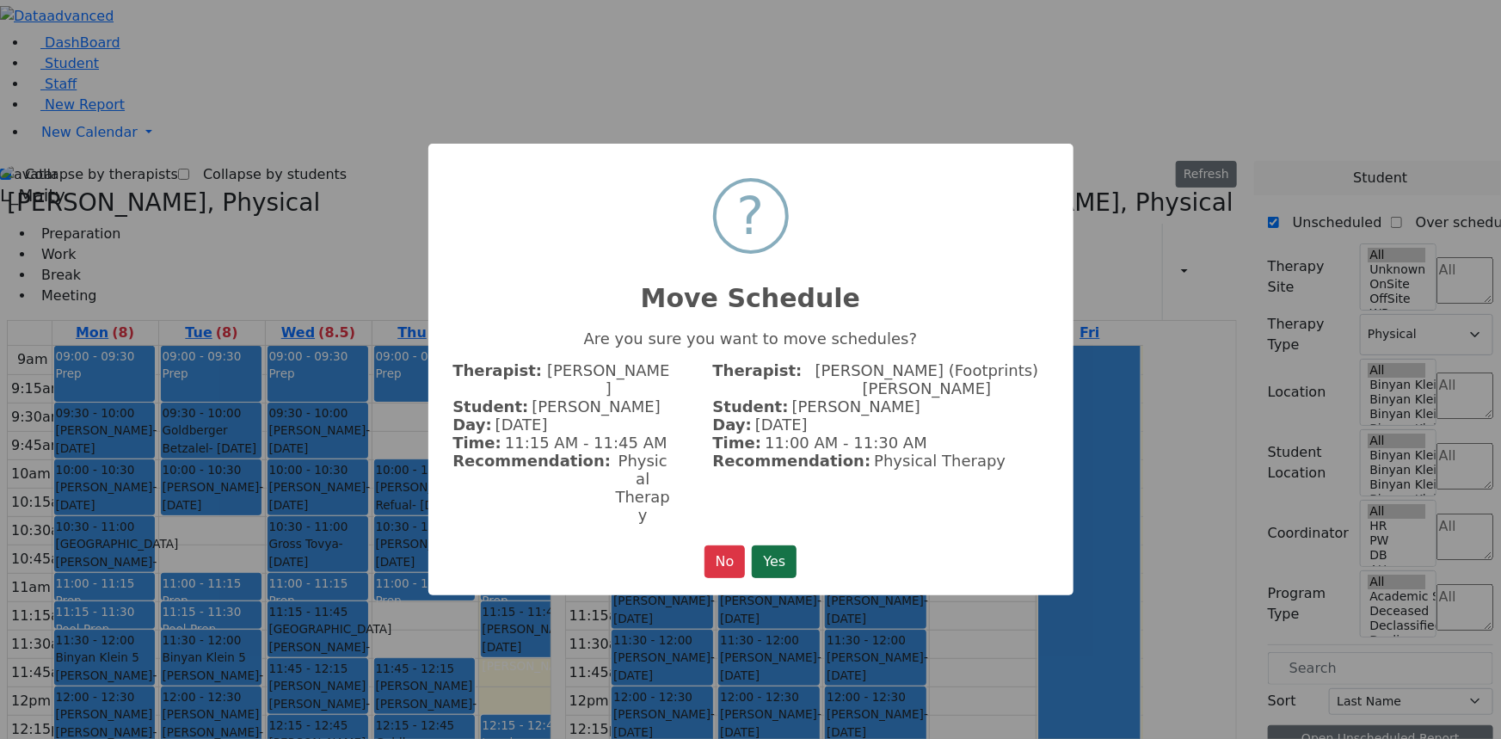
click at [772, 545] on button "Yes" at bounding box center [774, 561] width 45 height 33
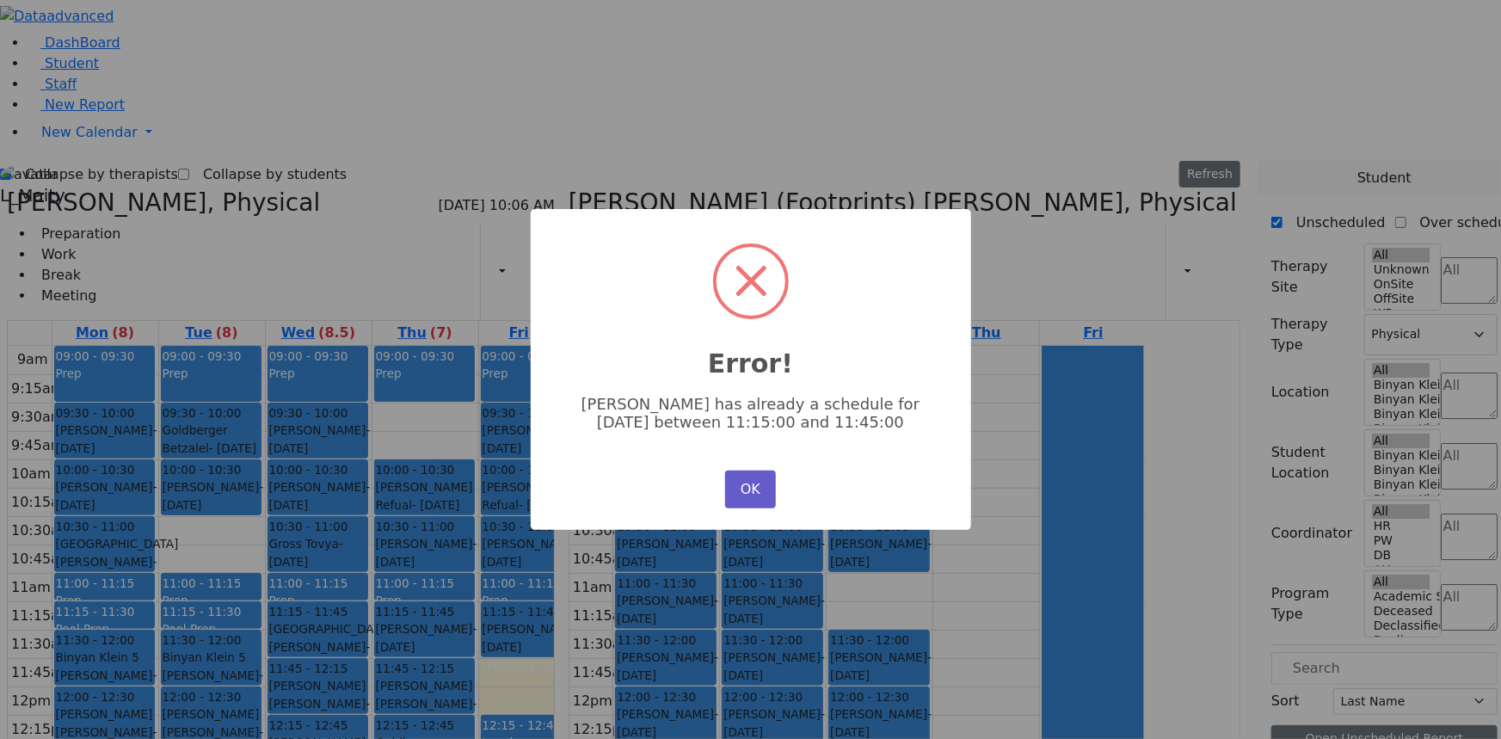
click at [756, 489] on button "OK" at bounding box center [750, 490] width 50 height 38
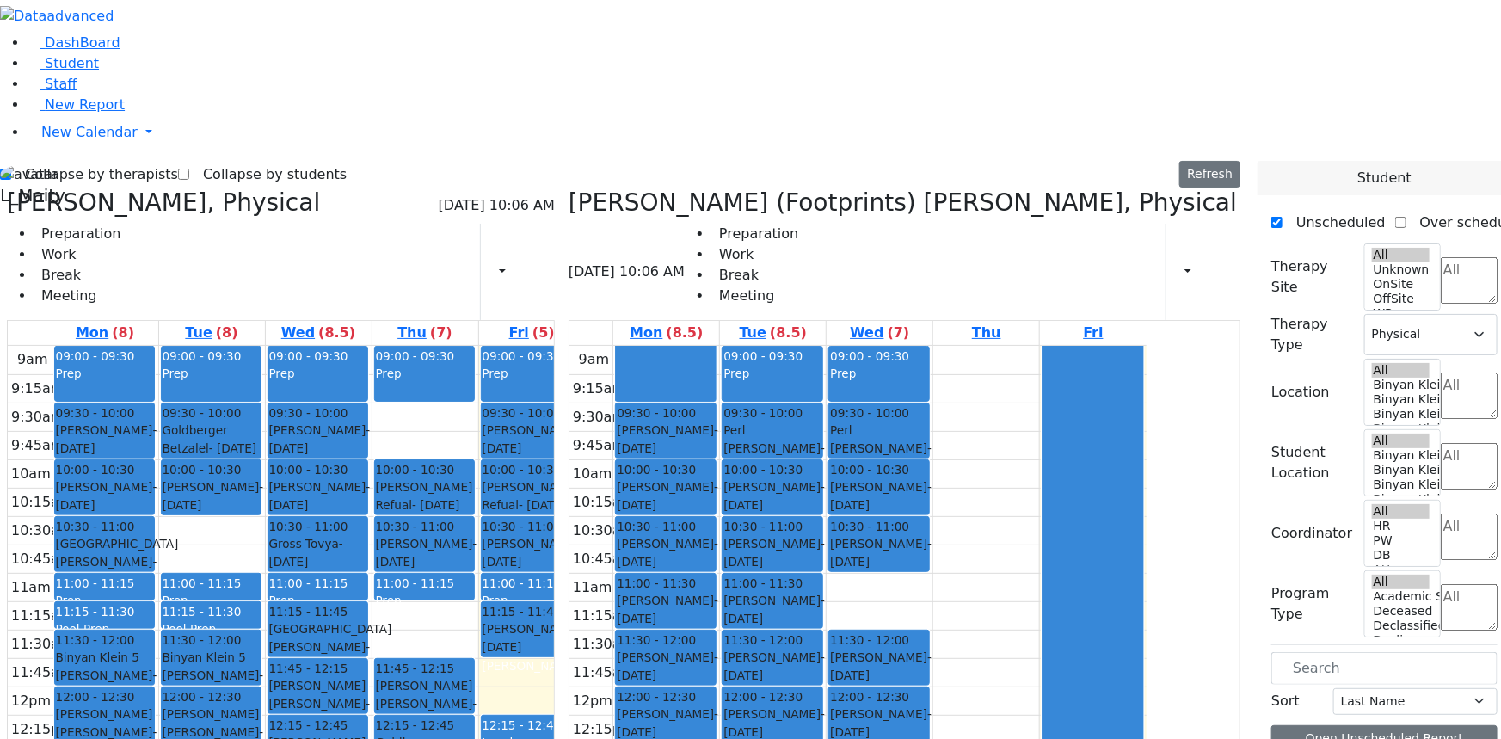
drag, startPoint x: 495, startPoint y: 388, endPoint x: 975, endPoint y: 621, distance: 532.8
click at [976, 621] on div "Citer Yacov, Physical 08/29/2025 10:06 AM Preparation Work Break Meeting Print …" at bounding box center [623, 608] width 1247 height 840
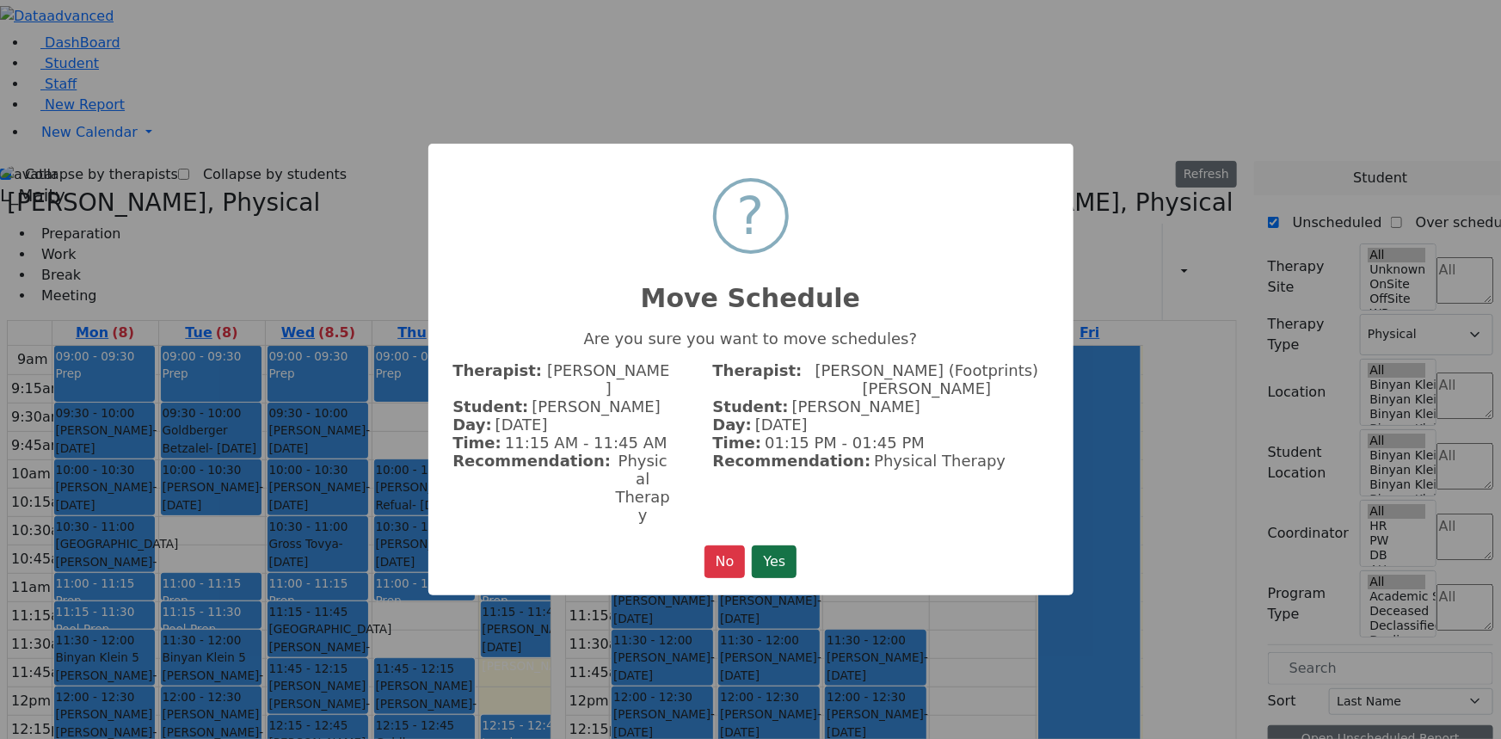
click at [769, 545] on button "Yes" at bounding box center [774, 561] width 45 height 33
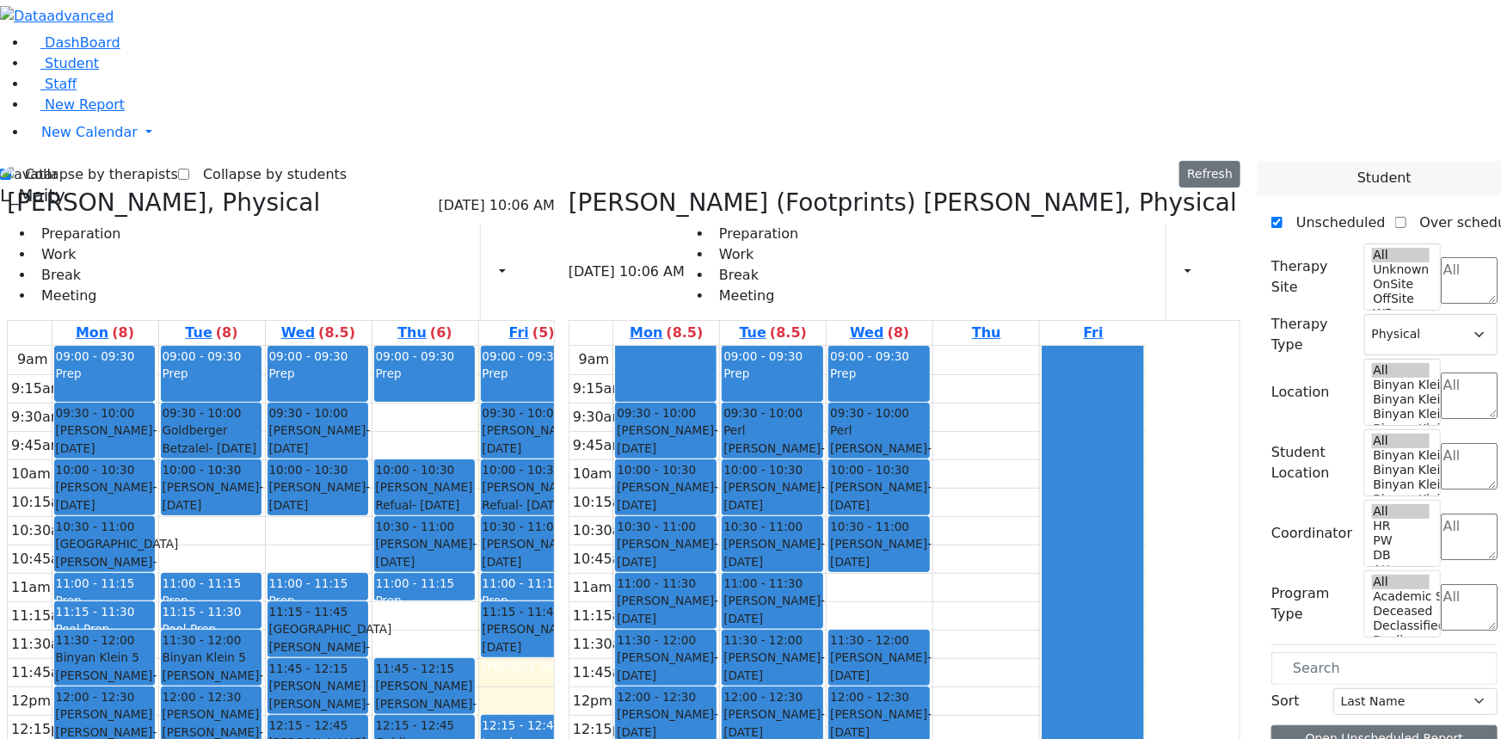
drag, startPoint x: 378, startPoint y: 305, endPoint x: 813, endPoint y: 647, distance: 552.6
click at [844, 683] on div "Citer Yacov, Physical 08/29/2025 10:06 AM Preparation Work Break Meeting Print …" at bounding box center [623, 608] width 1247 height 840
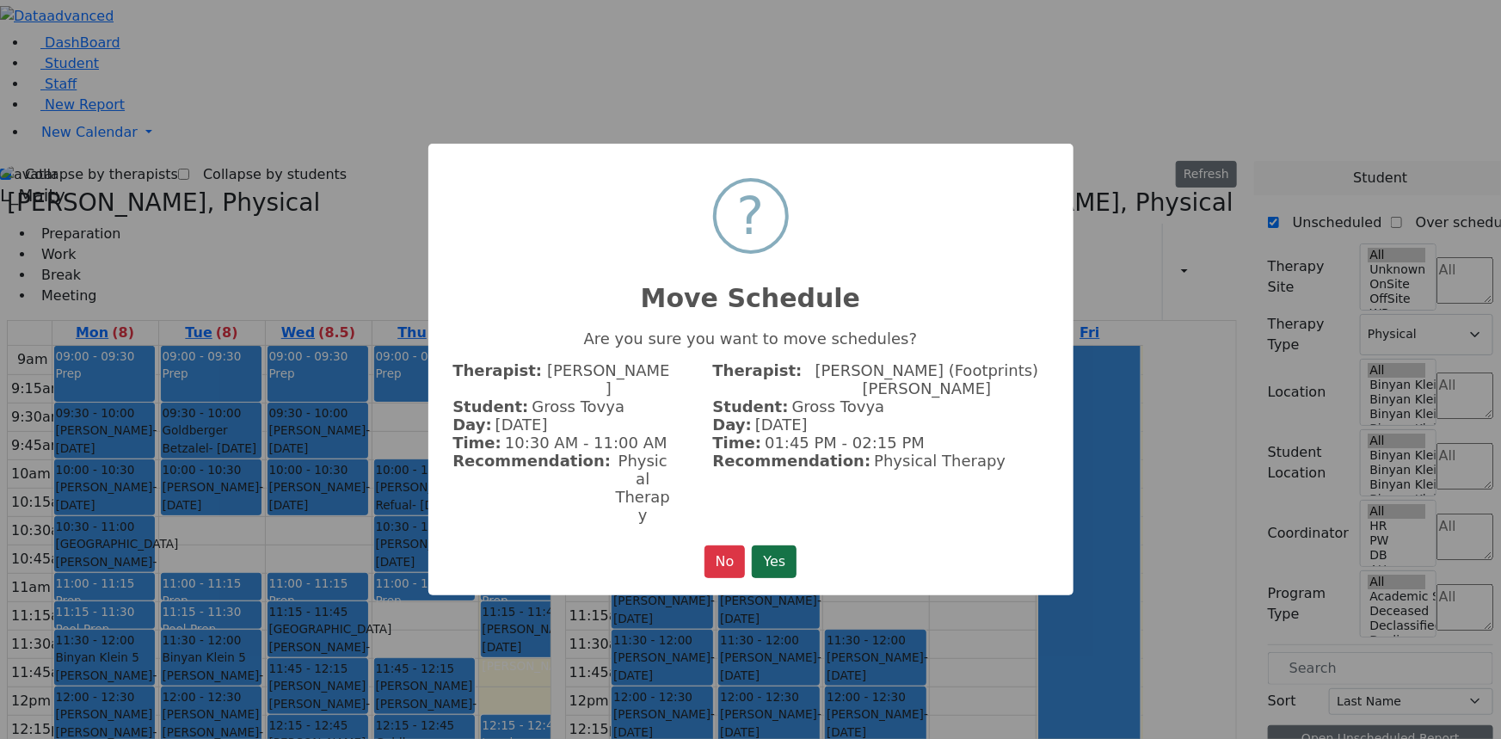
click at [783, 545] on button "Yes" at bounding box center [774, 561] width 45 height 33
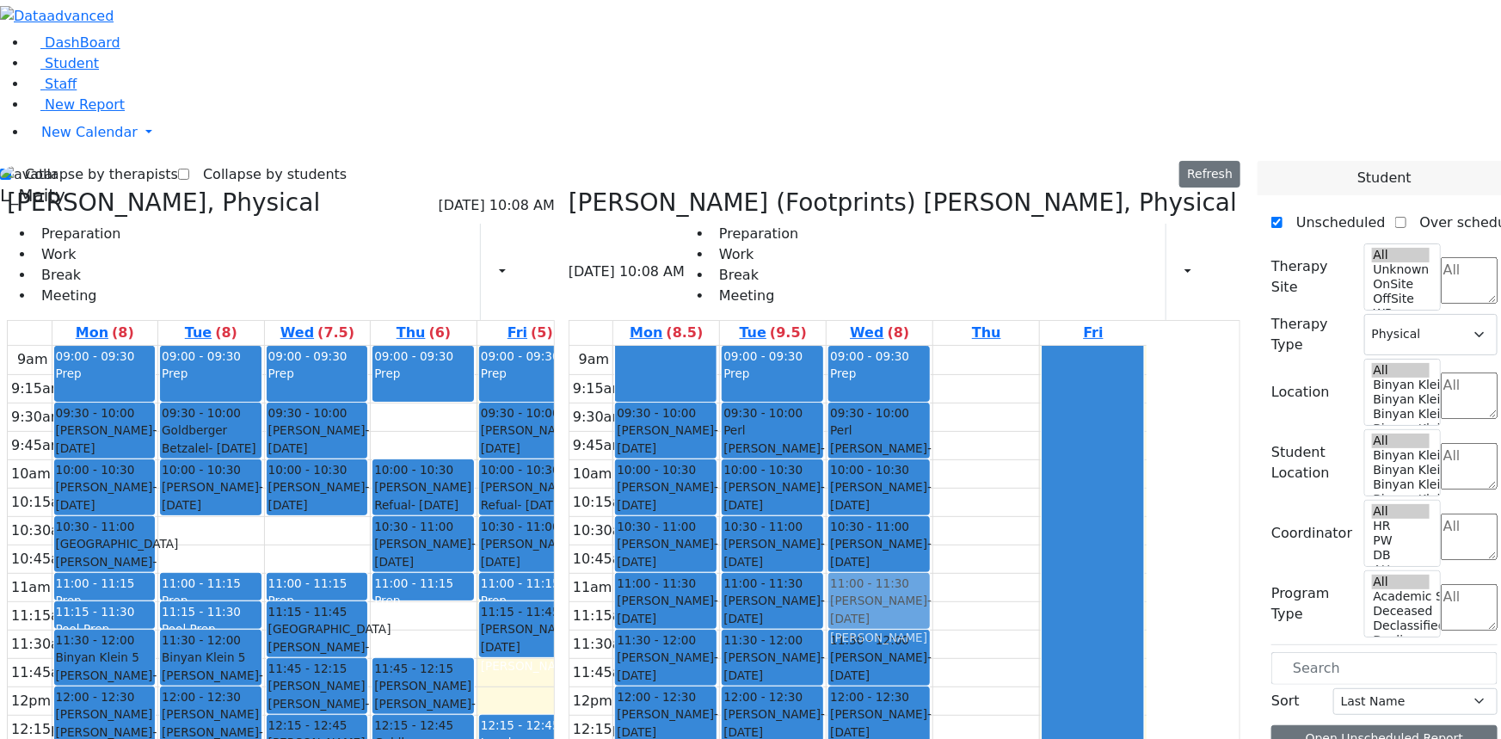
drag, startPoint x: 748, startPoint y: 686, endPoint x: 973, endPoint y: 378, distance: 381.6
click at [973, 378] on tr "09:30 - 10:00 Katz Rivka - 11/06/2015 Peymer Bracha 10:00 - 10:30 Mezei Henny -…" at bounding box center [857, 686] width 577 height 681
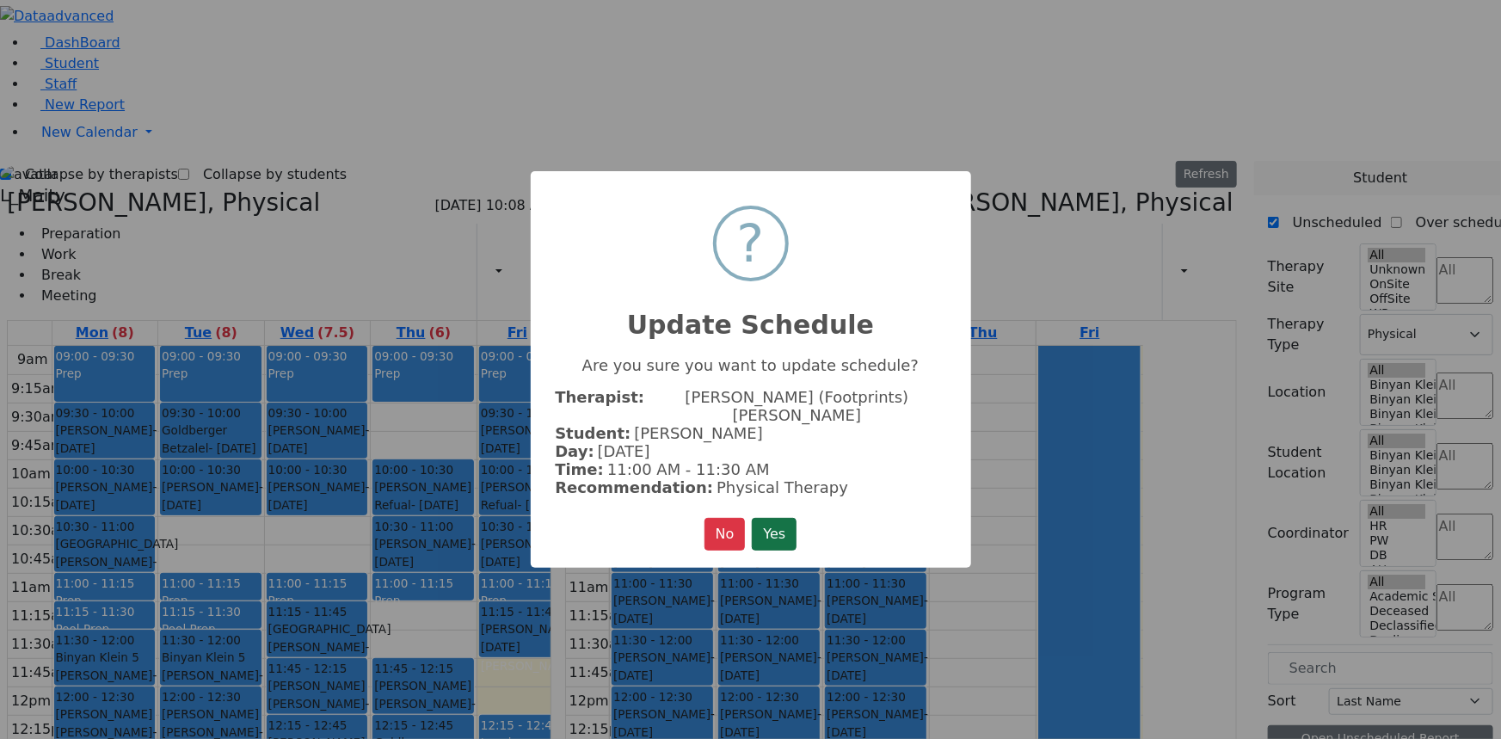
click at [792, 518] on button "Yes" at bounding box center [774, 534] width 45 height 33
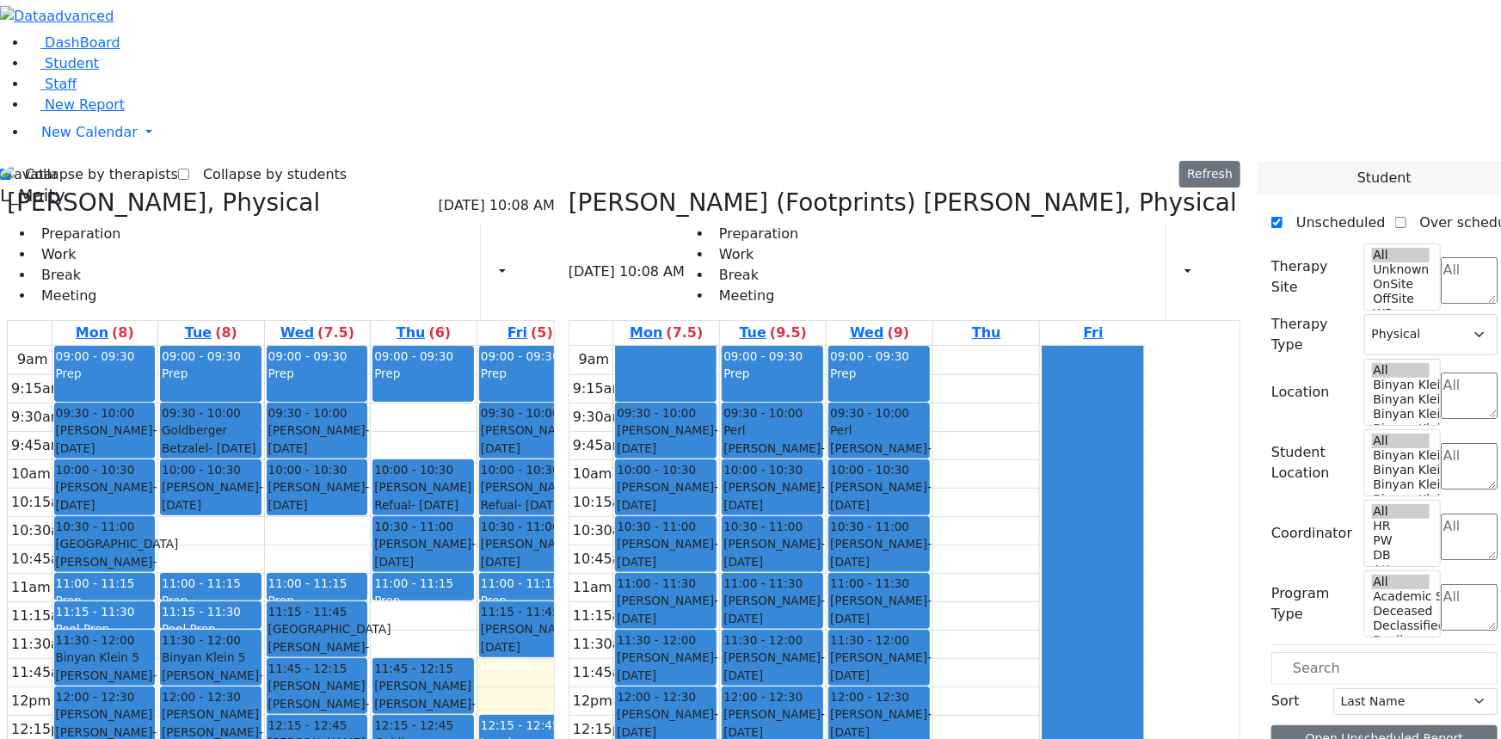
drag, startPoint x: 971, startPoint y: 618, endPoint x: 806, endPoint y: 666, distance: 172.0
click at [772, 686] on tr "09:30 - 10:00 Katz Rivka - 11/06/2015 Peymer Bracha 10:00 - 10:30 Mezei Henny -…" at bounding box center [857, 686] width 577 height 681
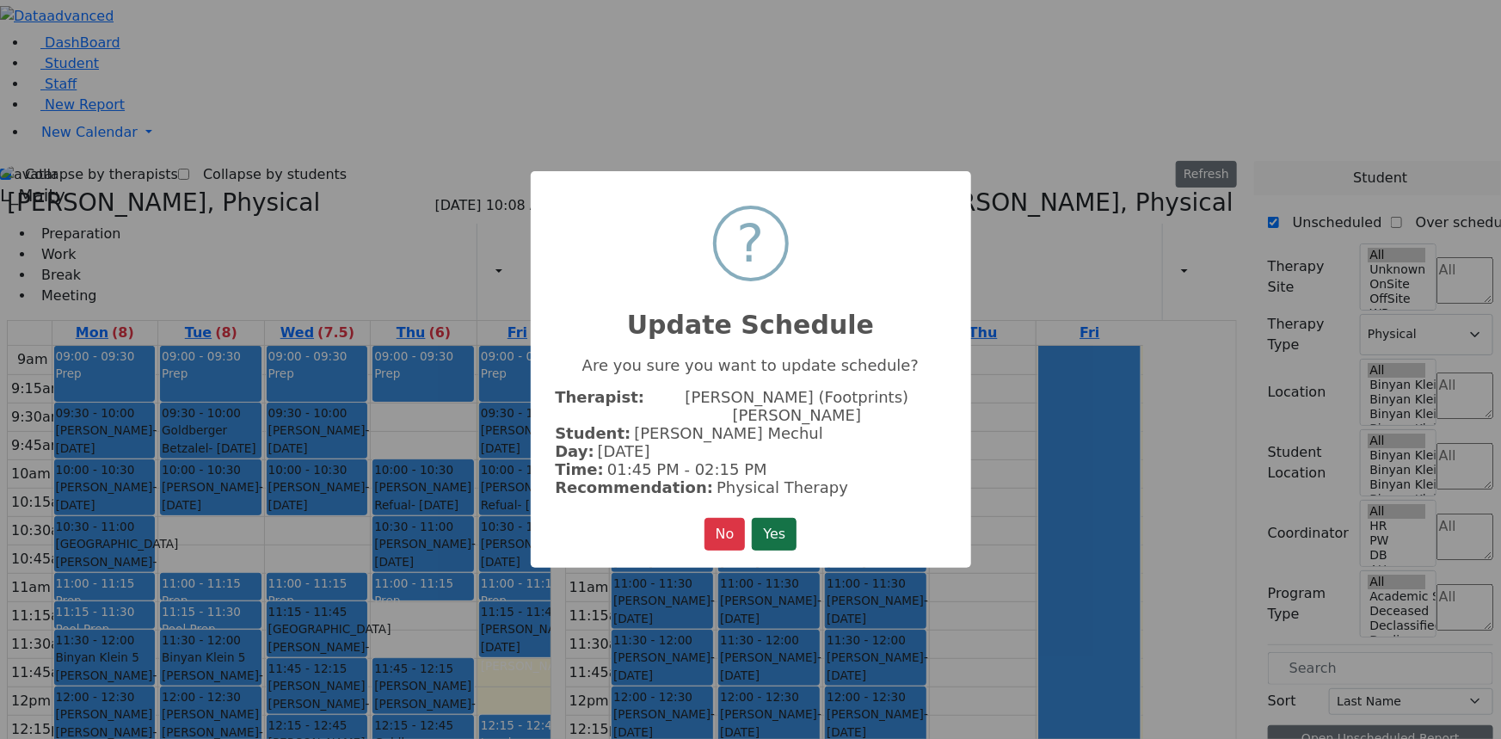
click at [788, 519] on button "Yes" at bounding box center [774, 534] width 45 height 33
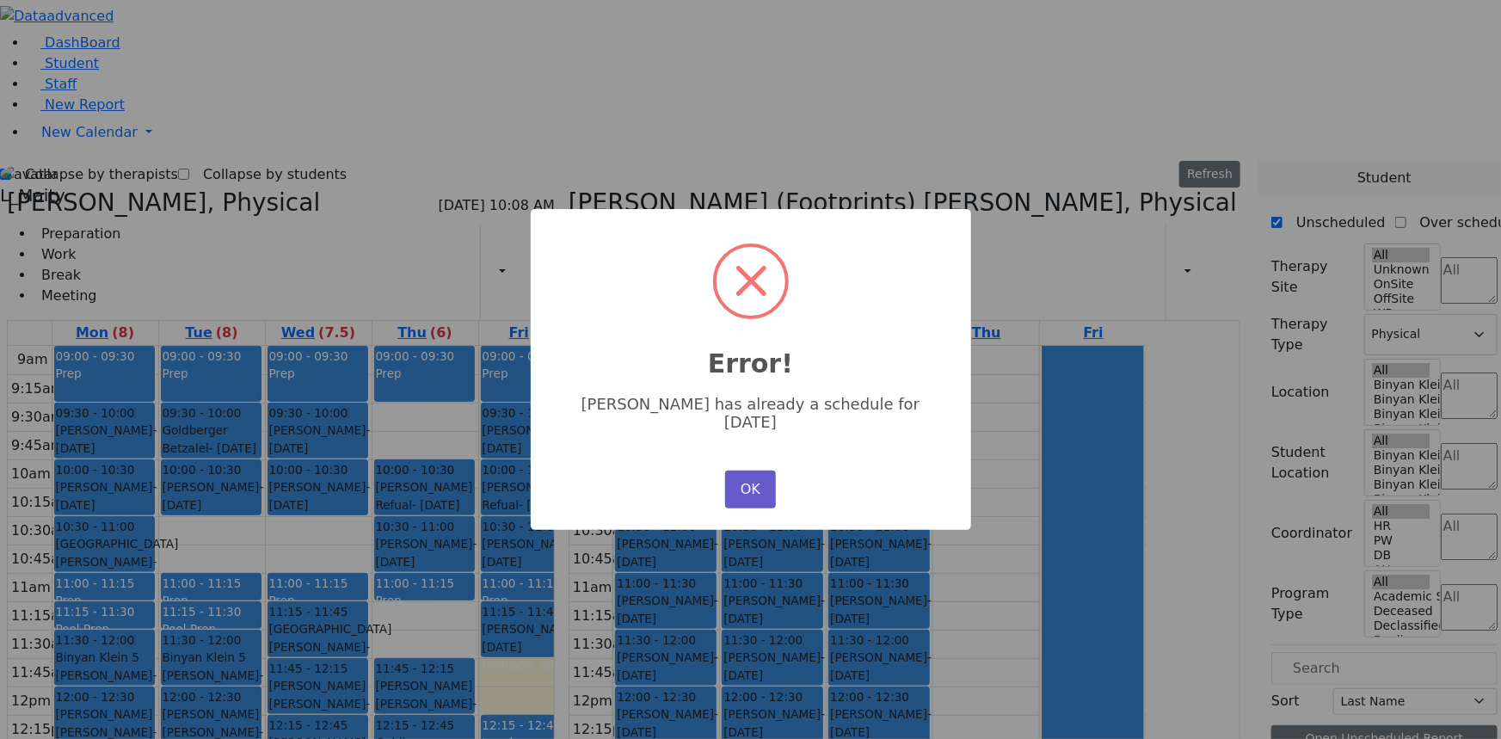
click at [756, 481] on button "OK" at bounding box center [750, 490] width 50 height 38
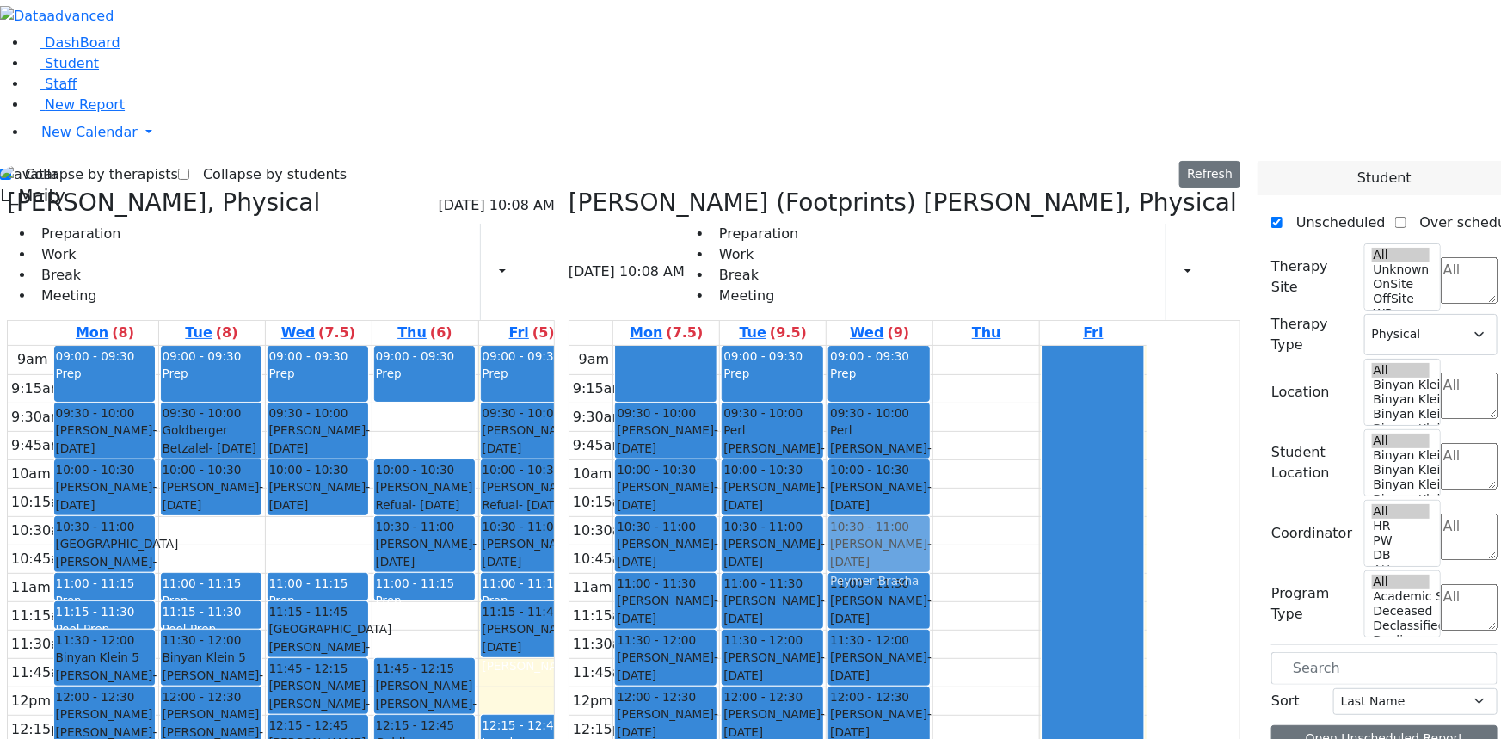
drag, startPoint x: 978, startPoint y: 250, endPoint x: 943, endPoint y: 305, distance: 64.7
click at [932, 346] on div "09:00 - 09:30 Prep 09:30 - 10:00 Perl Aaron - 12/29/2017 Golombeck Esther 10:00…" at bounding box center [880, 686] width 106 height 681
click at [69, 161] on label "Collapse by therapists" at bounding box center [94, 175] width 167 height 28
click at [11, 169] on input "Collapse by therapists" at bounding box center [5, 174] width 11 height 11
checkbox input "false"
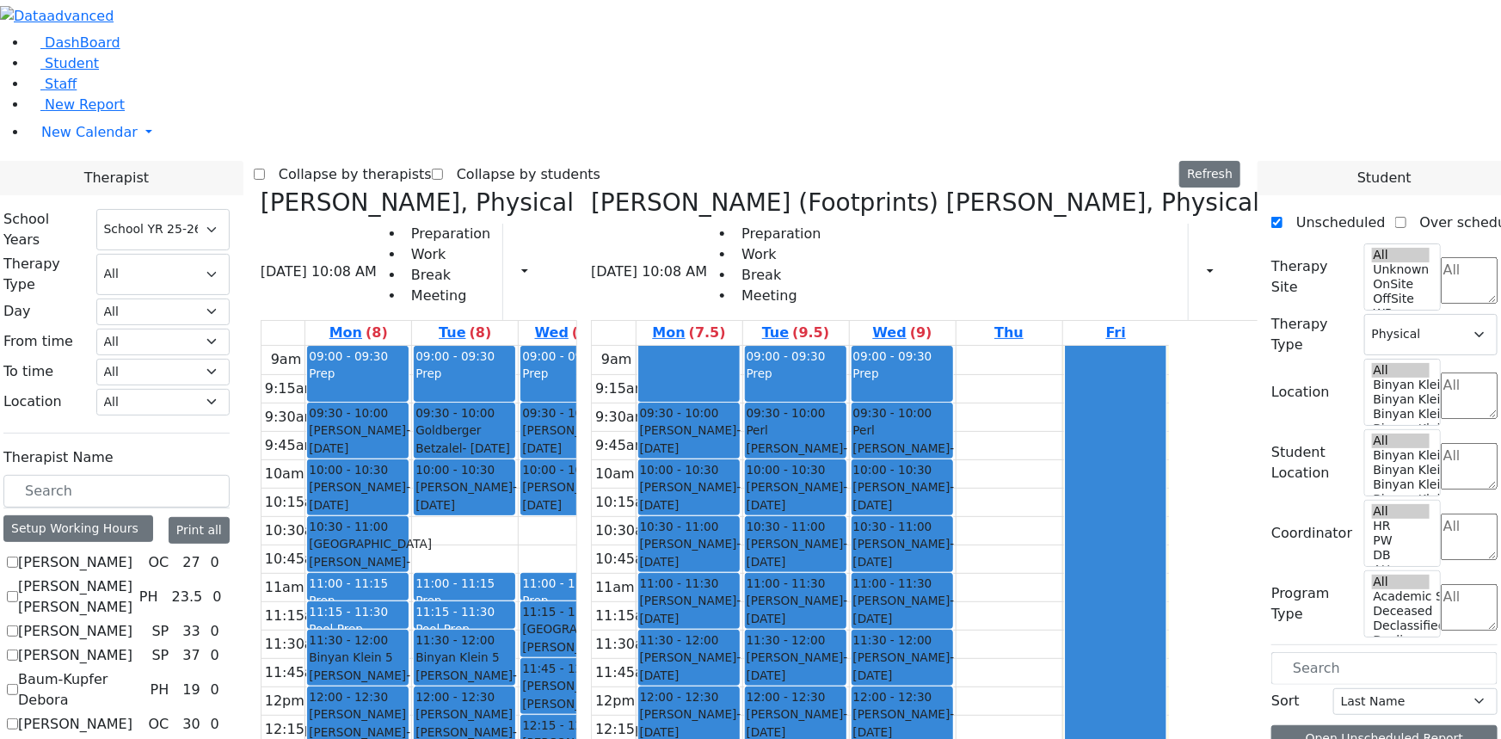
scroll to position [77, 0]
checkbox input "true"
select select
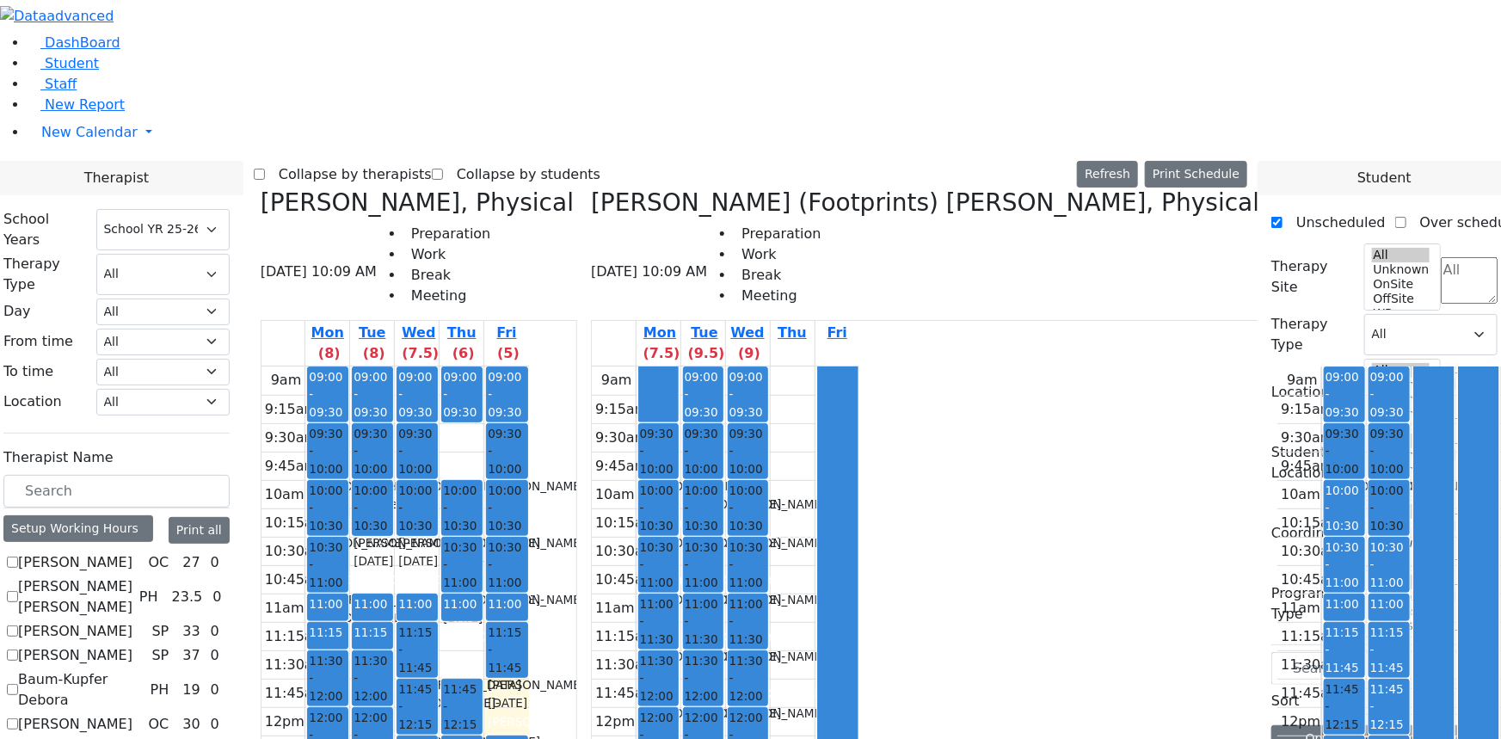
click at [426, 161] on label "Collapse by therapists" at bounding box center [348, 175] width 167 height 28
click at [265, 169] on input "Collapse by therapists" at bounding box center [259, 174] width 11 height 11
checkbox input "true"
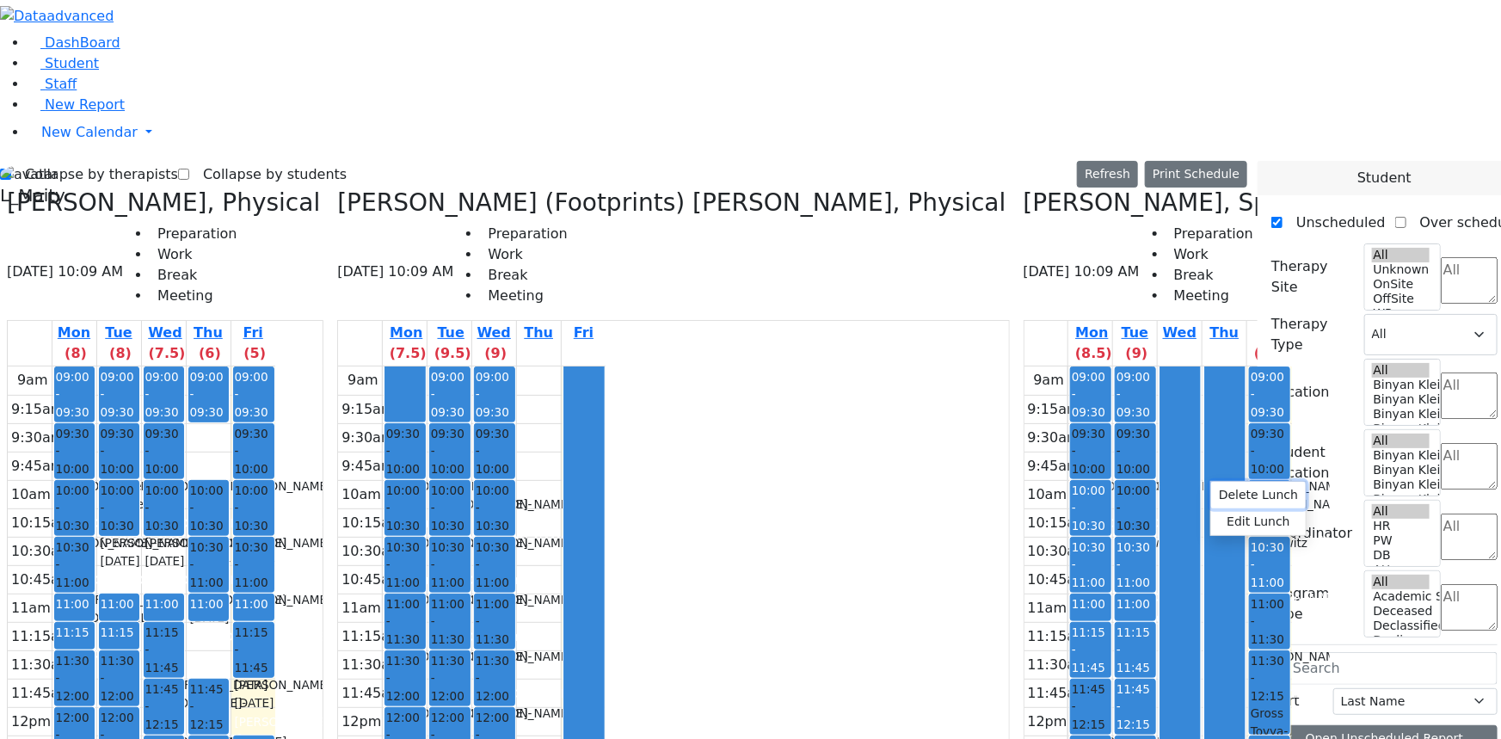
click at [1215, 488] on button "Delete Lunch" at bounding box center [1258, 495] width 95 height 27
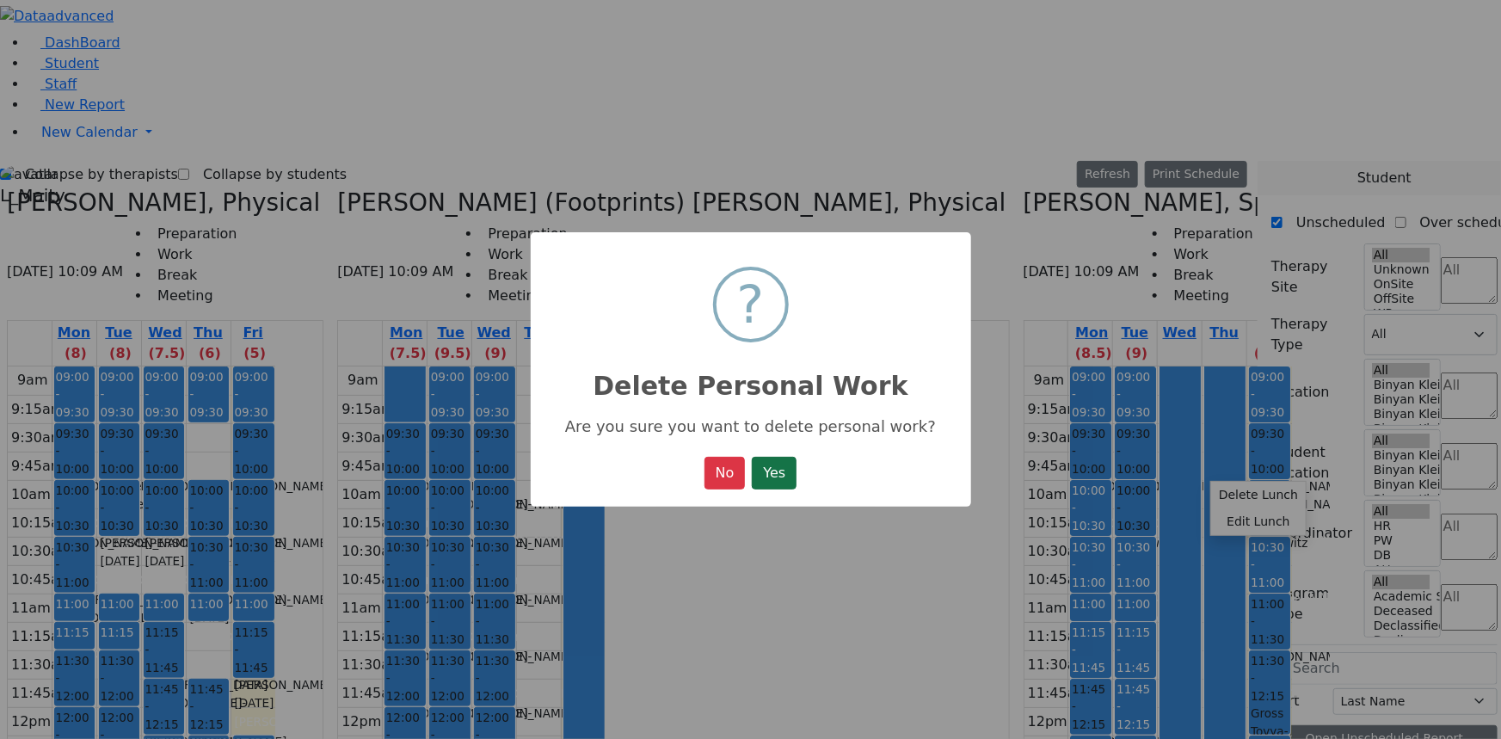
click at [784, 478] on button "Yes" at bounding box center [774, 473] width 45 height 33
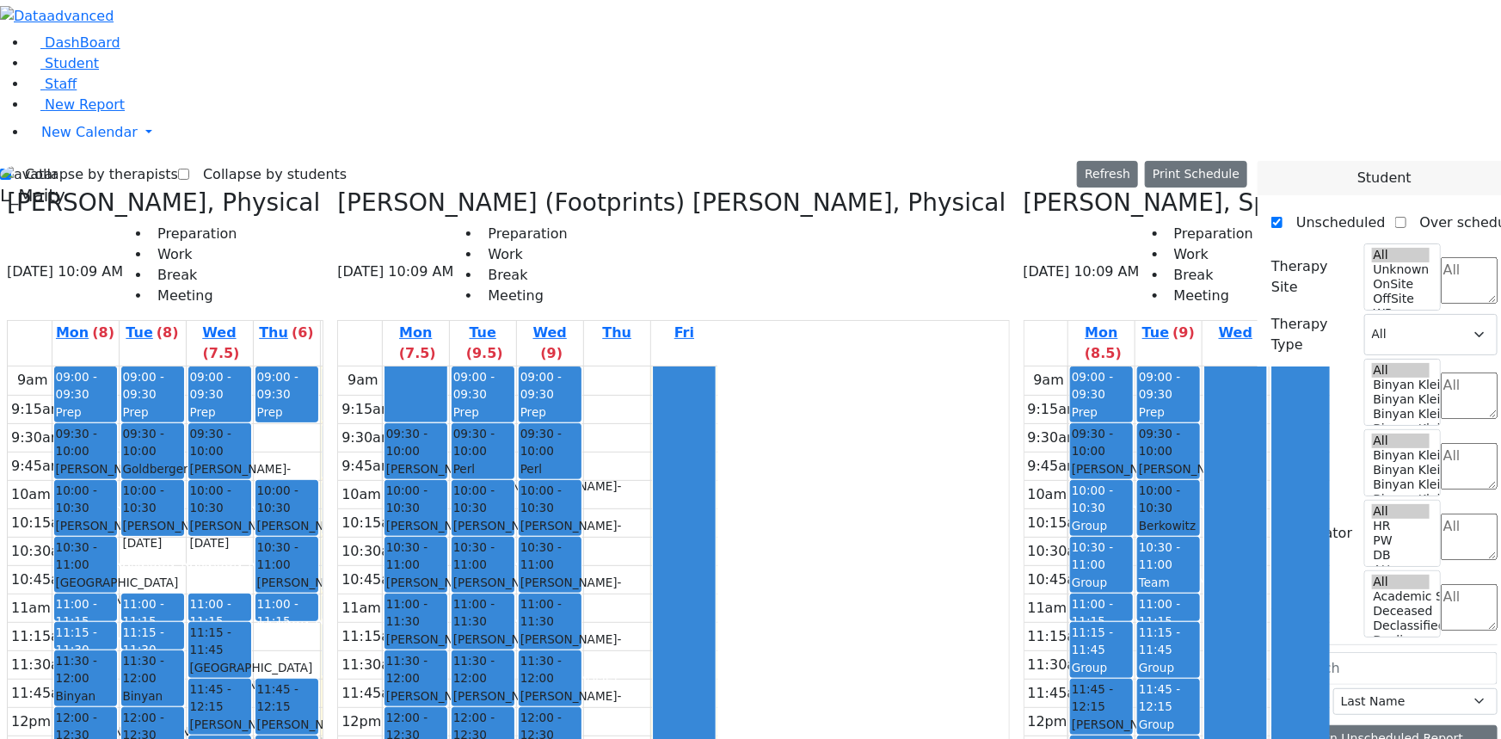
drag, startPoint x: 1202, startPoint y: 438, endPoint x: 1203, endPoint y: 460, distance: 22.4
click at [1337, 460] on div "09:00 - 09:30 Prep 09:30 - 10:00 Teitelbaum Sarah (Chaya Sura'le) - 09/07/2009 …" at bounding box center [1370, 706] width 67 height 681
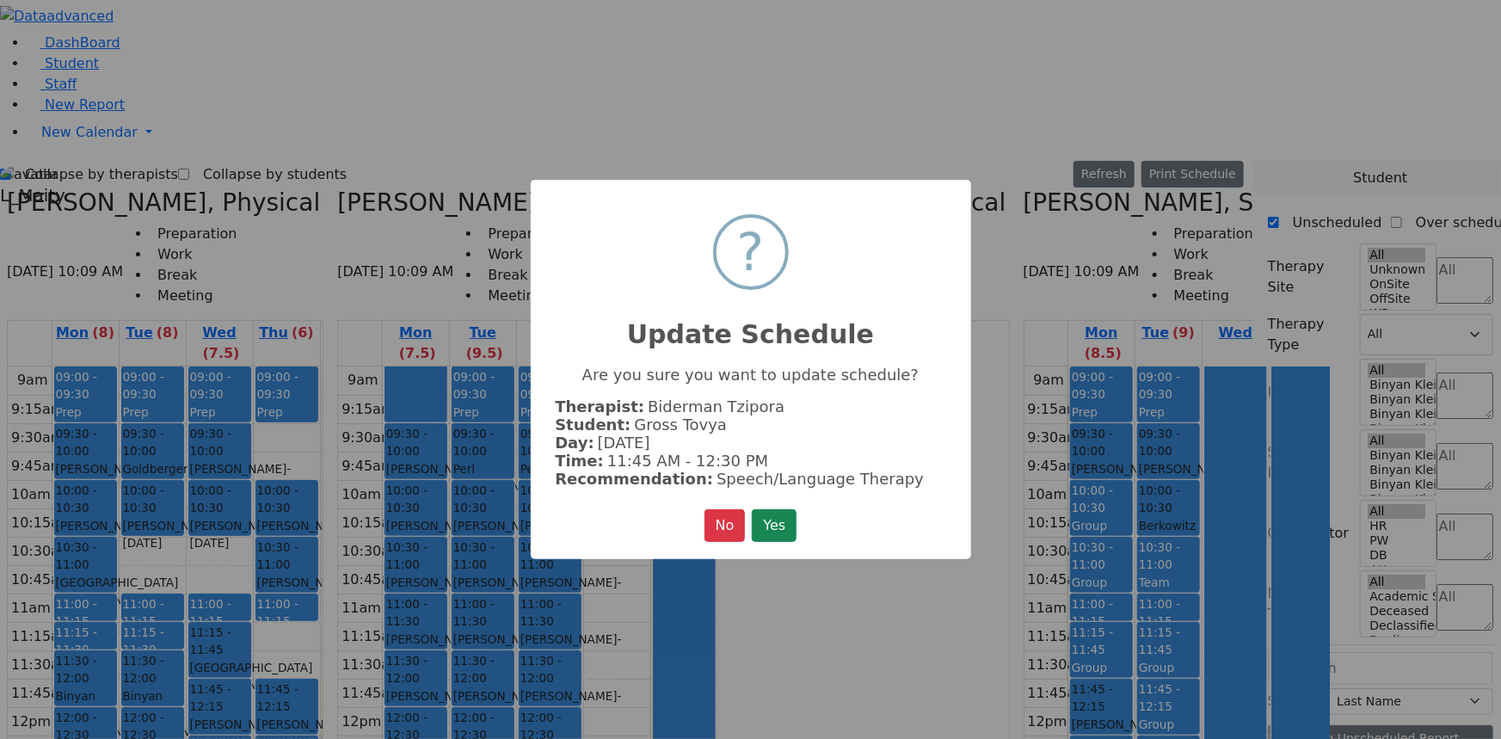
click at [680, 575] on div "× ? Update Schedule Are you sure you want to update schedule? Therapist: Biderm…" at bounding box center [750, 369] width 1501 height 739
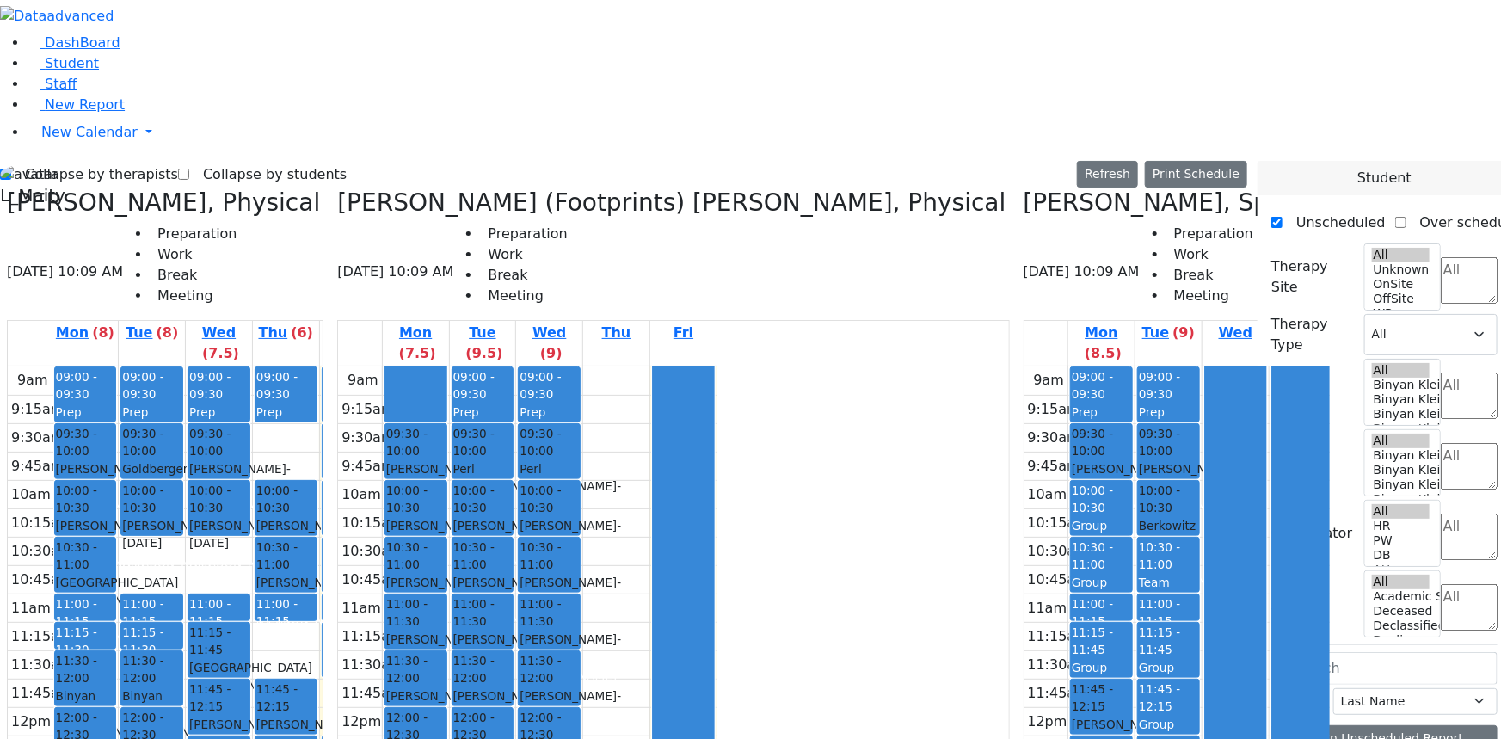
drag, startPoint x: 1196, startPoint y: 399, endPoint x: 1199, endPoint y: 435, distance: 36.3
click at [1337, 435] on div "09:00 - 09:30 Prep 09:30 - 10:00 Teitelbaum Sarah (Chaya Sura'le) - 09/07/2009 …" at bounding box center [1370, 706] width 67 height 681
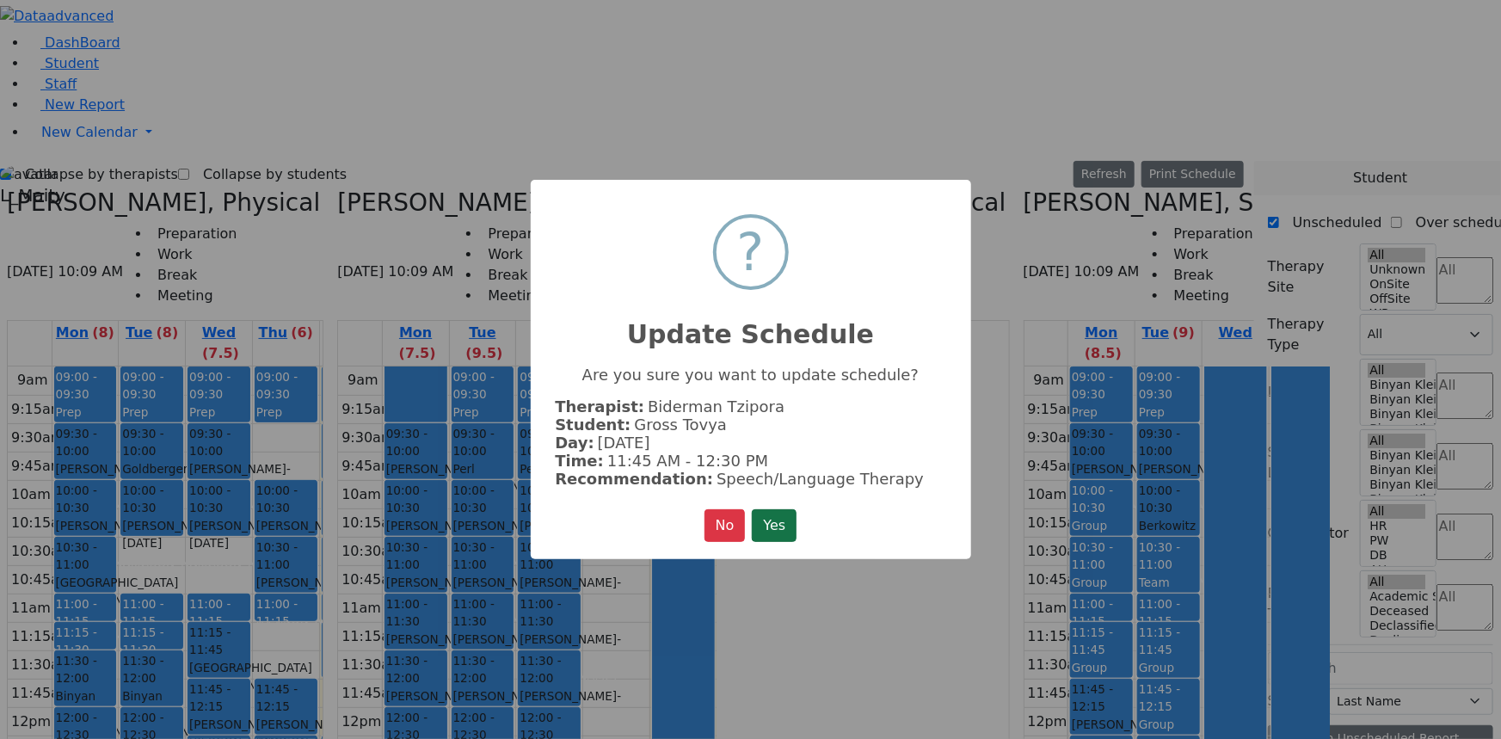
click at [787, 518] on button "Yes" at bounding box center [774, 525] width 45 height 33
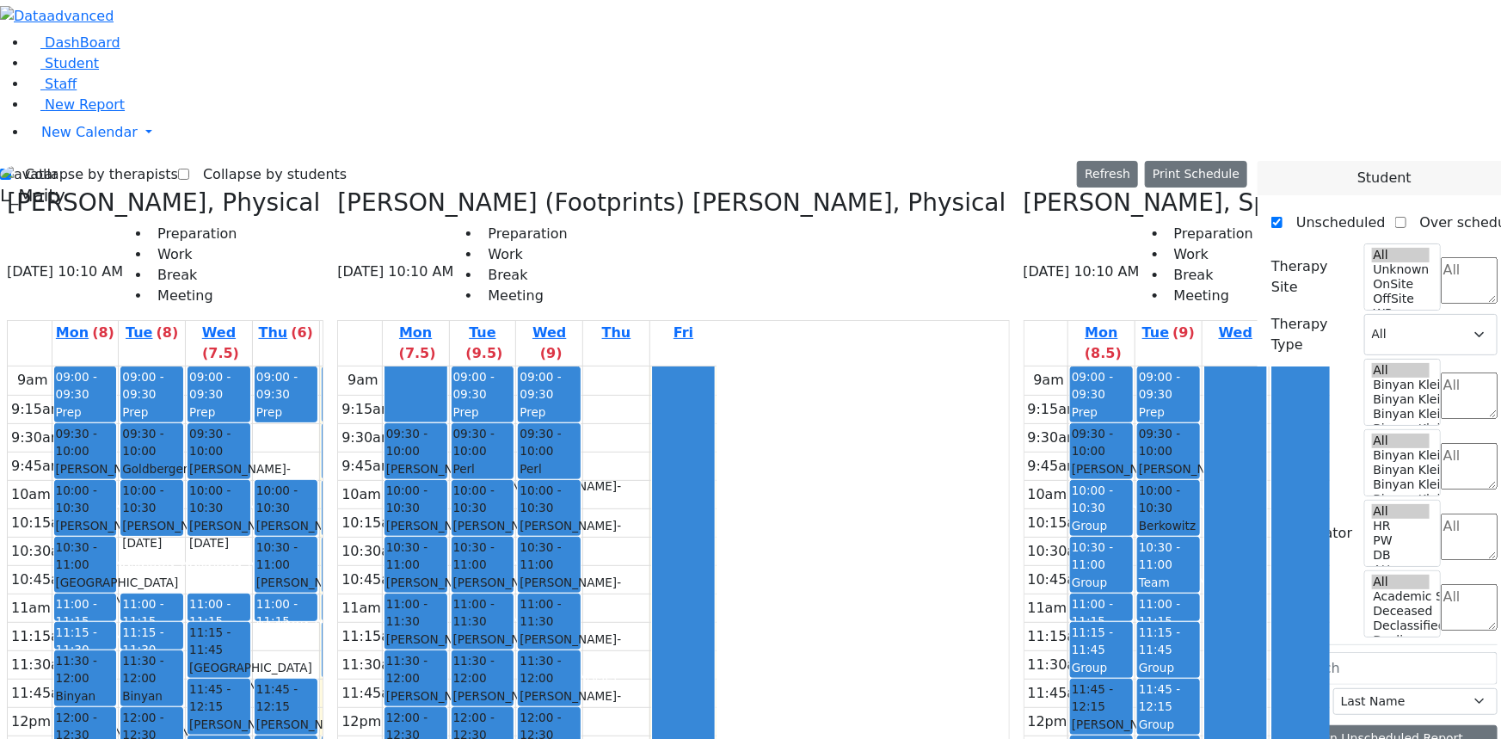
drag, startPoint x: 1184, startPoint y: 538, endPoint x: 1193, endPoint y: 405, distance: 133.7
click at [1337, 405] on div "09:00 - 09:30 Prep 09:30 - 10:00 Teitelbaum Sarah (Chaya Sura'le) - 09/07/2009 …" at bounding box center [1370, 706] width 67 height 681
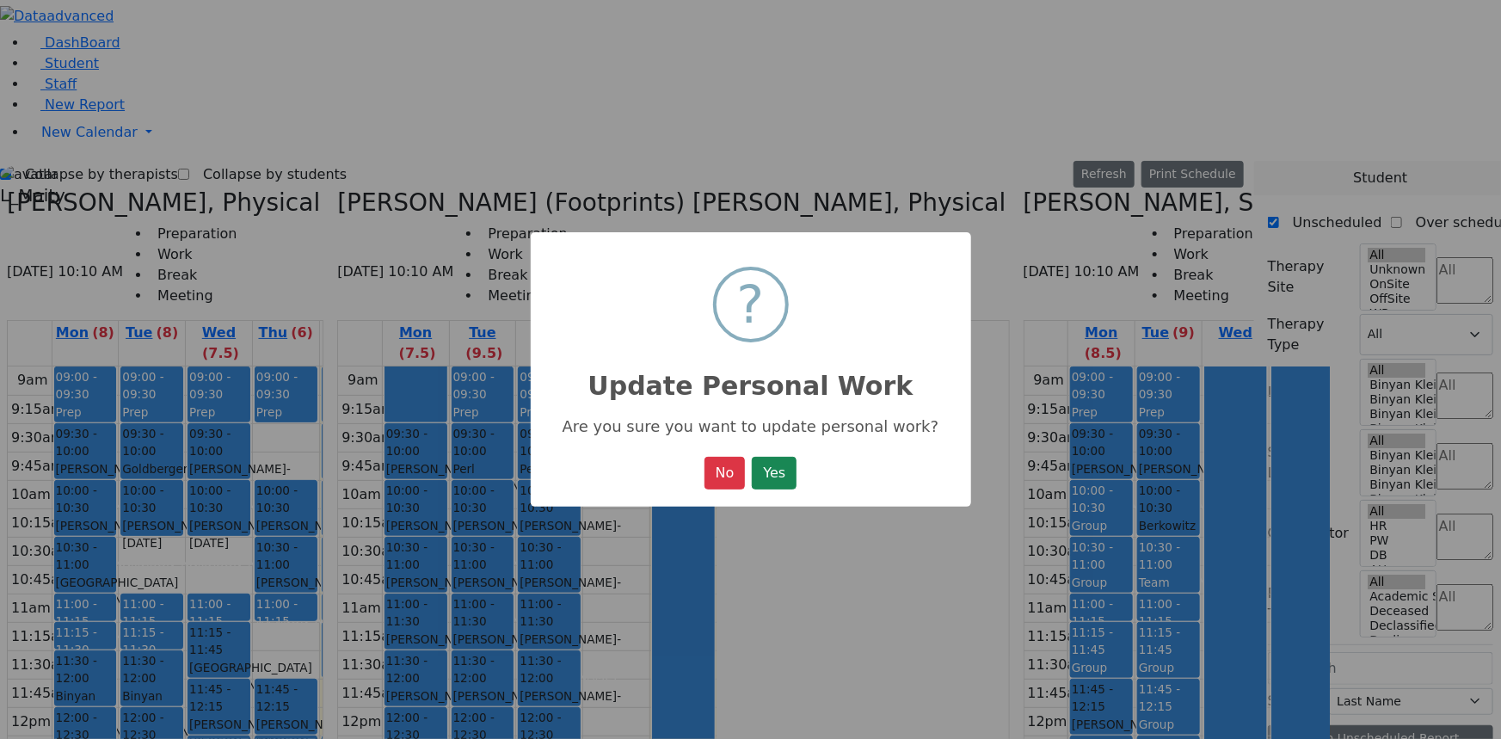
click at [770, 480] on button "Yes" at bounding box center [774, 473] width 45 height 33
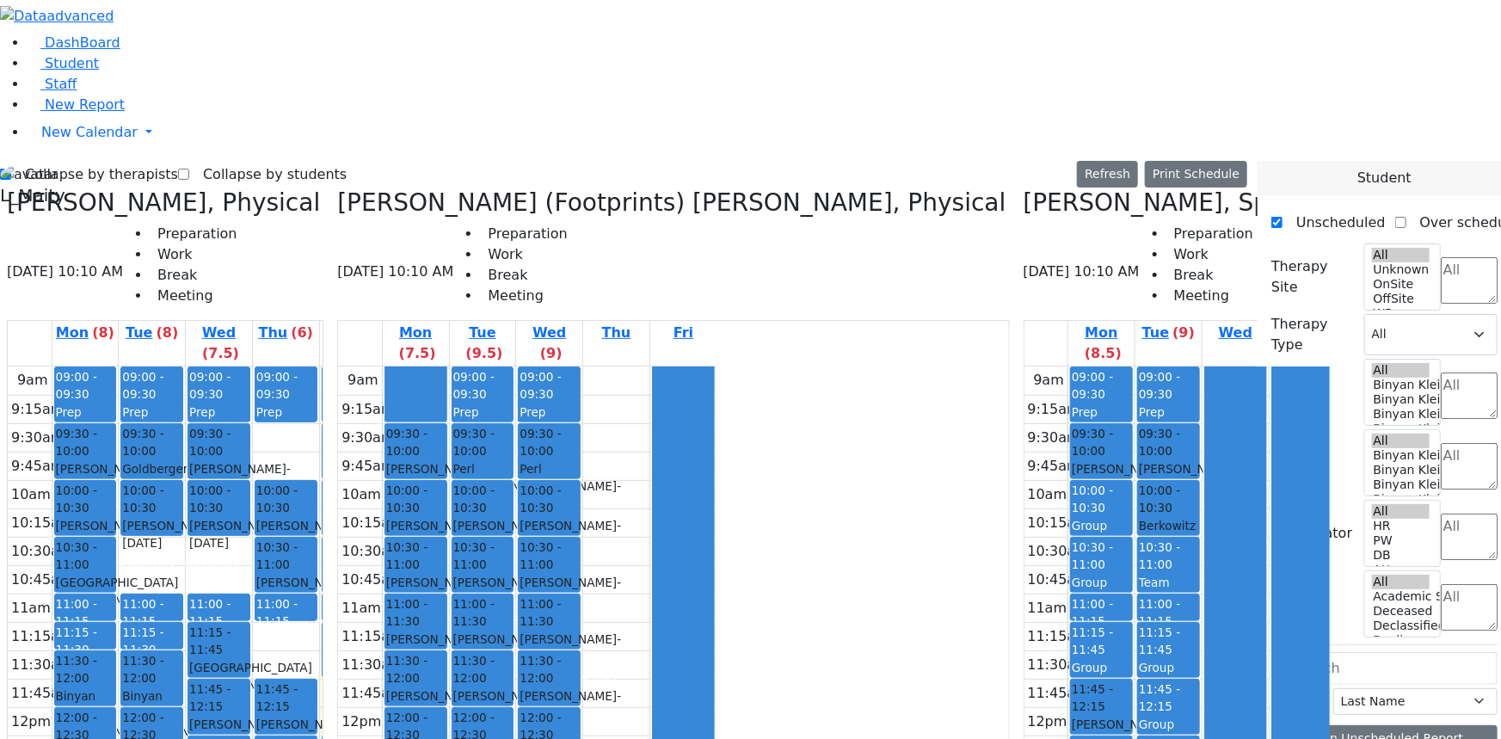
drag, startPoint x: 1175, startPoint y: 506, endPoint x: 1177, endPoint y: 522, distance: 16.4
click at [1177, 532] on div "9am 9:15am 9:30am 9:45am 10am 10:15am 10:30am 10:45am 11am 11:15am 11:30am 11:4…" at bounding box center [1214, 706] width 379 height 681
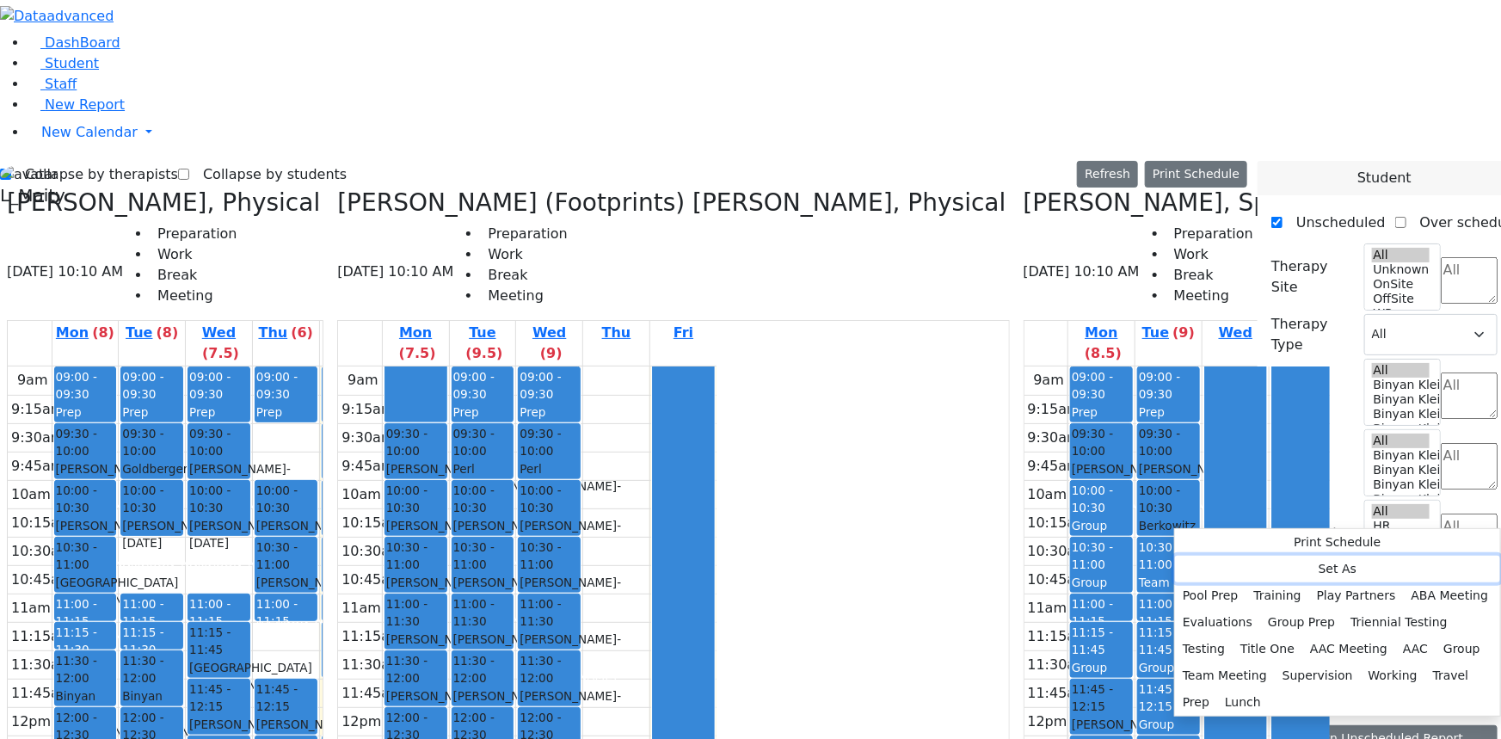
drag, startPoint x: 1220, startPoint y: 560, endPoint x: 1274, endPoint y: 561, distance: 54.2
click at [1273, 561] on button "Set As" at bounding box center [1337, 569] width 325 height 27
click at [1269, 689] on button "Lunch" at bounding box center [1243, 702] width 52 height 27
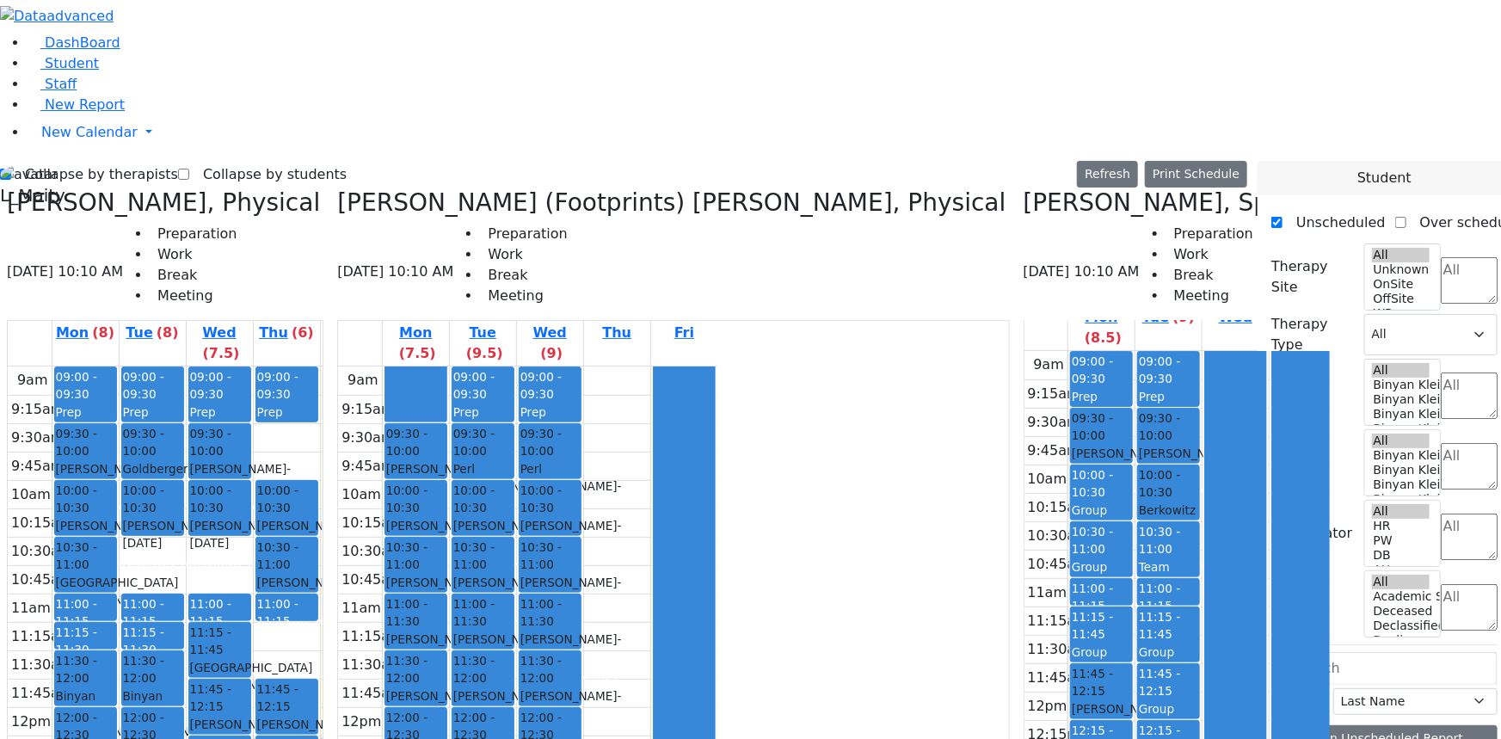
scroll to position [0, 0]
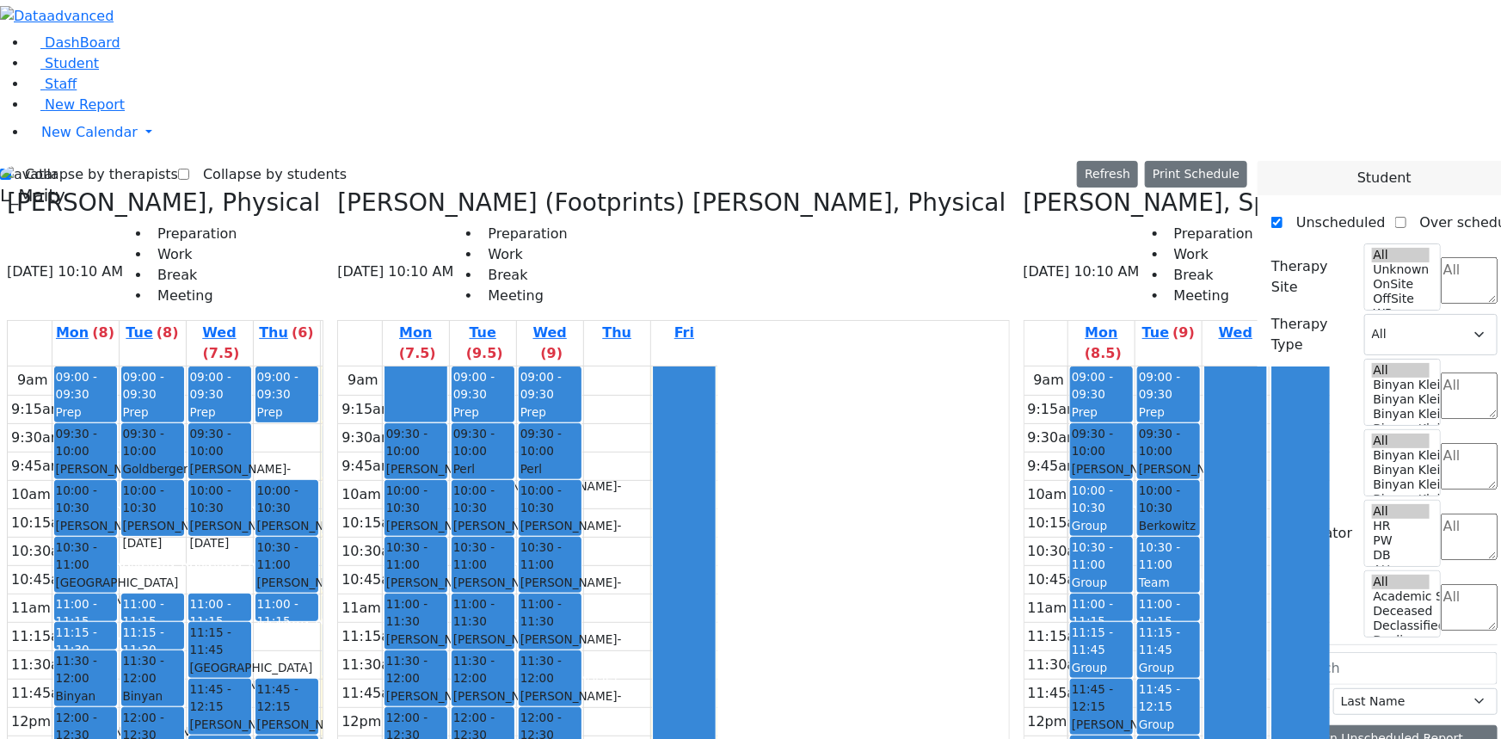
click at [1024, 188] on icon at bounding box center [1024, 202] width 0 height 28
select select "2"
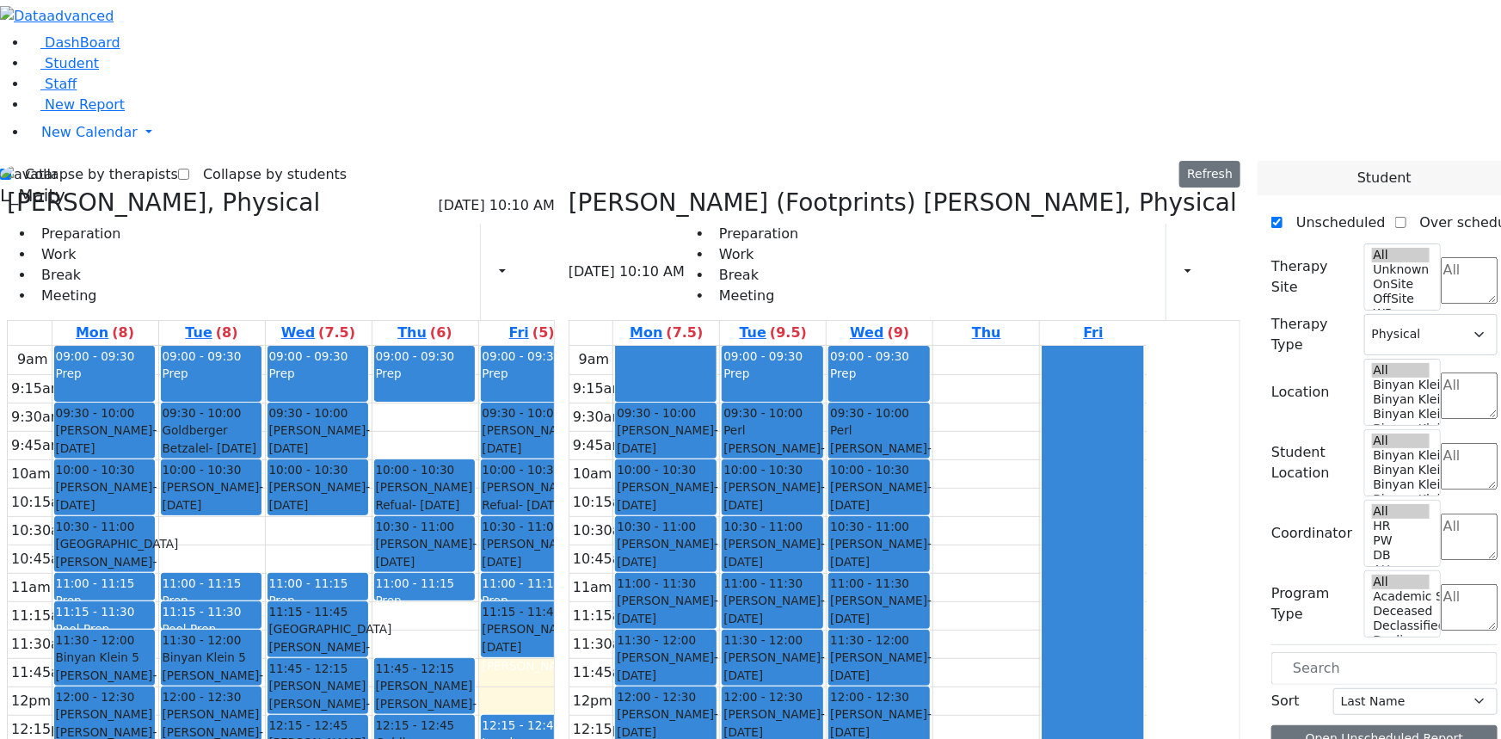
drag, startPoint x: 977, startPoint y: 503, endPoint x: 969, endPoint y: 570, distance: 67.5
click at [932, 570] on div "09:00 - 09:30 Prep 09:30 - 10:00 Perl Aaron - 12/29/2017 Golombeck Esther 10:00…" at bounding box center [880, 686] width 106 height 681
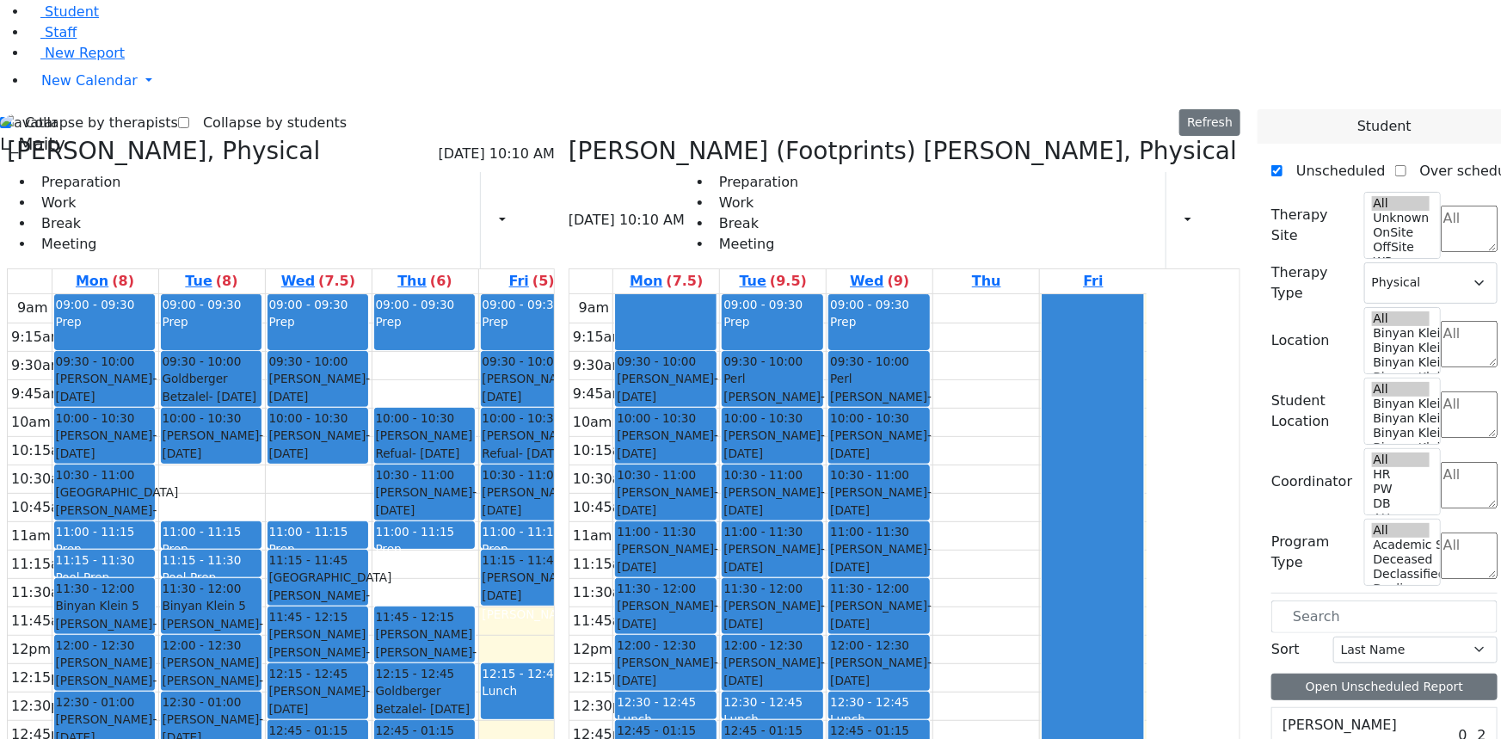
scroll to position [66, 0]
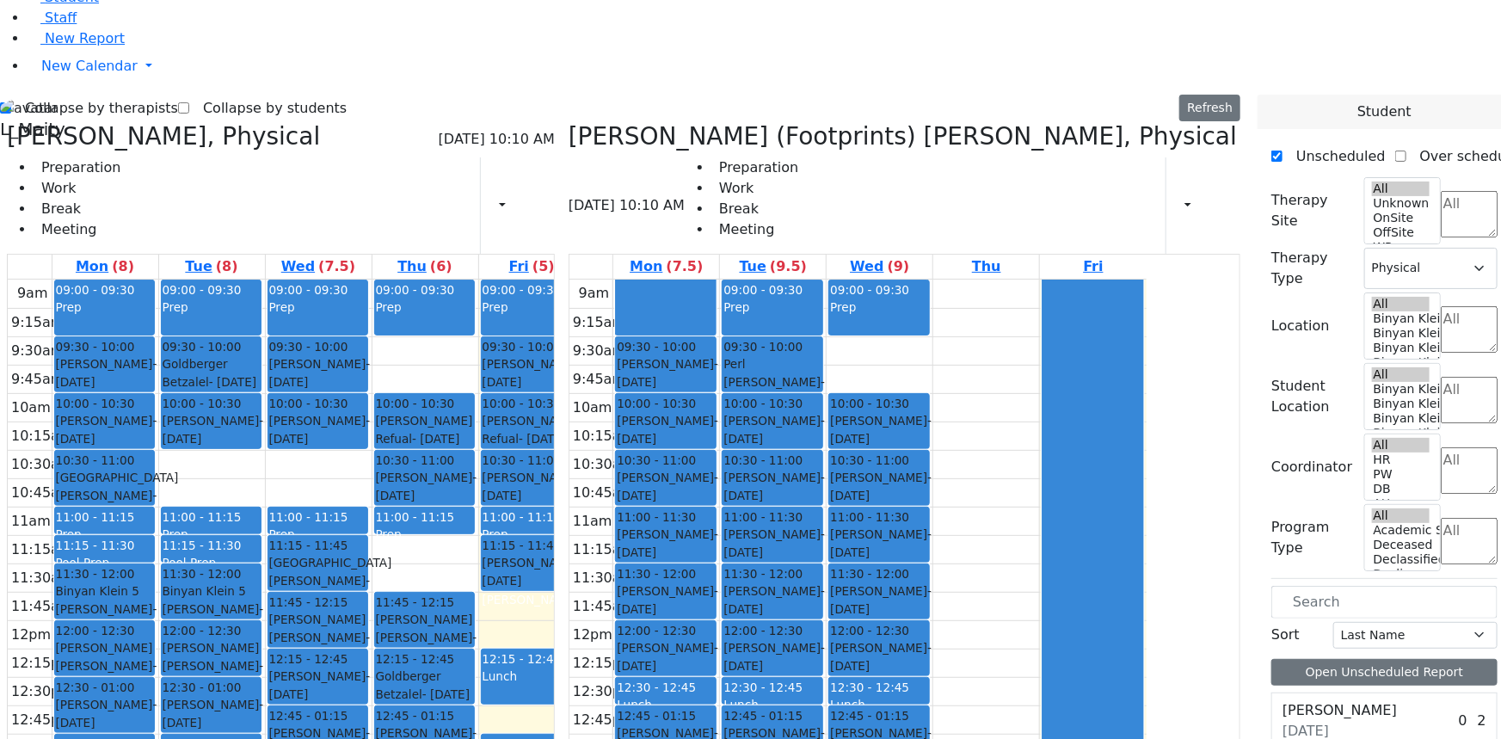
drag, startPoint x: 972, startPoint y: 139, endPoint x: 777, endPoint y: 551, distance: 455.2
click at [768, 584] on tr "09:30 - 10:00 Katz Rivka - 11/06/2015 Peymer Bracha 10:00 - 10:30 Mezei Henny -…" at bounding box center [857, 620] width 577 height 681
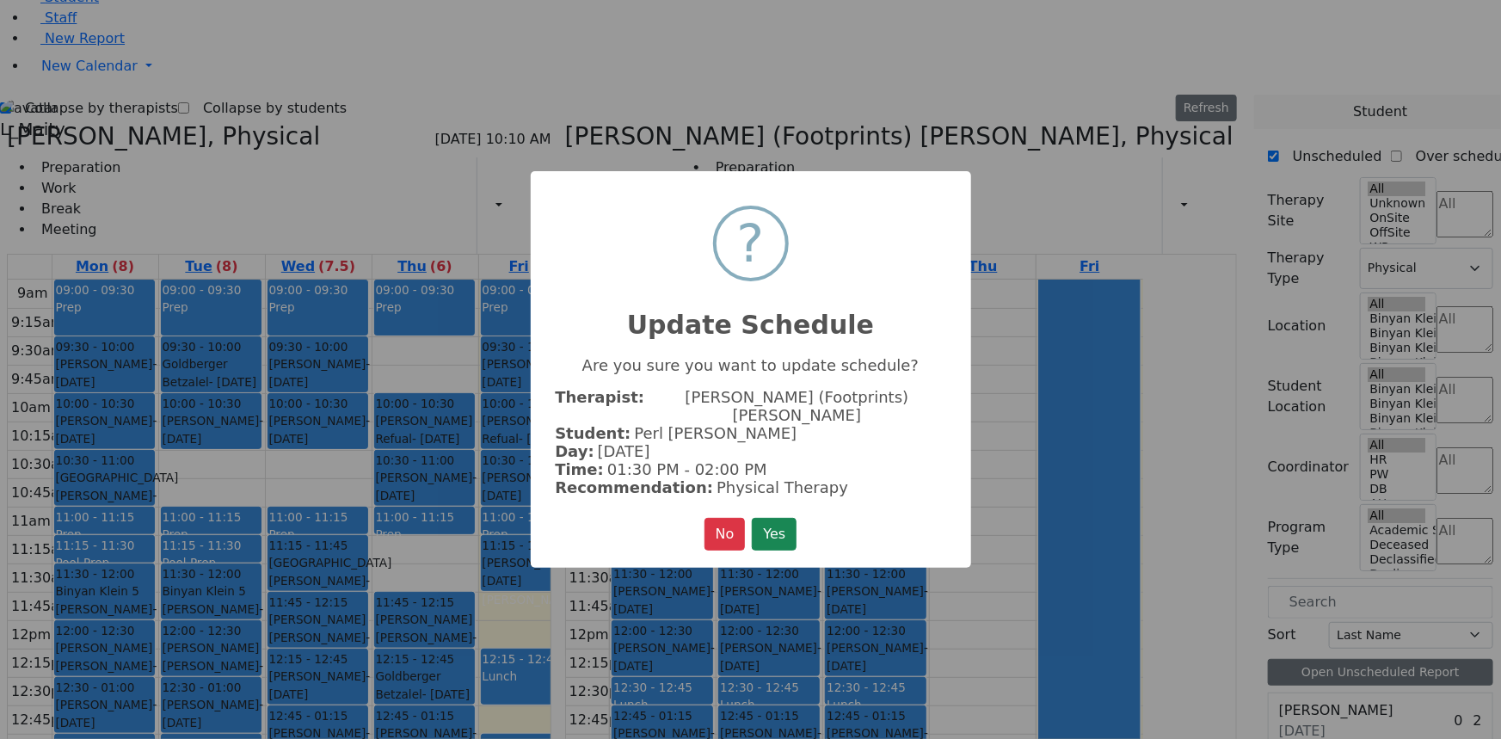
click at [782, 518] on button "Yes" at bounding box center [774, 534] width 45 height 33
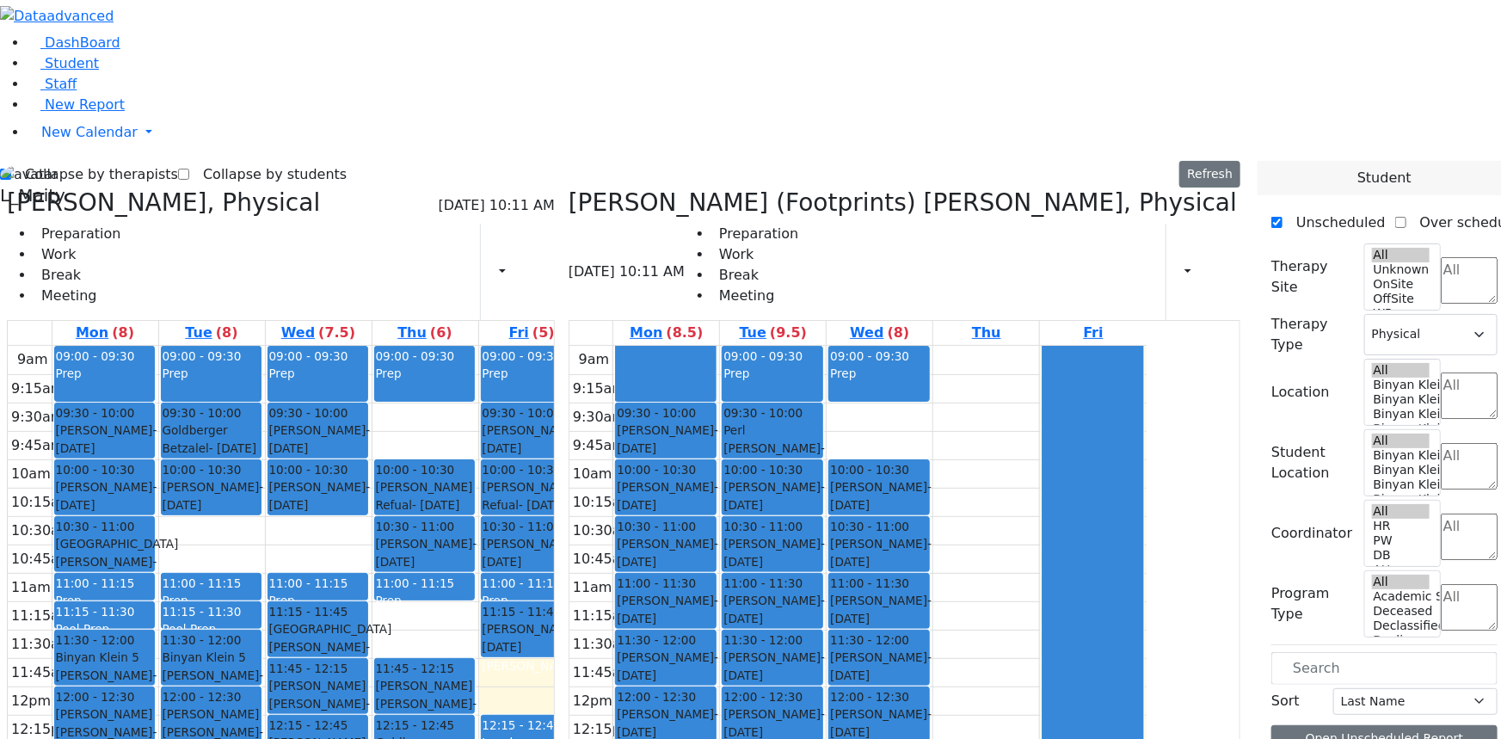
scroll to position [0, 0]
drag, startPoint x: 377, startPoint y: 662, endPoint x: 961, endPoint y: 729, distance: 587.8
click at [961, 729] on div "Citer Yacov, Physical 08/29/2025 10:11 AM Preparation Work Break Meeting Print …" at bounding box center [623, 608] width 1247 height 840
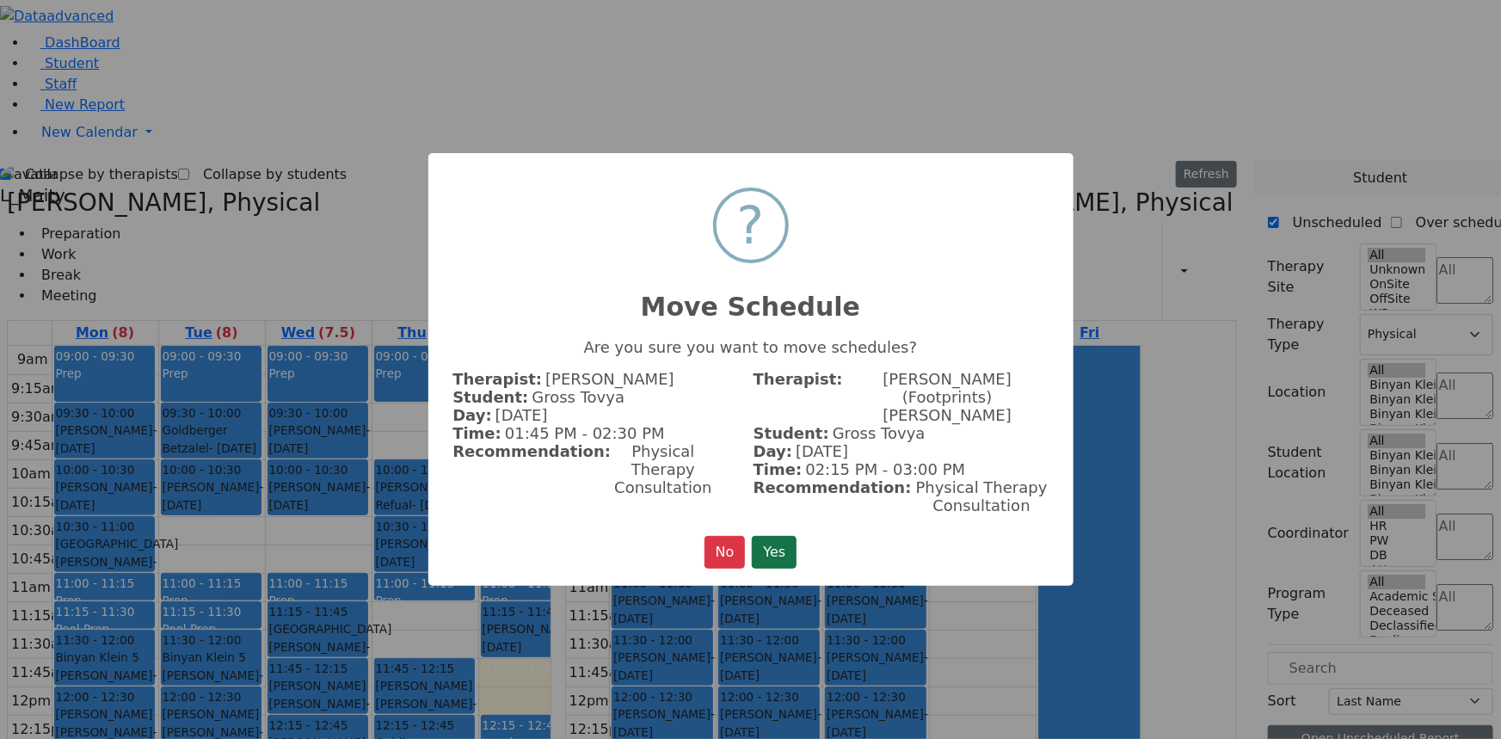
click at [777, 536] on button "Yes" at bounding box center [774, 552] width 45 height 33
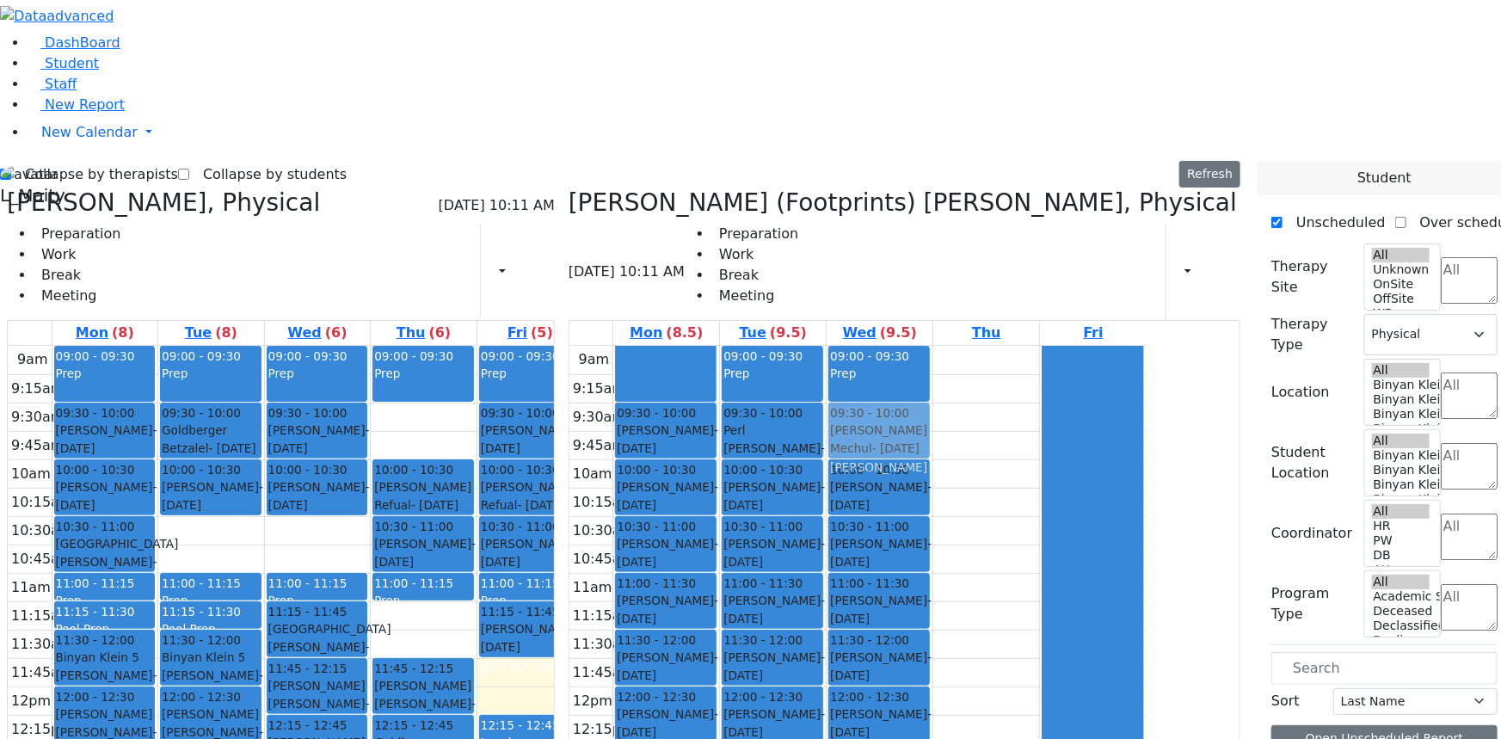
drag, startPoint x: 963, startPoint y: 681, endPoint x: 978, endPoint y: 205, distance: 476.8
click at [932, 346] on div "09:00 - 09:30 Prep 10:00 - 10:30 Mezei Henny - 12/08/2017 Peymer Bracha 10:30 -…" at bounding box center [880, 686] width 106 height 681
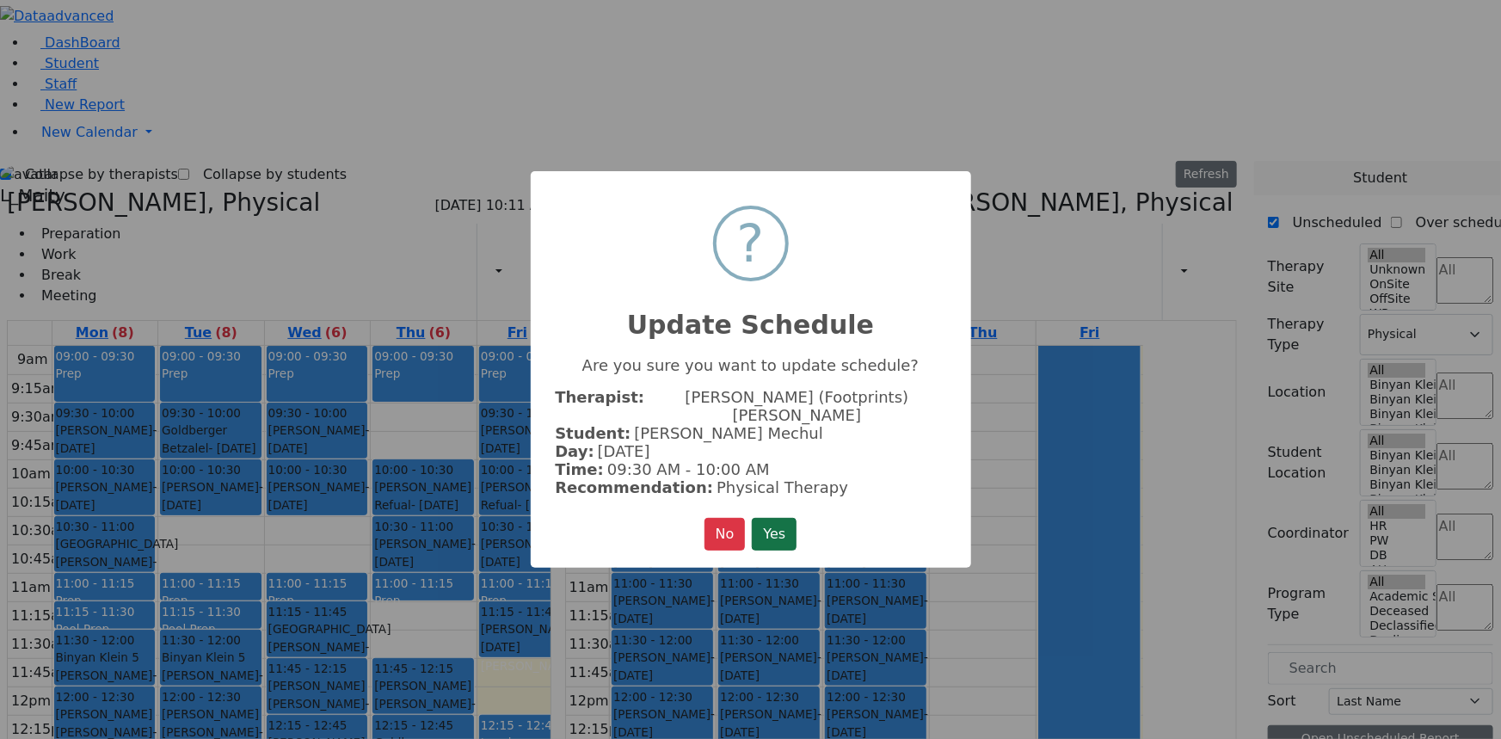
drag, startPoint x: 765, startPoint y: 519, endPoint x: 856, endPoint y: 585, distance: 112.7
click at [766, 519] on button "Yes" at bounding box center [774, 534] width 45 height 33
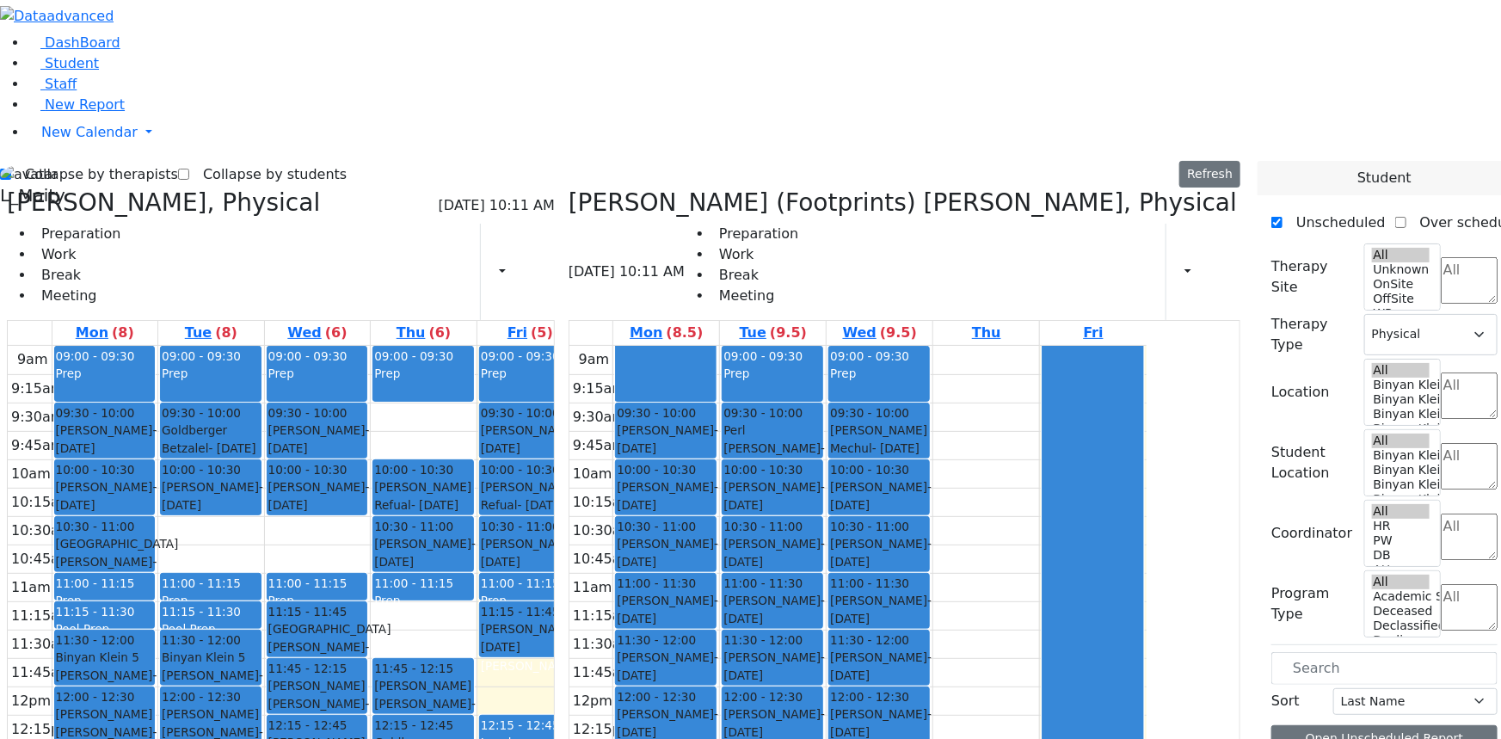
drag, startPoint x: 968, startPoint y: 671, endPoint x: 958, endPoint y: 699, distance: 29.9
click at [932, 699] on div "09:00 - 09:30 Prep 09:30 - 10:00 Herskovic Mechul - 07/22/2017 Golombeck Esther…" at bounding box center [880, 686] width 106 height 681
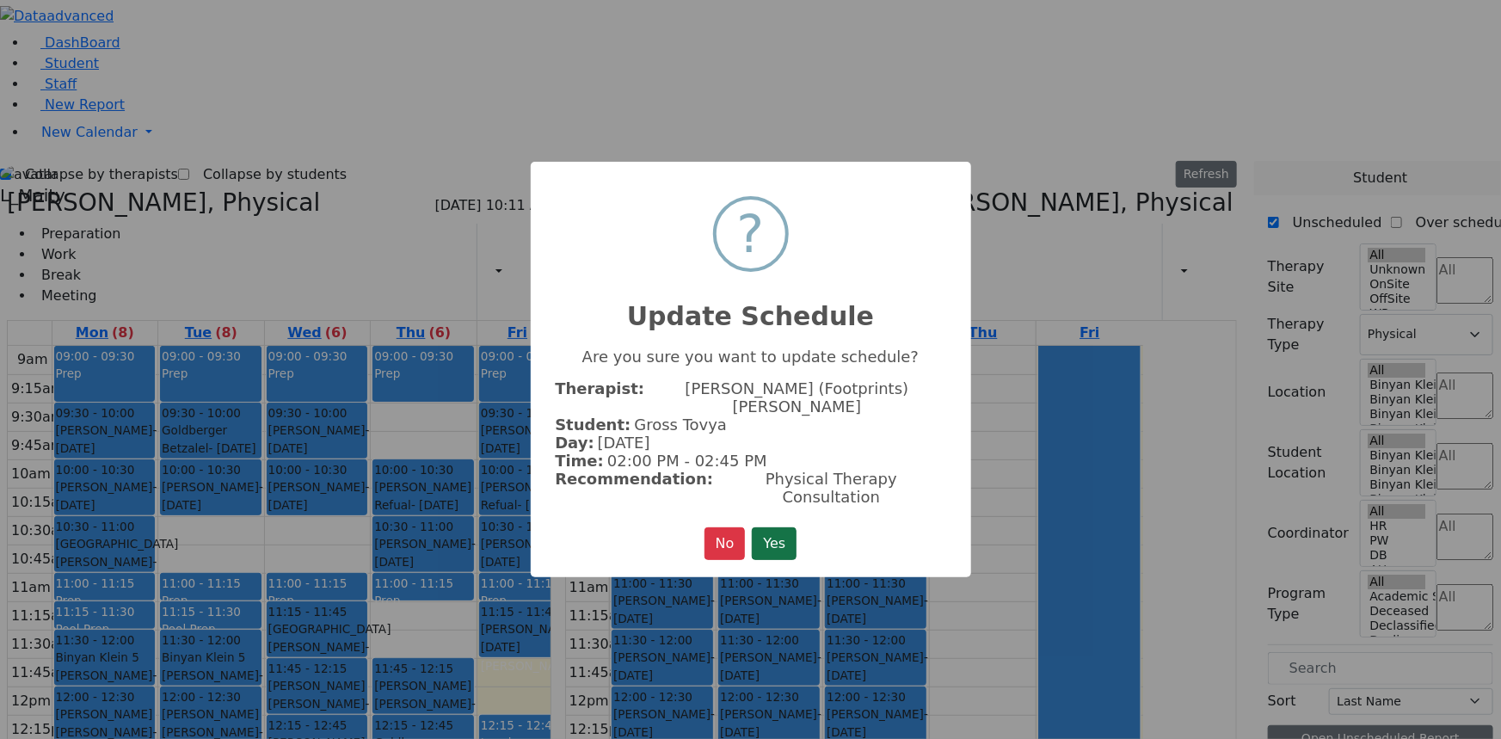
click at [791, 527] on button "Yes" at bounding box center [774, 543] width 45 height 33
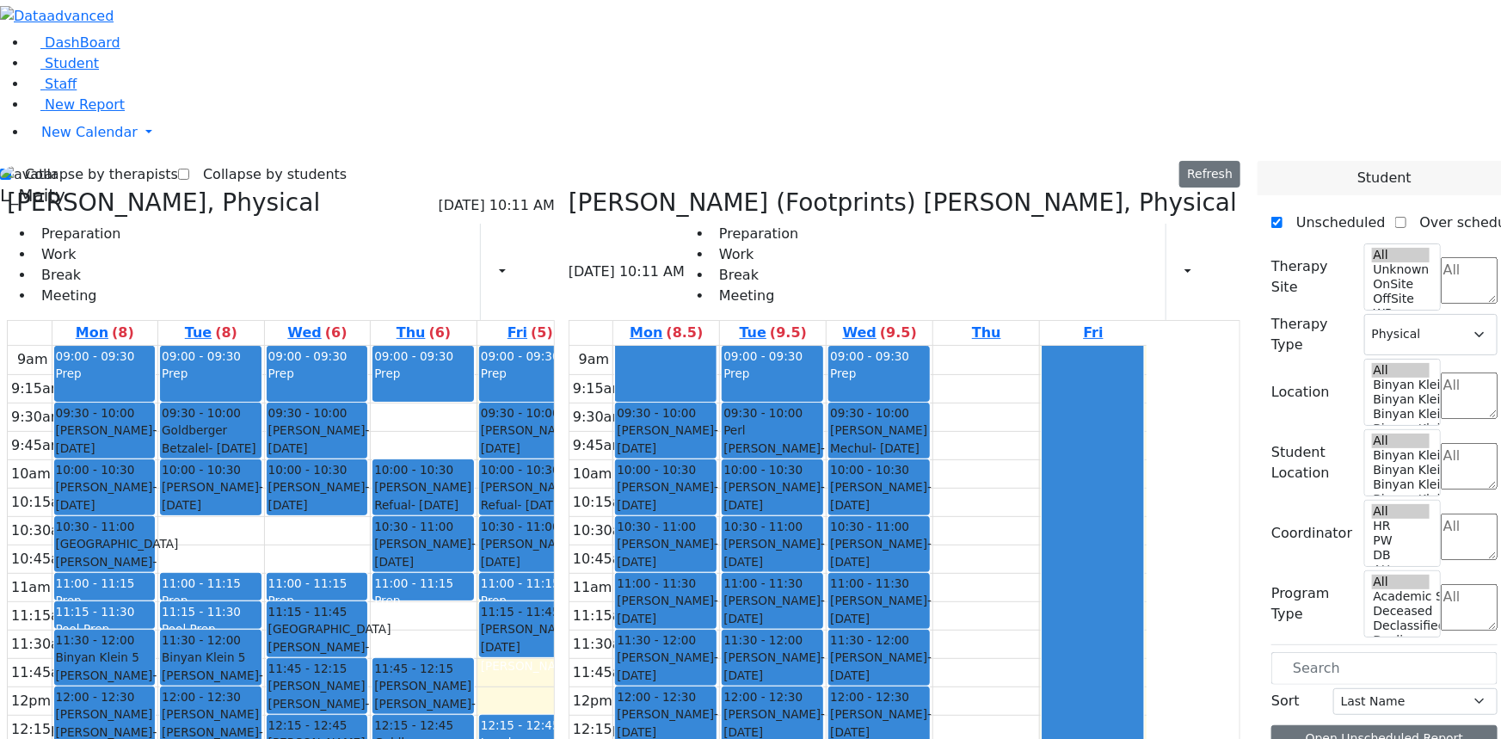
drag, startPoint x: 975, startPoint y: 662, endPoint x: 960, endPoint y: 713, distance: 52.8
click at [932, 713] on div "09:00 - 09:30 Prep 09:30 - 10:00 Herskovic Mechul - 07/22/2017 Golombeck Esther…" at bounding box center [880, 686] width 106 height 681
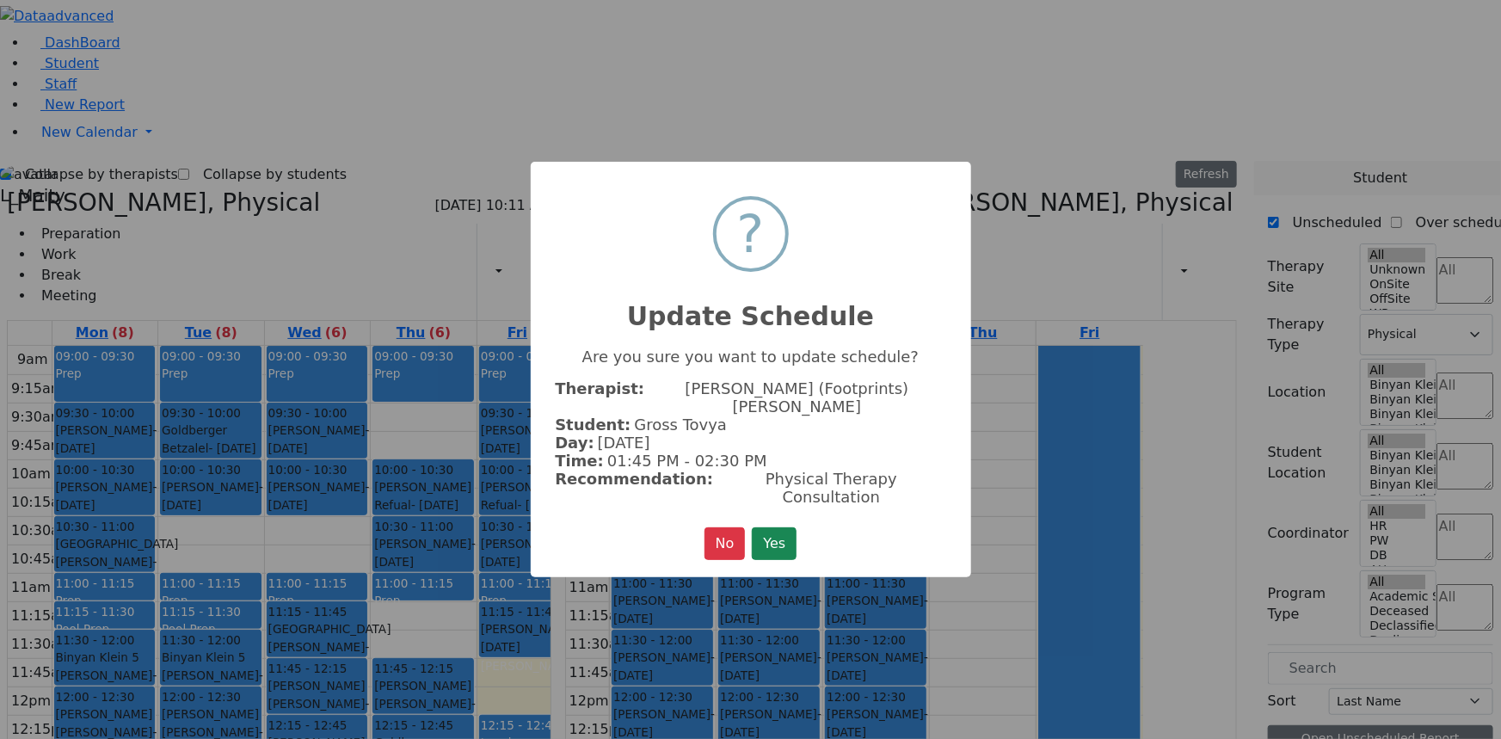
click at [760, 527] on button "Yes" at bounding box center [774, 543] width 45 height 33
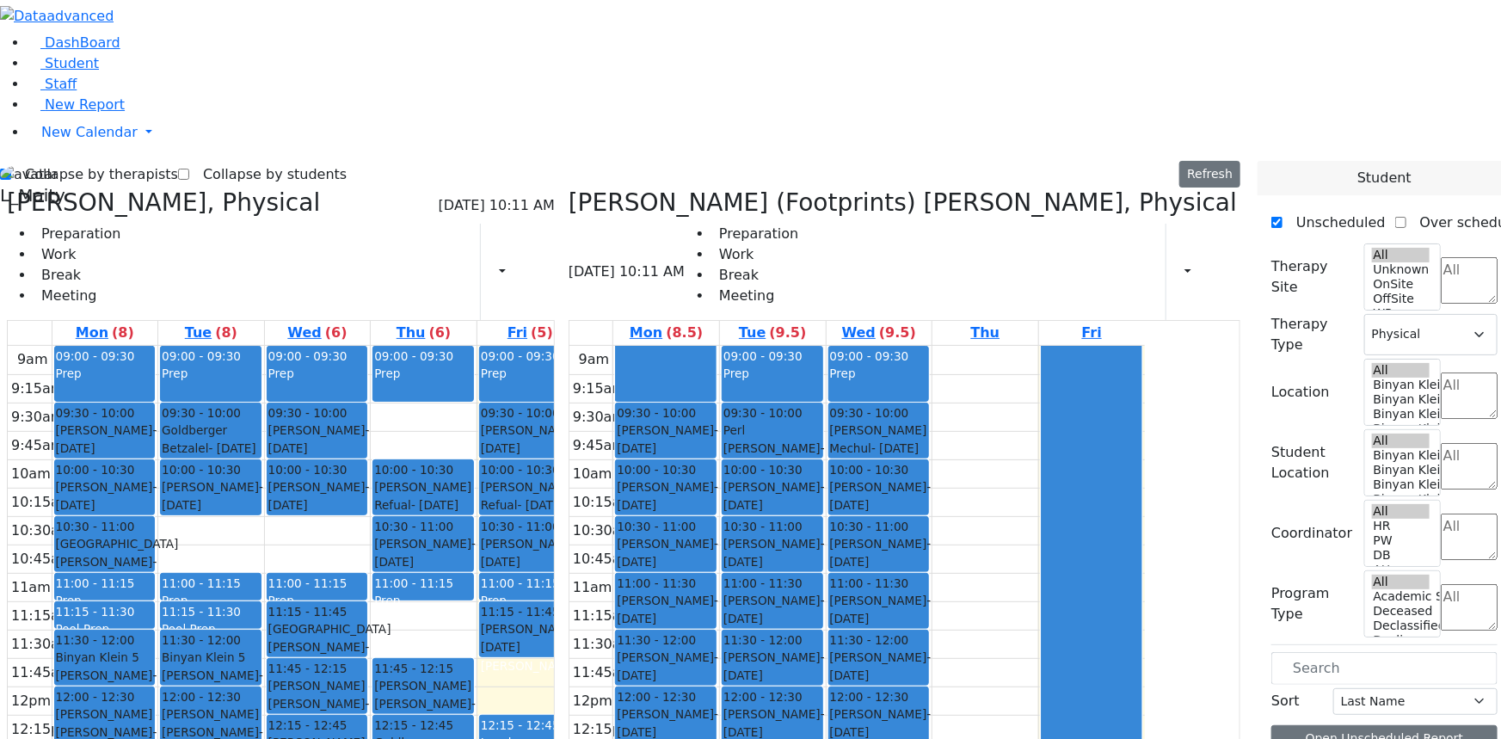
drag, startPoint x: 751, startPoint y: 142, endPoint x: 752, endPoint y: 163, distance: 21.5
click at [716, 346] on div at bounding box center [666, 373] width 100 height 55
drag, startPoint x: 731, startPoint y: 130, endPoint x: 733, endPoint y: 154, distance: 24.1
click at [717, 346] on link at bounding box center [666, 374] width 102 height 56
drag, startPoint x: 717, startPoint y: 137, endPoint x: 726, endPoint y: 157, distance: 21.6
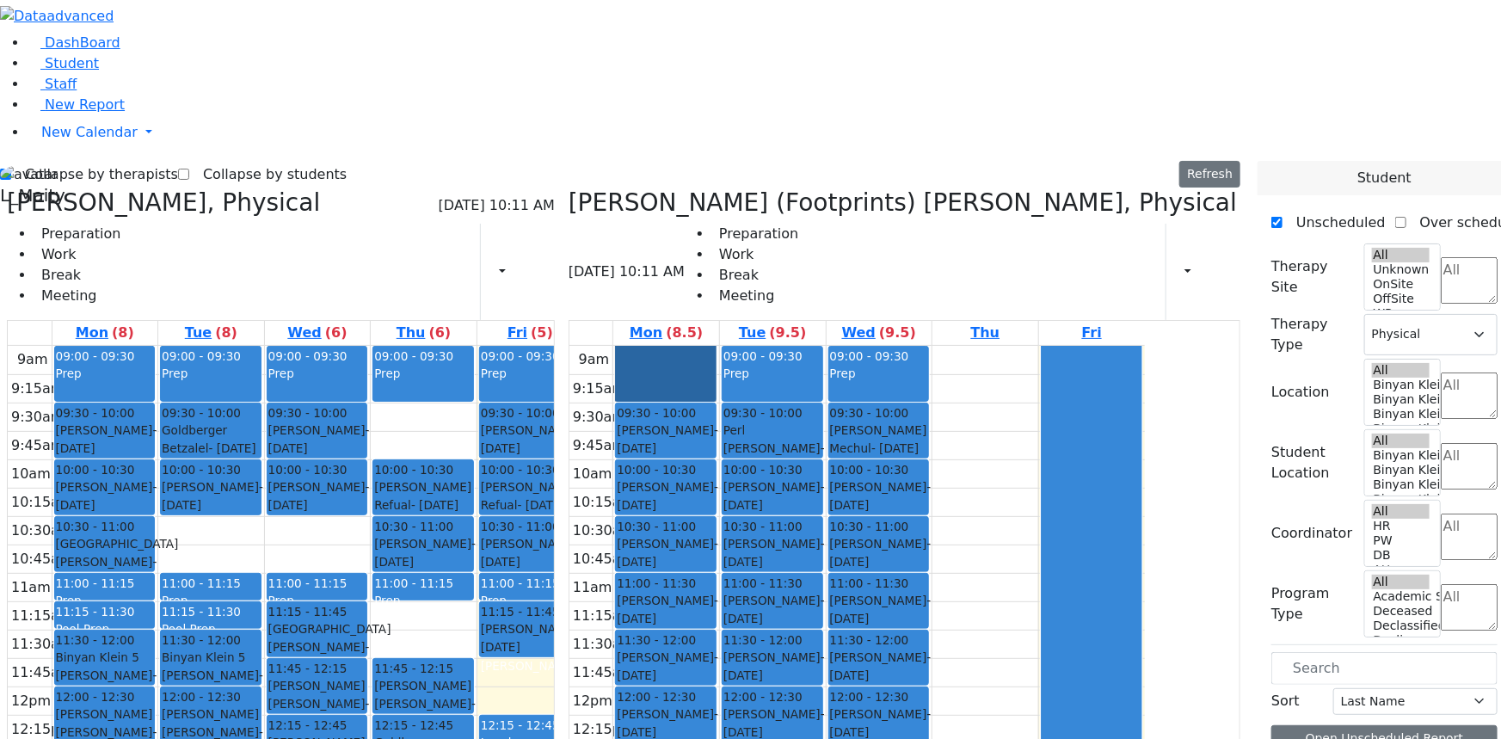
click at [717, 346] on link at bounding box center [666, 374] width 102 height 56
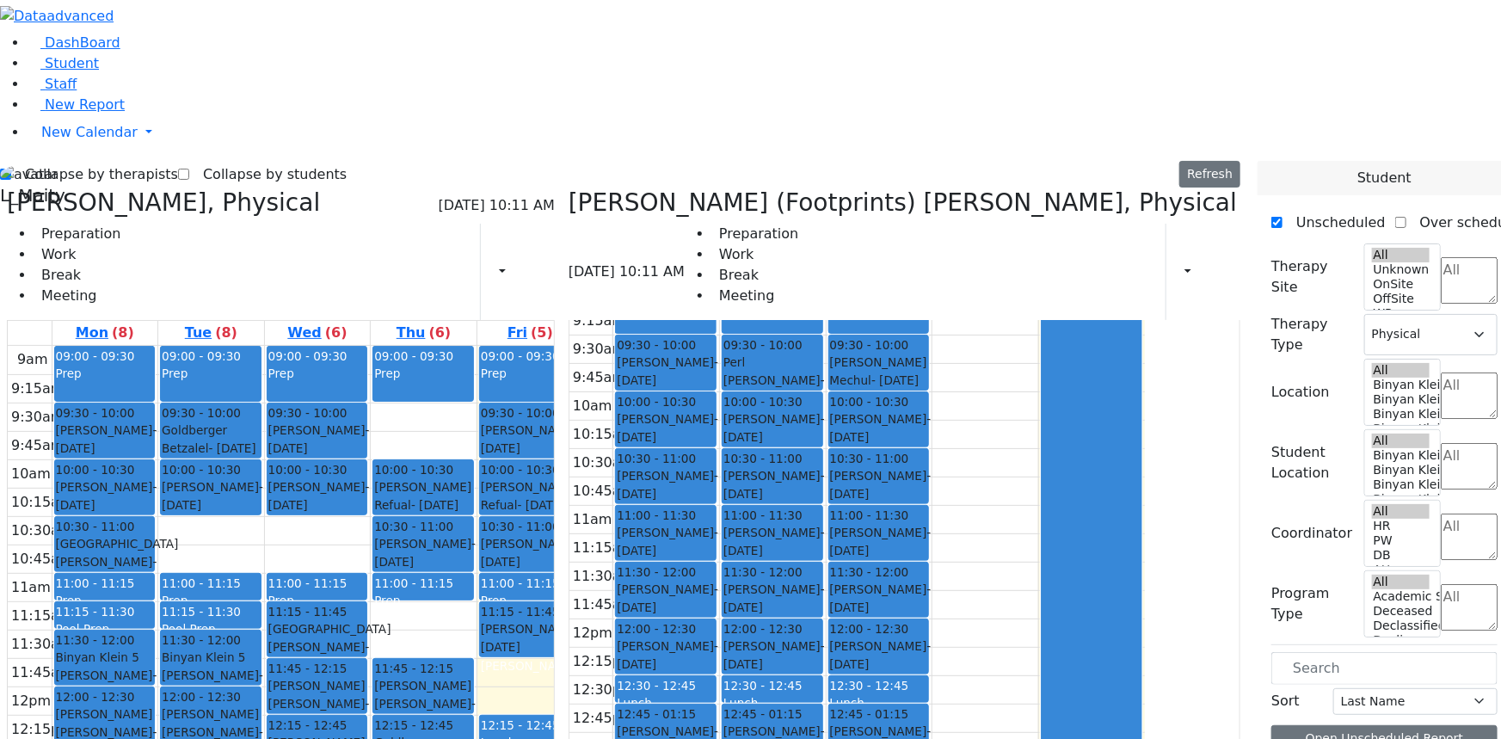
click at [64, 161] on label "Collapse by therapists" at bounding box center [94, 175] width 167 height 28
click at [11, 169] on input "Collapse by therapists" at bounding box center [5, 174] width 11 height 11
checkbox input "false"
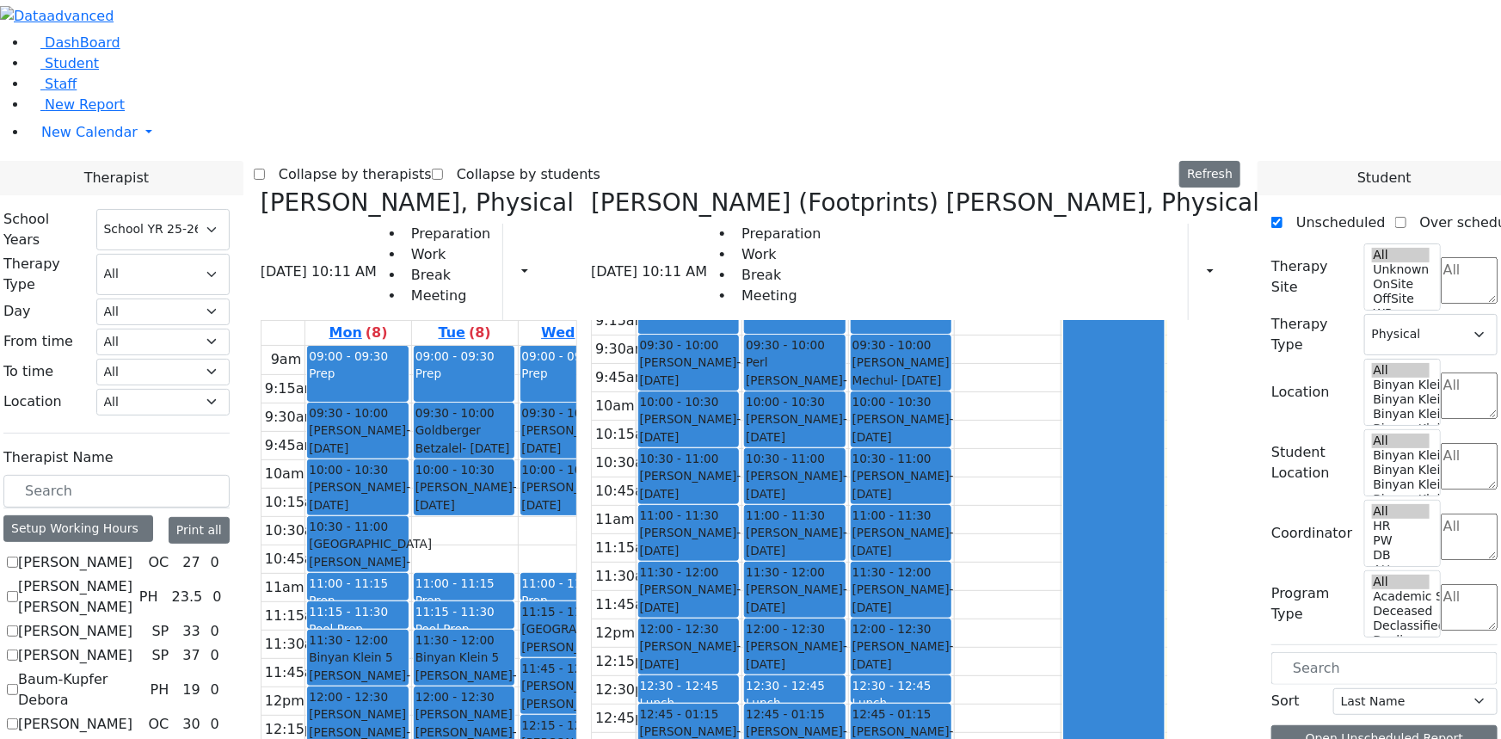
click at [426, 188] on div "Citer Yacov, Physical 08/29/2025 10:11 AM Preparation Work Break Meeting Print …" at bounding box center [419, 574] width 330 height 772
click at [261, 188] on icon at bounding box center [261, 202] width 0 height 28
checkbox input "false"
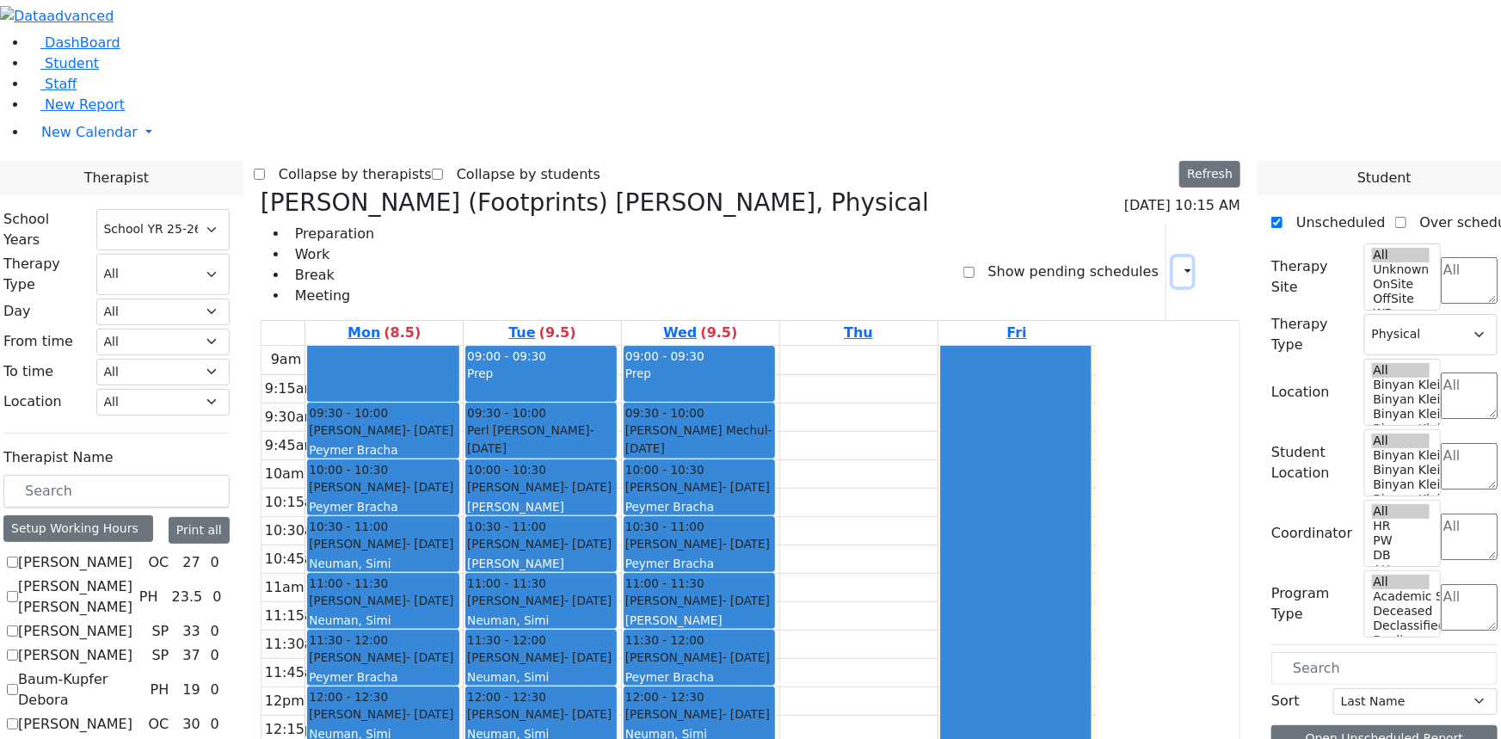
click at [1178, 263] on icon "button" at bounding box center [1178, 271] width 0 height 16
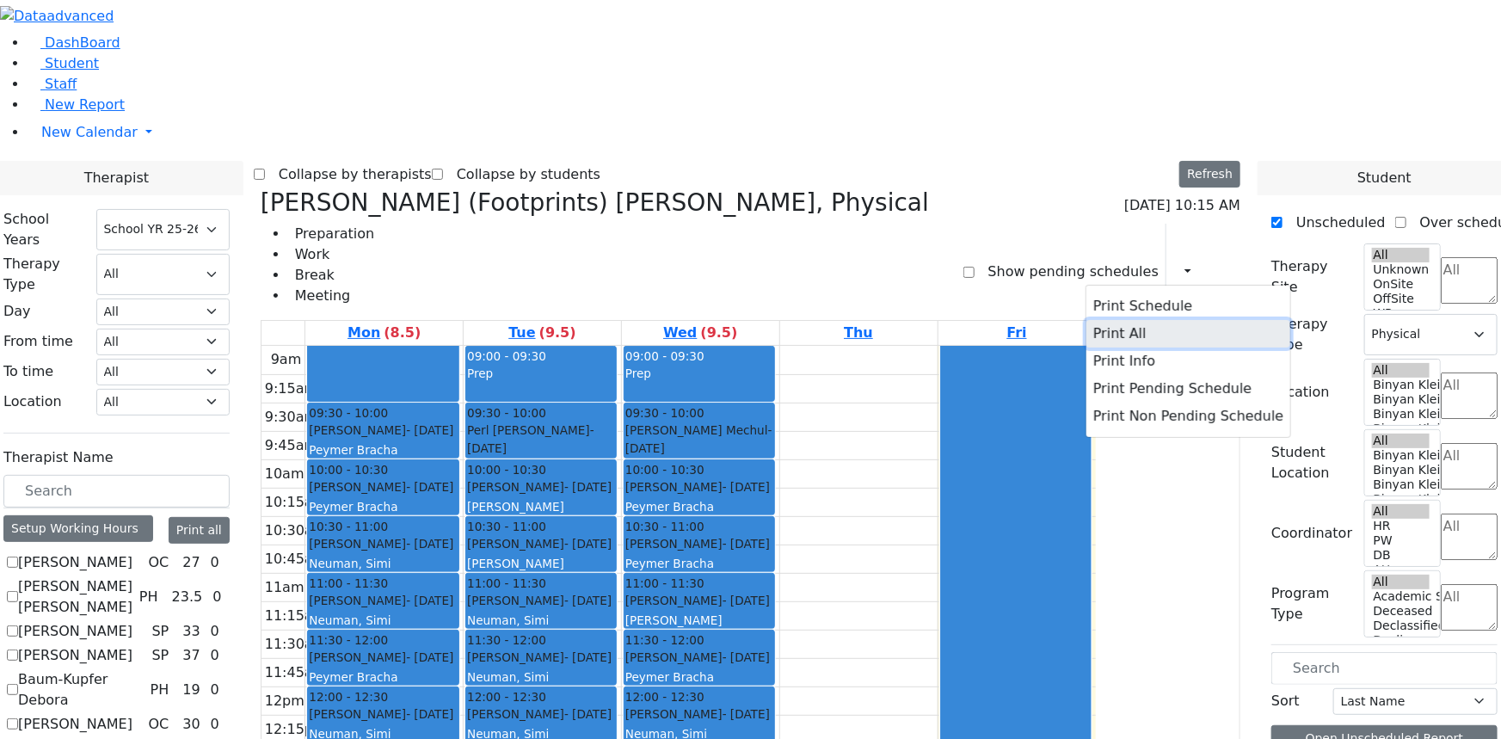
click at [1114, 320] on button "Print All" at bounding box center [1188, 334] width 204 height 28
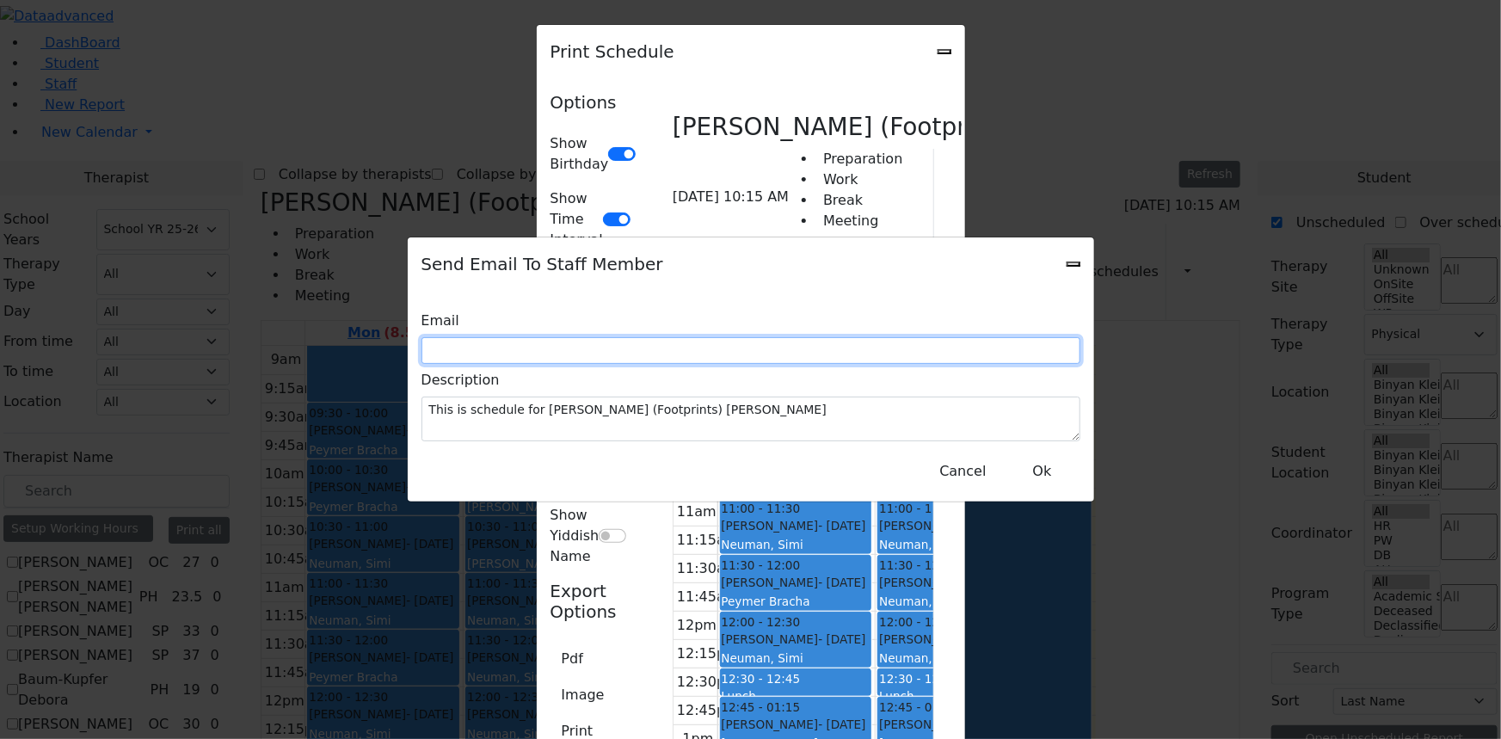
click at [680, 347] on input "text" at bounding box center [751, 350] width 659 height 27
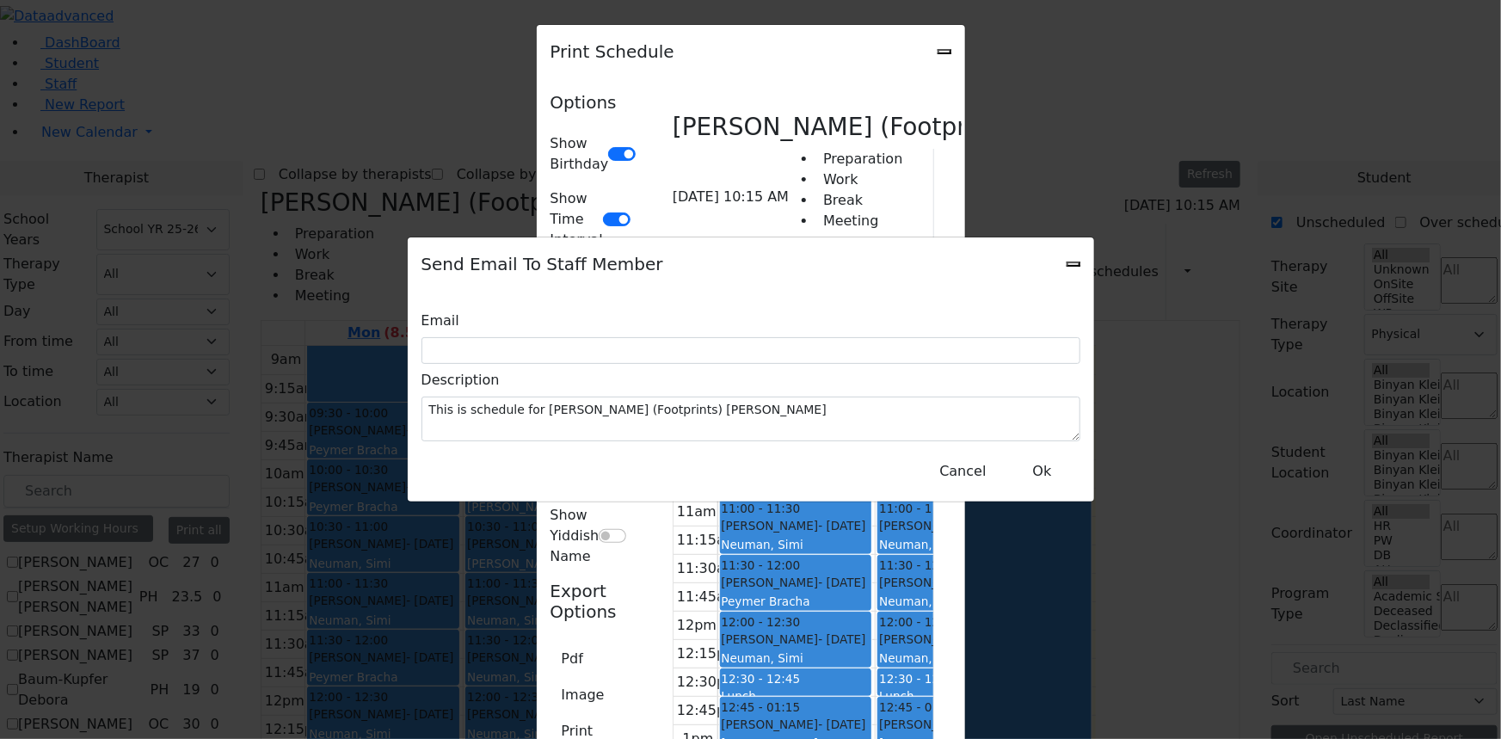
click at [854, 457] on div "Cancel Ok" at bounding box center [751, 464] width 659 height 46
click at [1041, 456] on button "Ok" at bounding box center [1043, 471] width 62 height 33
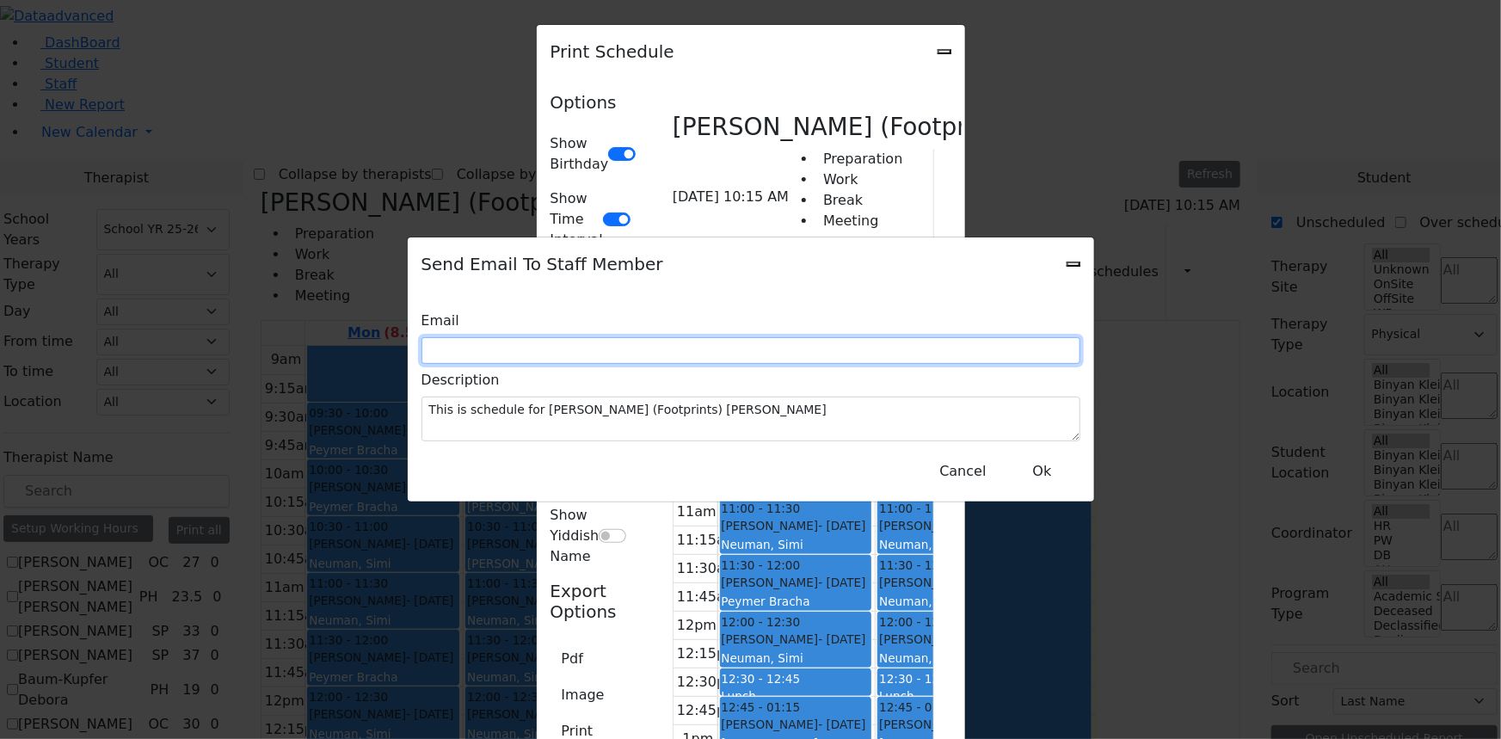
click at [868, 364] on input "text" at bounding box center [751, 350] width 659 height 27
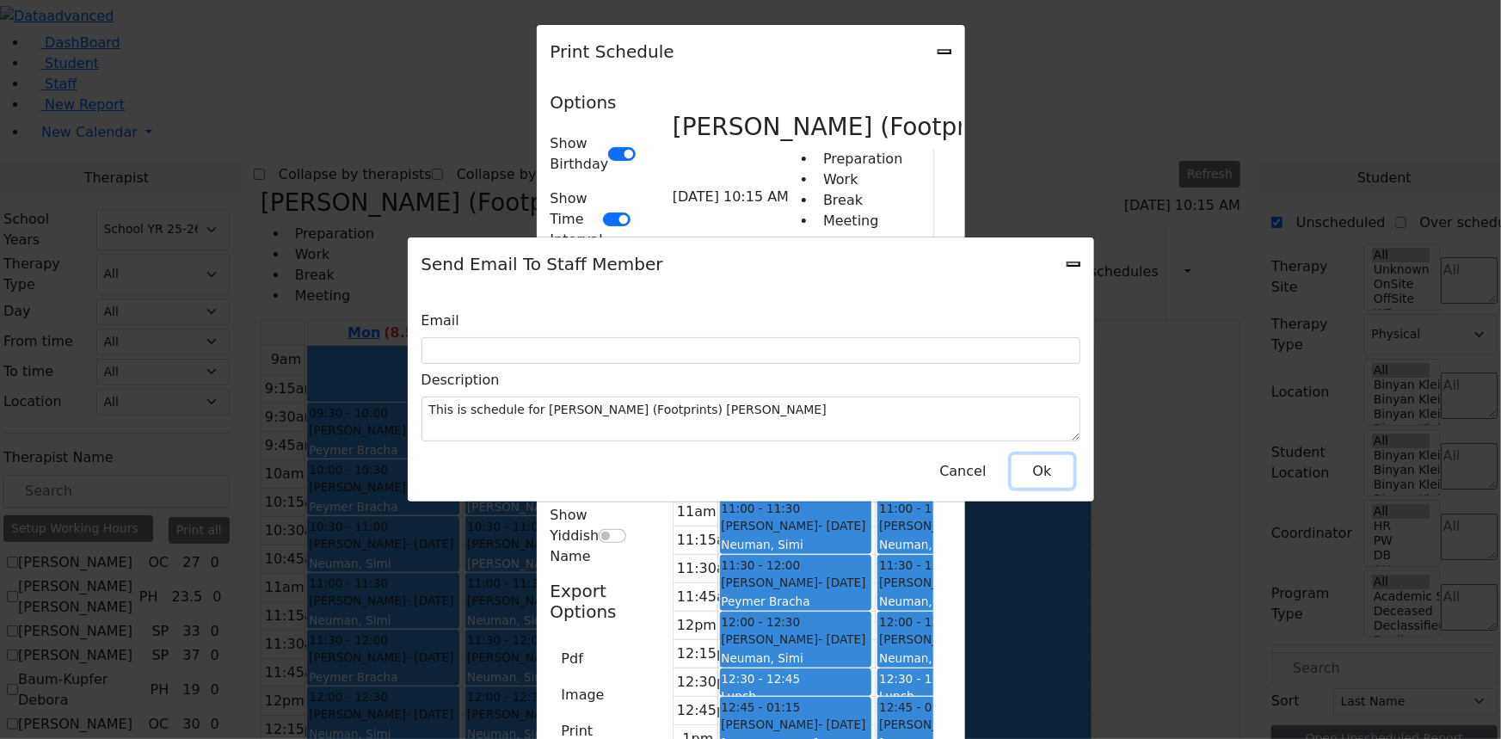
click at [1049, 461] on button "Ok" at bounding box center [1043, 471] width 62 height 33
click at [1049, 465] on button "Ok" at bounding box center [1043, 471] width 62 height 33
click at [1068, 260] on div "Send Email To Staff Member" at bounding box center [751, 263] width 686 height 53
click at [1074, 264] on icon "Close" at bounding box center [1074, 264] width 0 height 0
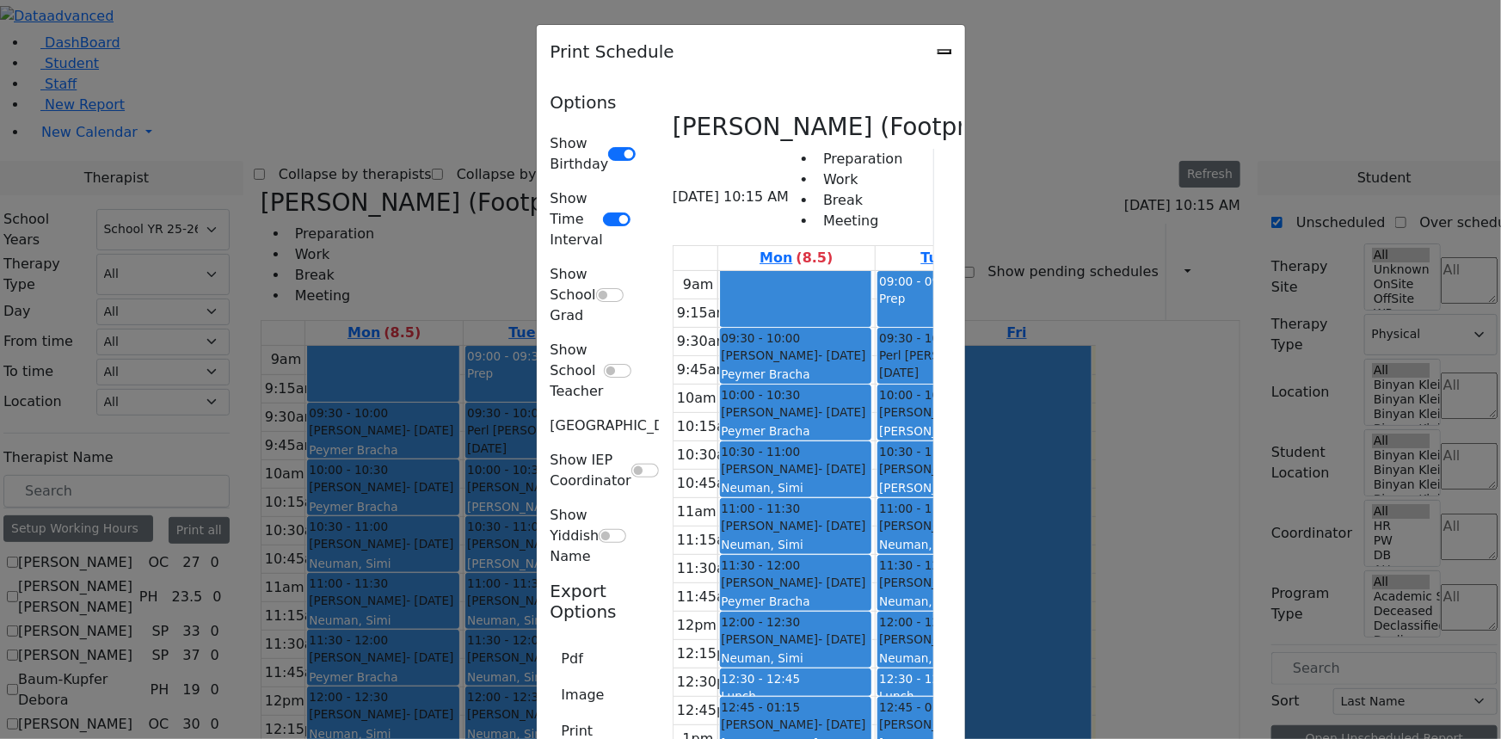
type textarea "This is schedule for Krausz (Footprints) Laila"
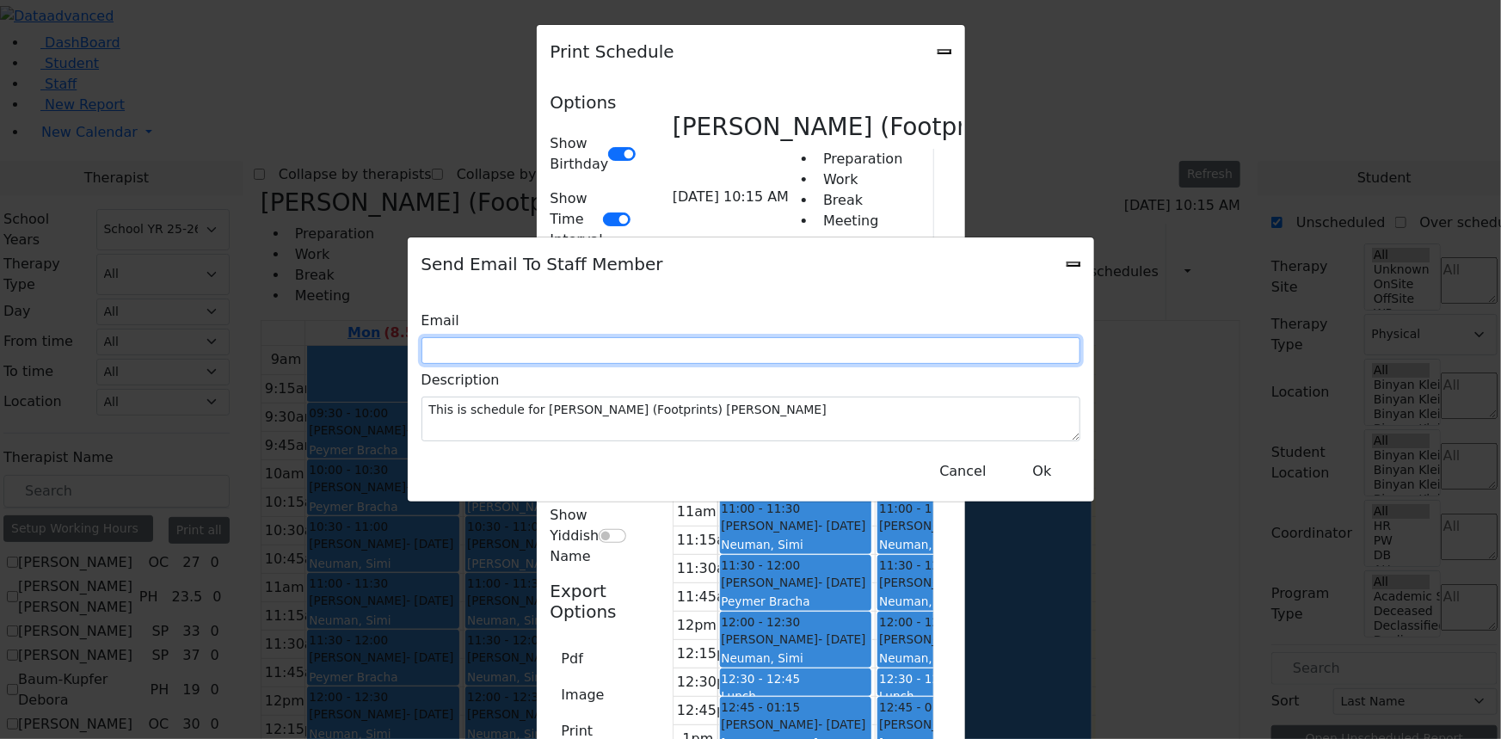
click at [595, 360] on input "text" at bounding box center [751, 350] width 659 height 27
click at [600, 346] on input "text" at bounding box center [751, 350] width 659 height 27
click at [647, 337] on input "text" at bounding box center [751, 350] width 659 height 27
click at [645, 337] on input "text" at bounding box center [751, 350] width 659 height 27
drag, startPoint x: 619, startPoint y: 342, endPoint x: 613, endPoint y: 349, distance: 9.1
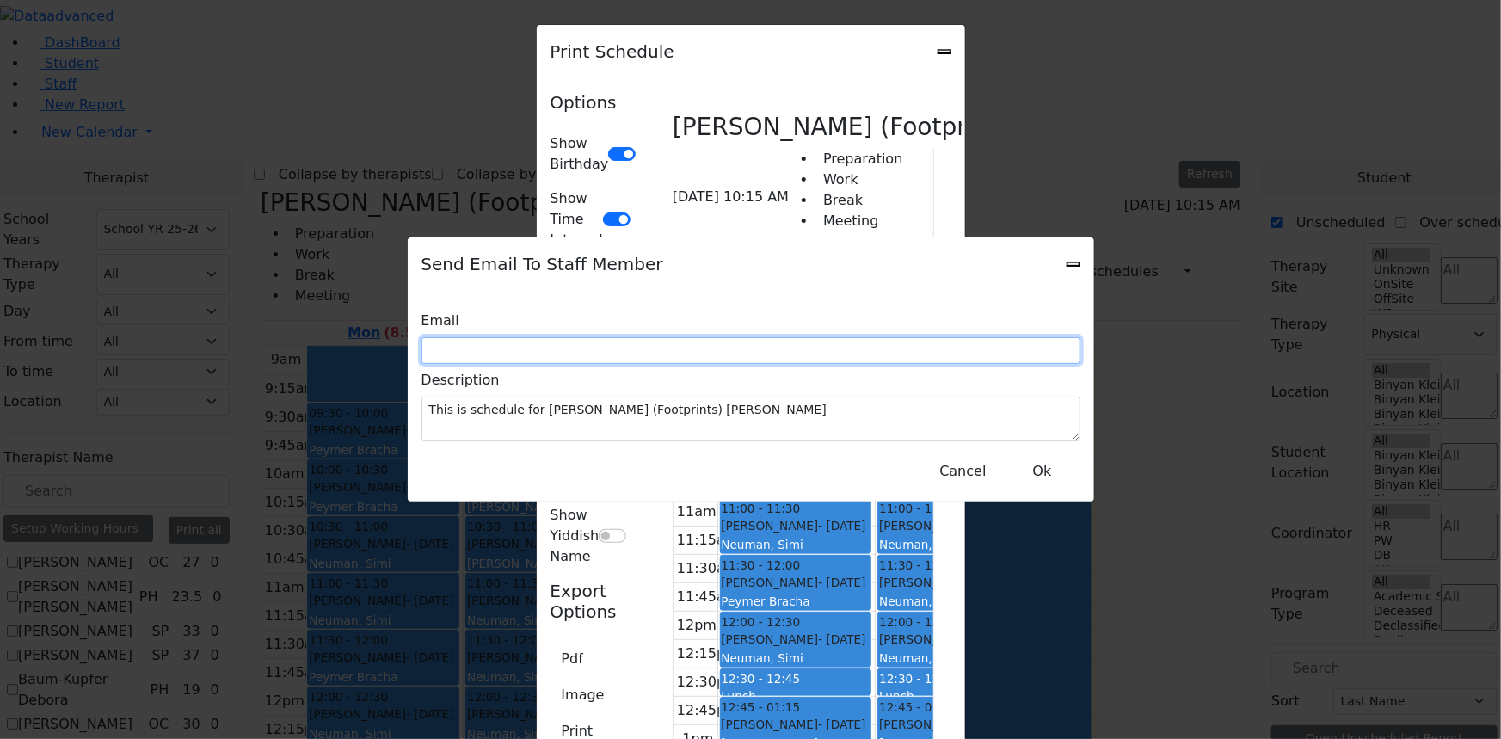
click at [613, 349] on input "text" at bounding box center [751, 350] width 659 height 27
click at [613, 346] on input "text" at bounding box center [751, 350] width 659 height 27
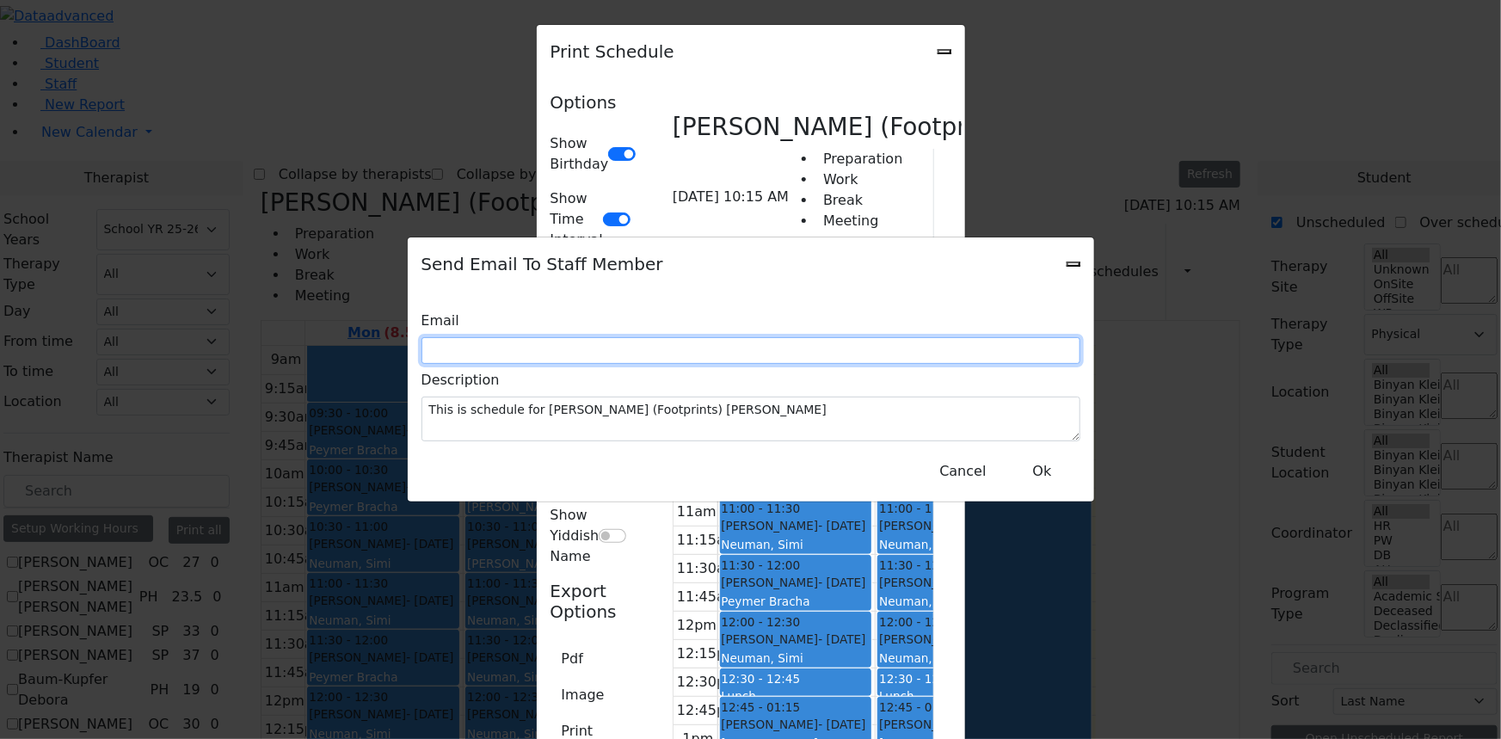
click at [613, 346] on input "text" at bounding box center [751, 350] width 659 height 27
click at [568, 353] on input "text" at bounding box center [751, 350] width 659 height 27
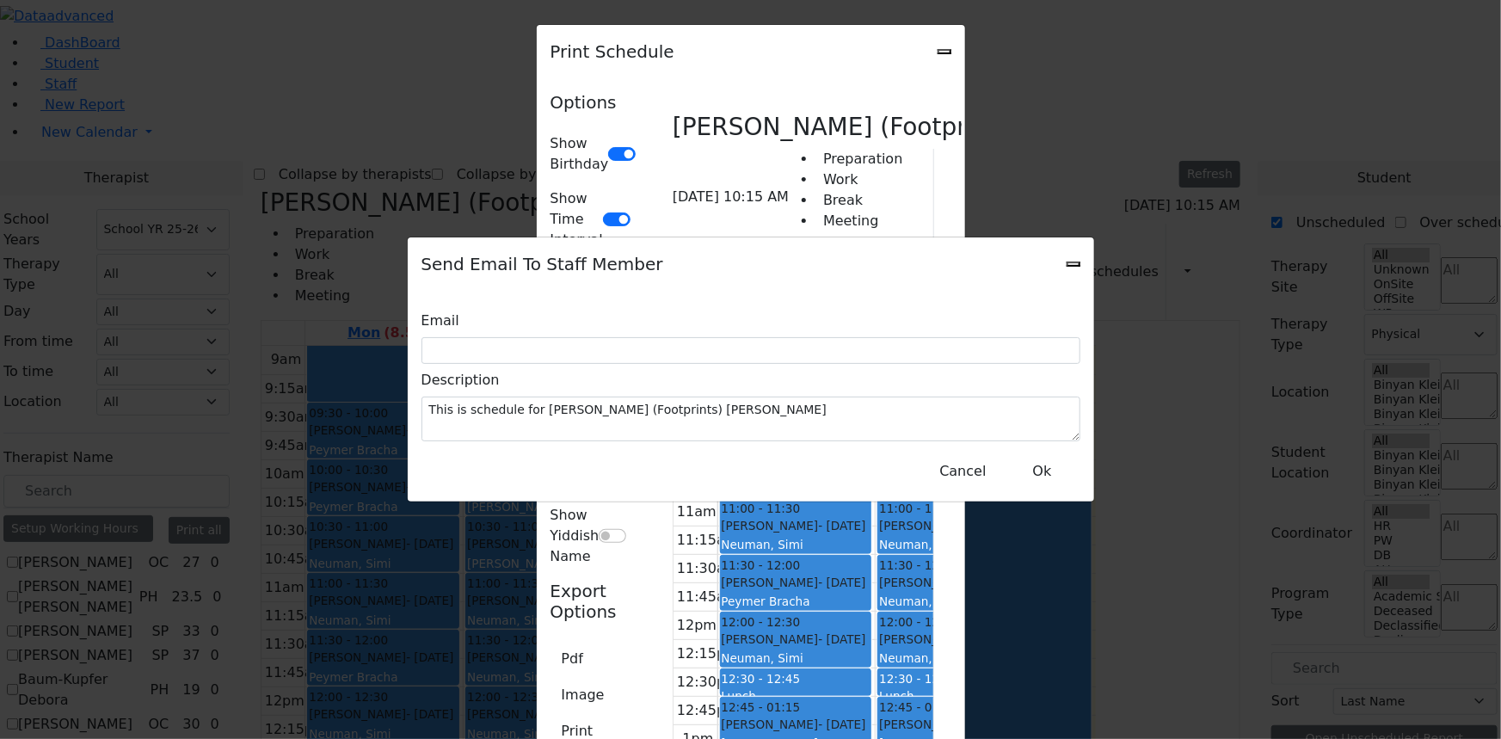
click at [556, 347] on div at bounding box center [751, 350] width 659 height 27
click at [454, 337] on label "Email" at bounding box center [441, 321] width 38 height 33
click at [444, 337] on label "Email" at bounding box center [441, 321] width 38 height 33
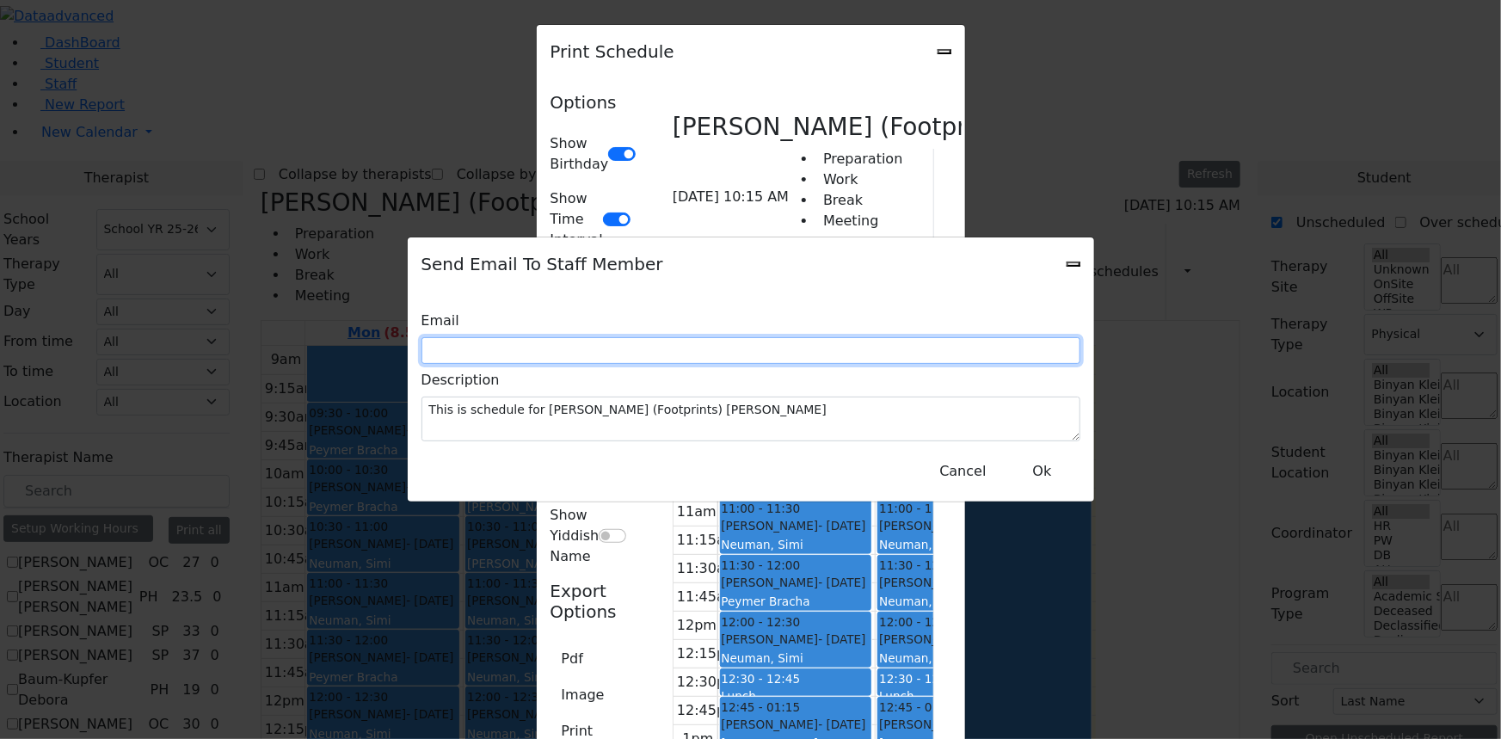
click at [579, 348] on input "text" at bounding box center [751, 350] width 659 height 27
drag, startPoint x: 698, startPoint y: 358, endPoint x: 695, endPoint y: 369, distance: 11.5
click at [695, 369] on div "Email Description This is schedule for Krausz (Footprints) Laila Cancel Ok" at bounding box center [751, 396] width 686 height 211
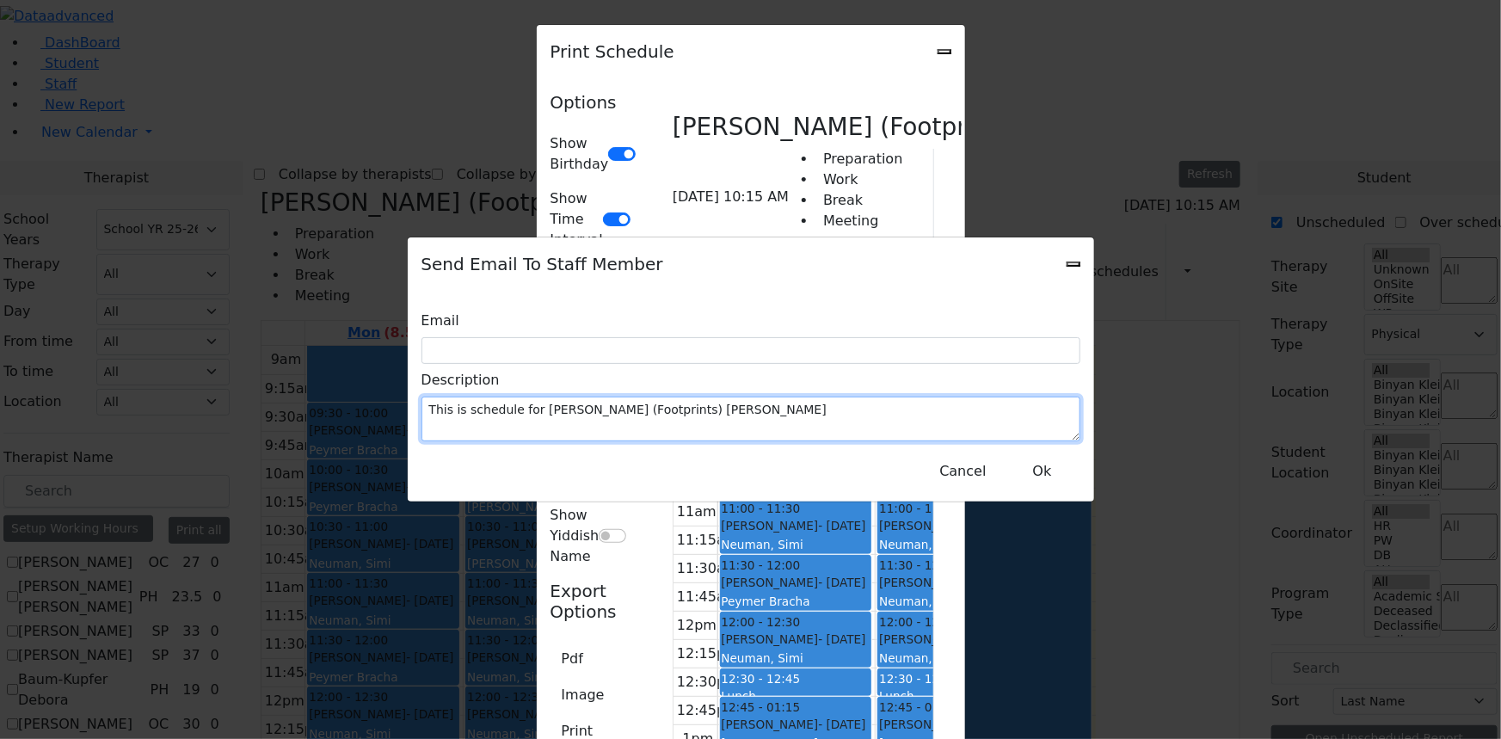
click at [613, 402] on textarea "This is schedule for Krausz (Footprints) Laila" at bounding box center [751, 419] width 659 height 45
click at [679, 403] on textarea "This is schedule for Krausz (Footprints) Laila" at bounding box center [751, 419] width 659 height 45
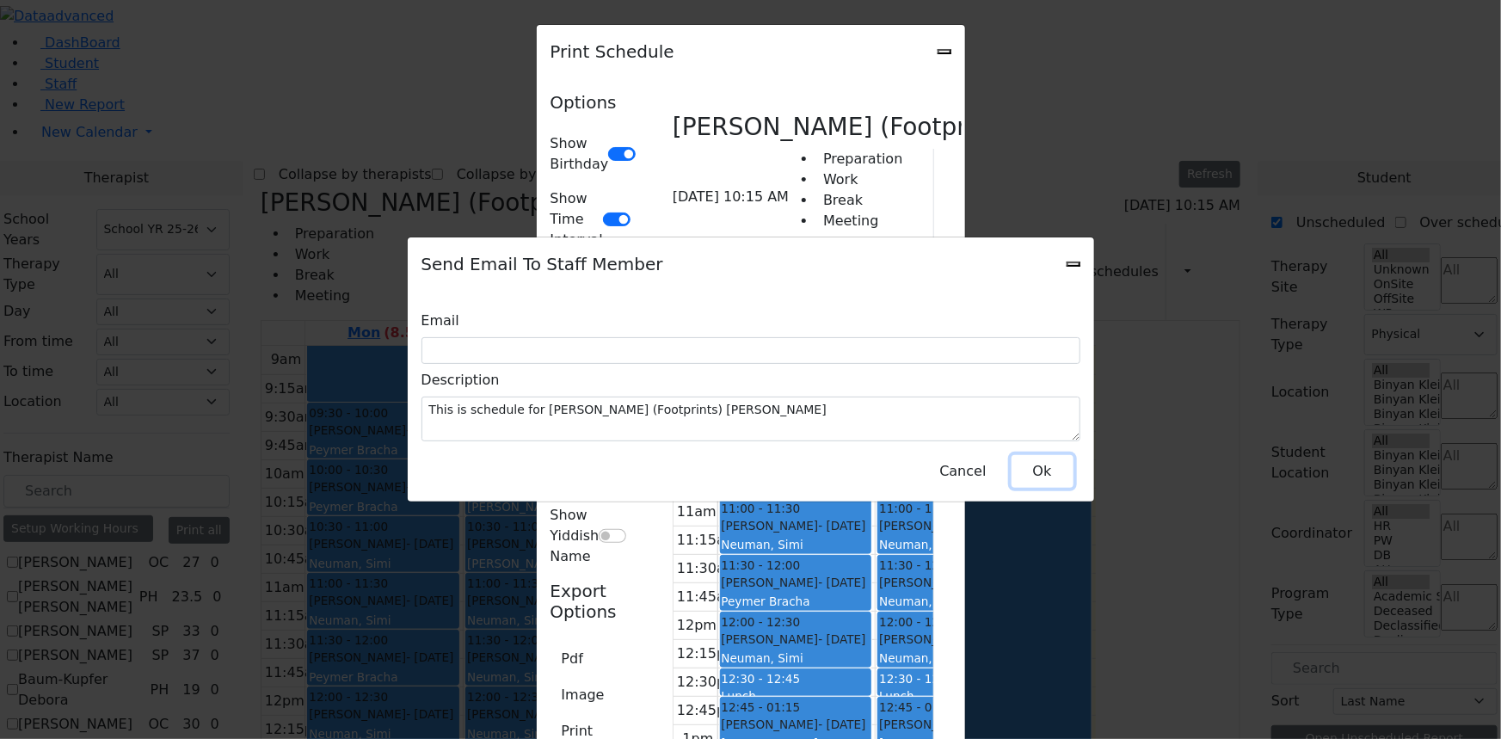
click at [1015, 466] on button "Ok" at bounding box center [1043, 471] width 62 height 33
click at [973, 461] on button "Cancel" at bounding box center [962, 471] width 69 height 33
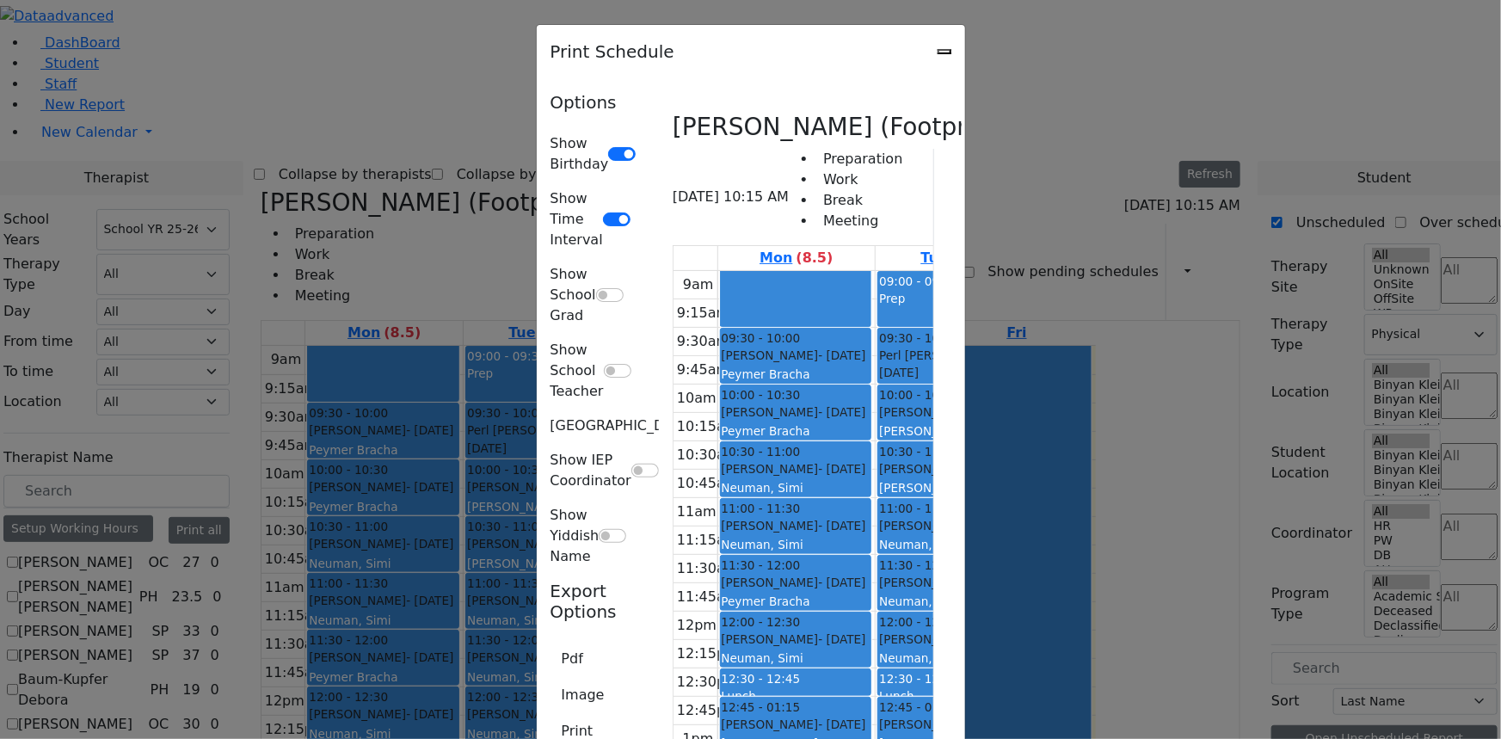
click at [945, 52] on icon "Close" at bounding box center [945, 52] width 0 height 0
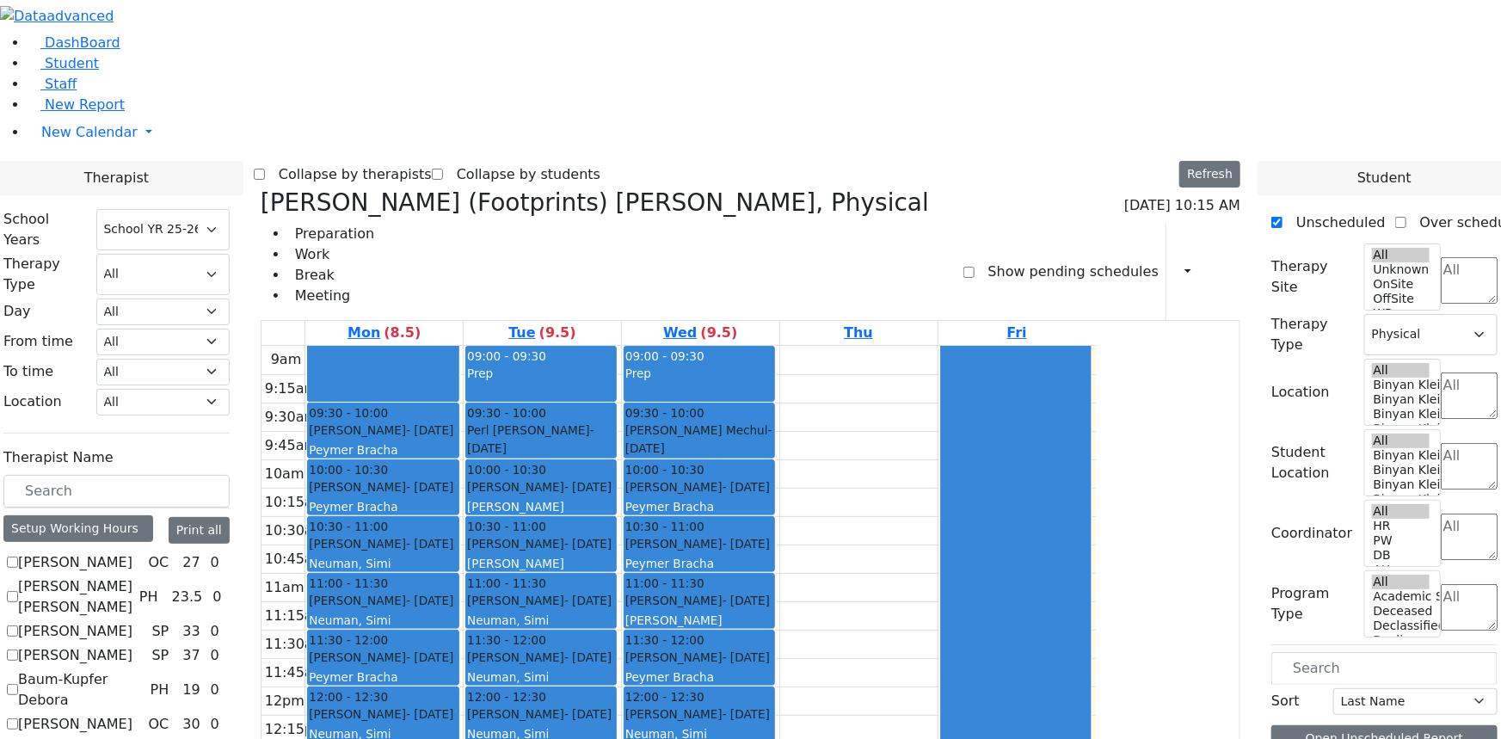
scroll to position [547, 0]
click at [64, 71] on span "Student" at bounding box center [72, 63] width 54 height 16
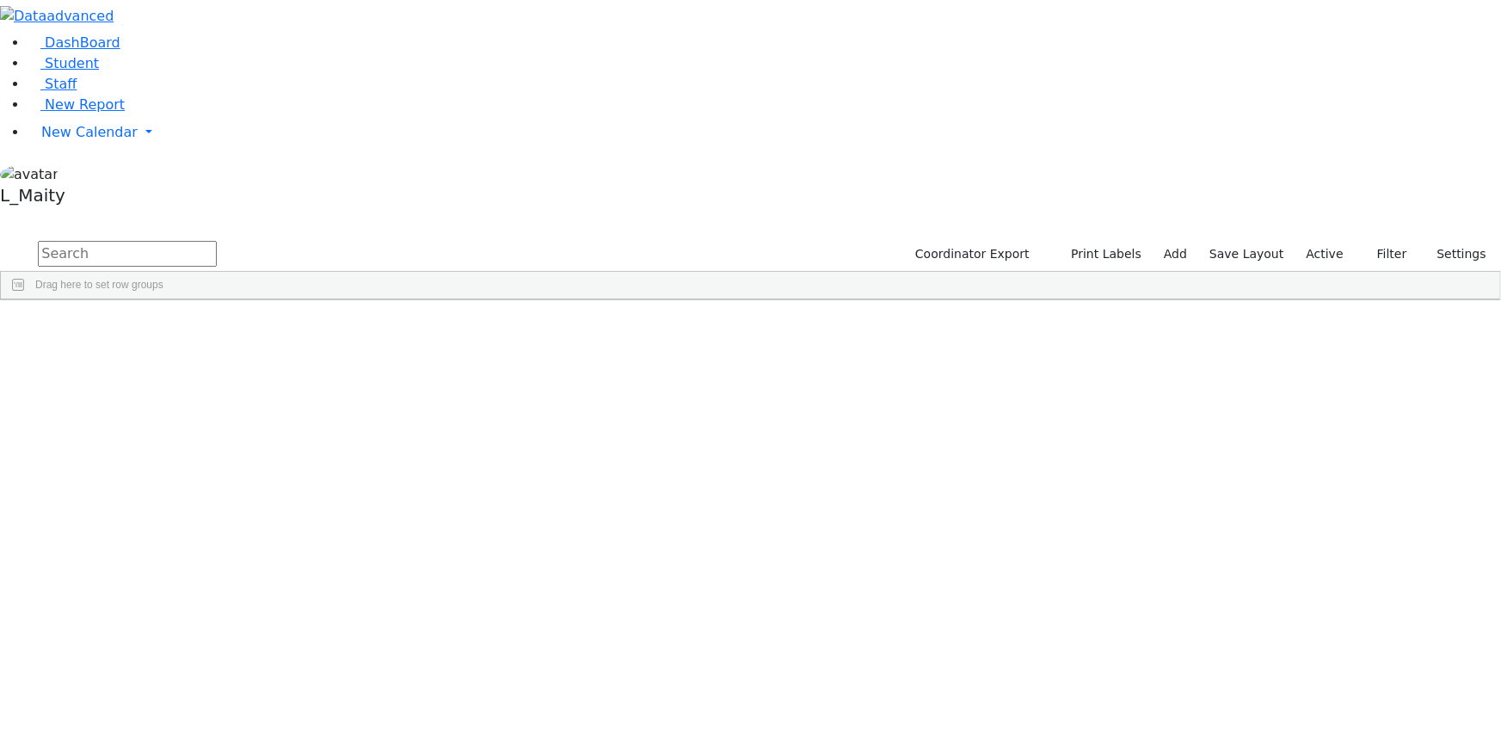
scroll to position [6803, 0]
click at [290, 677] on div "Yida L. S." at bounding box center [241, 688] width 97 height 23
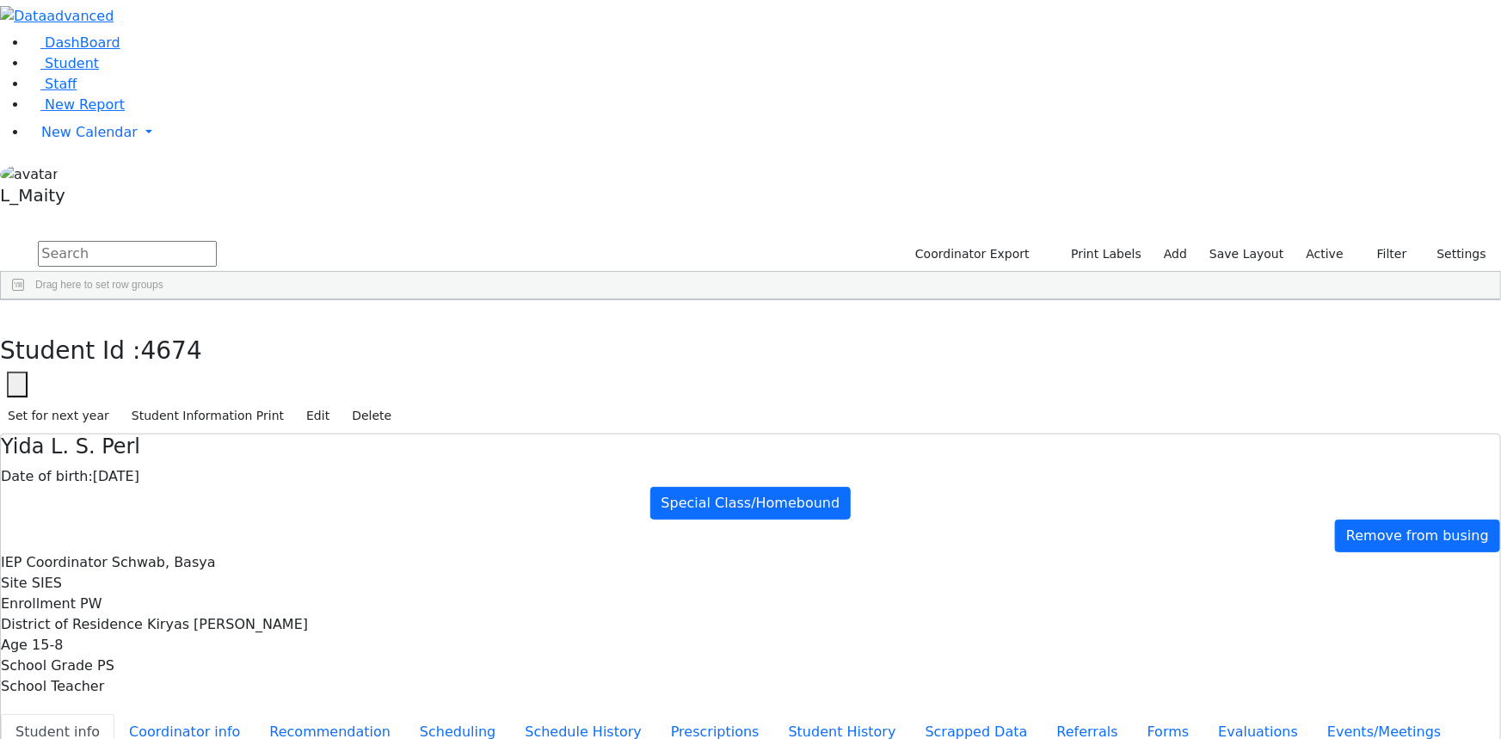
scroll to position [113, 0]
click at [111, 140] on span "New Calendar" at bounding box center [89, 132] width 96 height 16
click at [91, 175] on span "Calendar" at bounding box center [68, 166] width 62 height 16
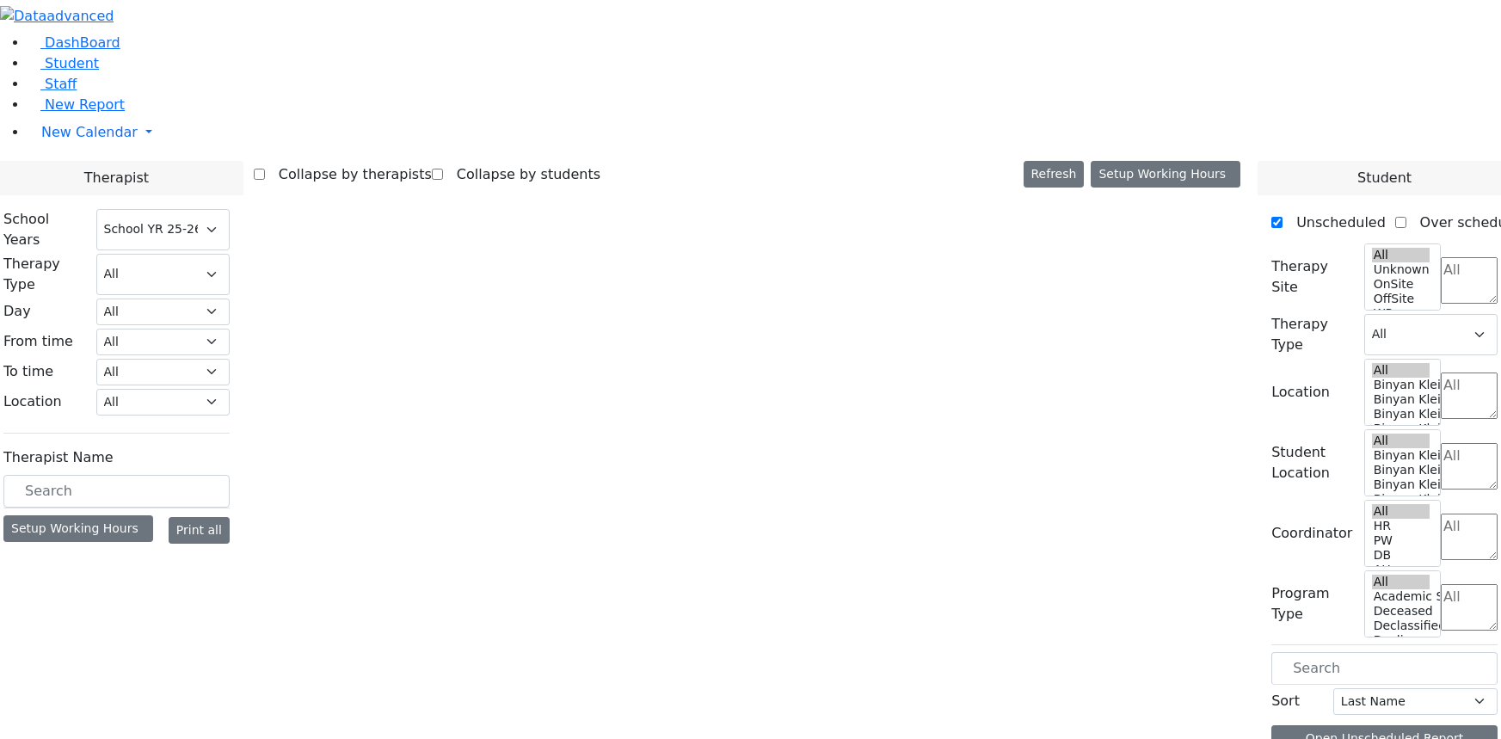
select select "212"
select select "2"
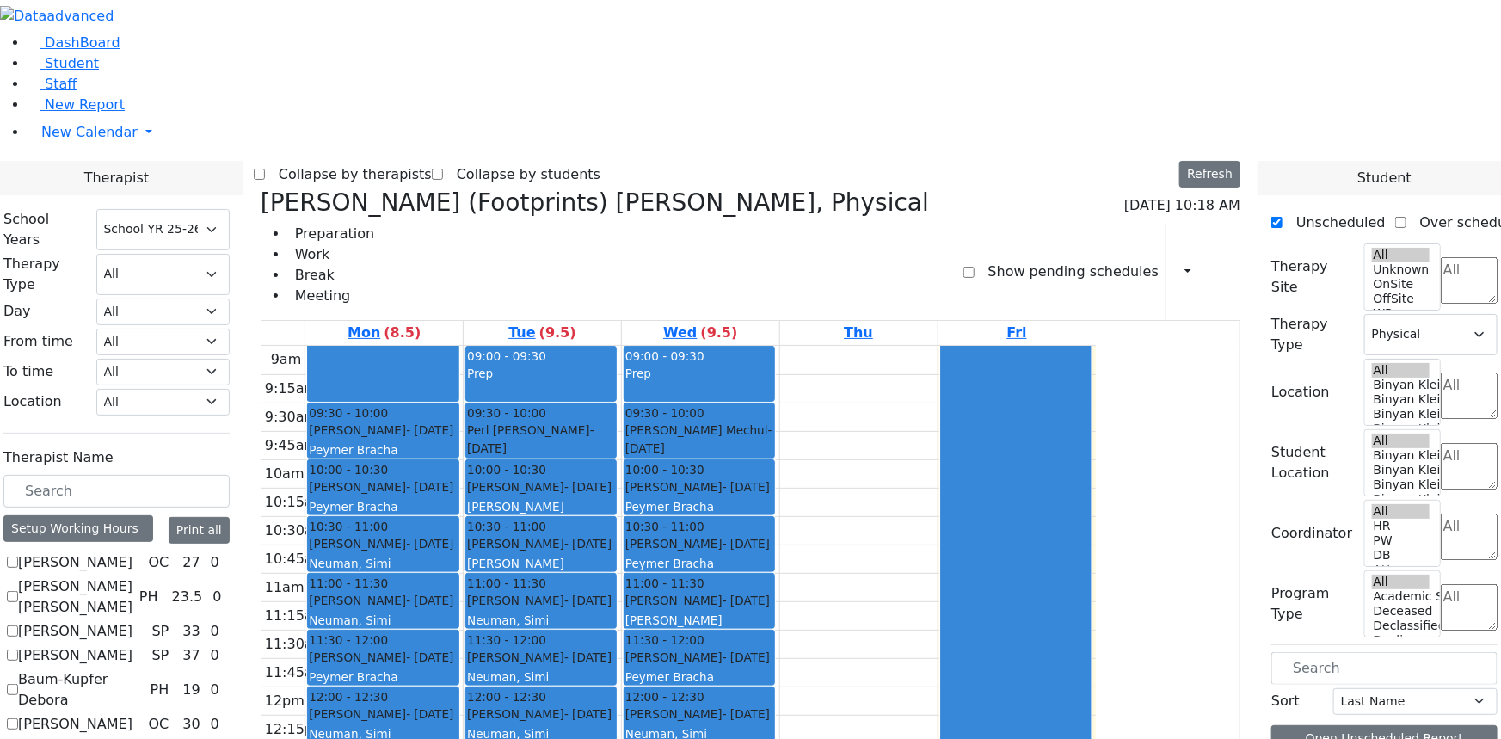
scroll to position [1172, 0]
checkbox input "false"
select select
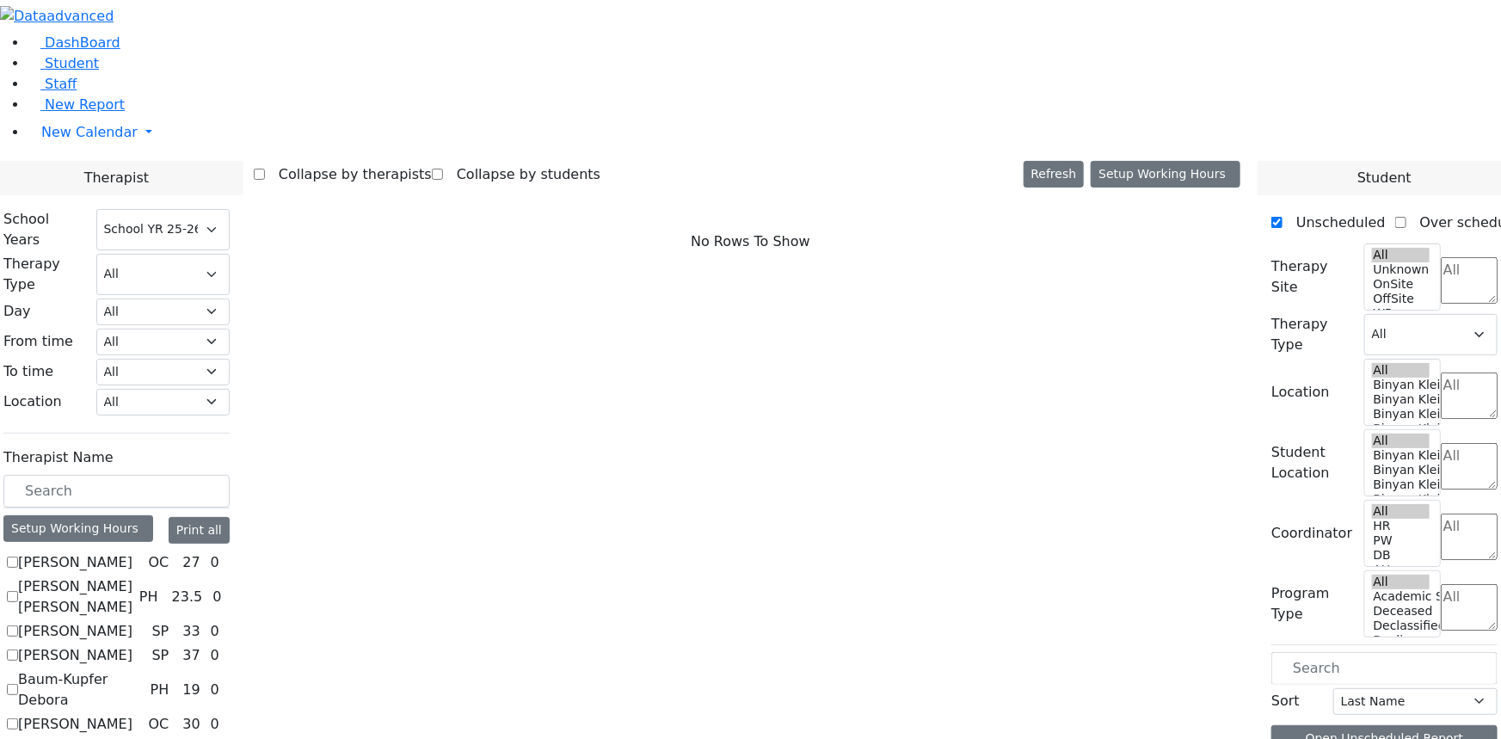
scroll to position [1642, 0]
checkbox input "true"
select select "3"
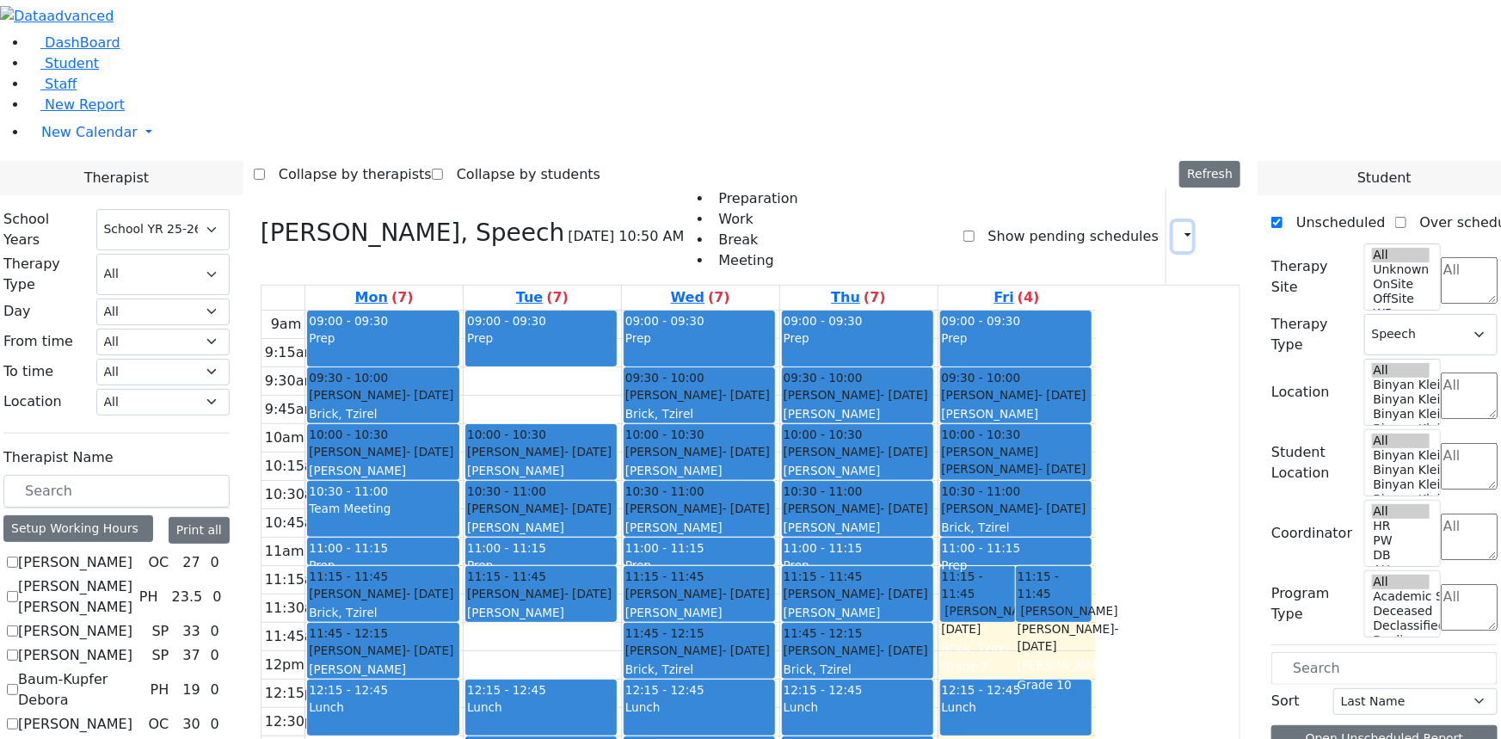
click at [1178, 228] on icon "button" at bounding box center [1178, 236] width 0 height 16
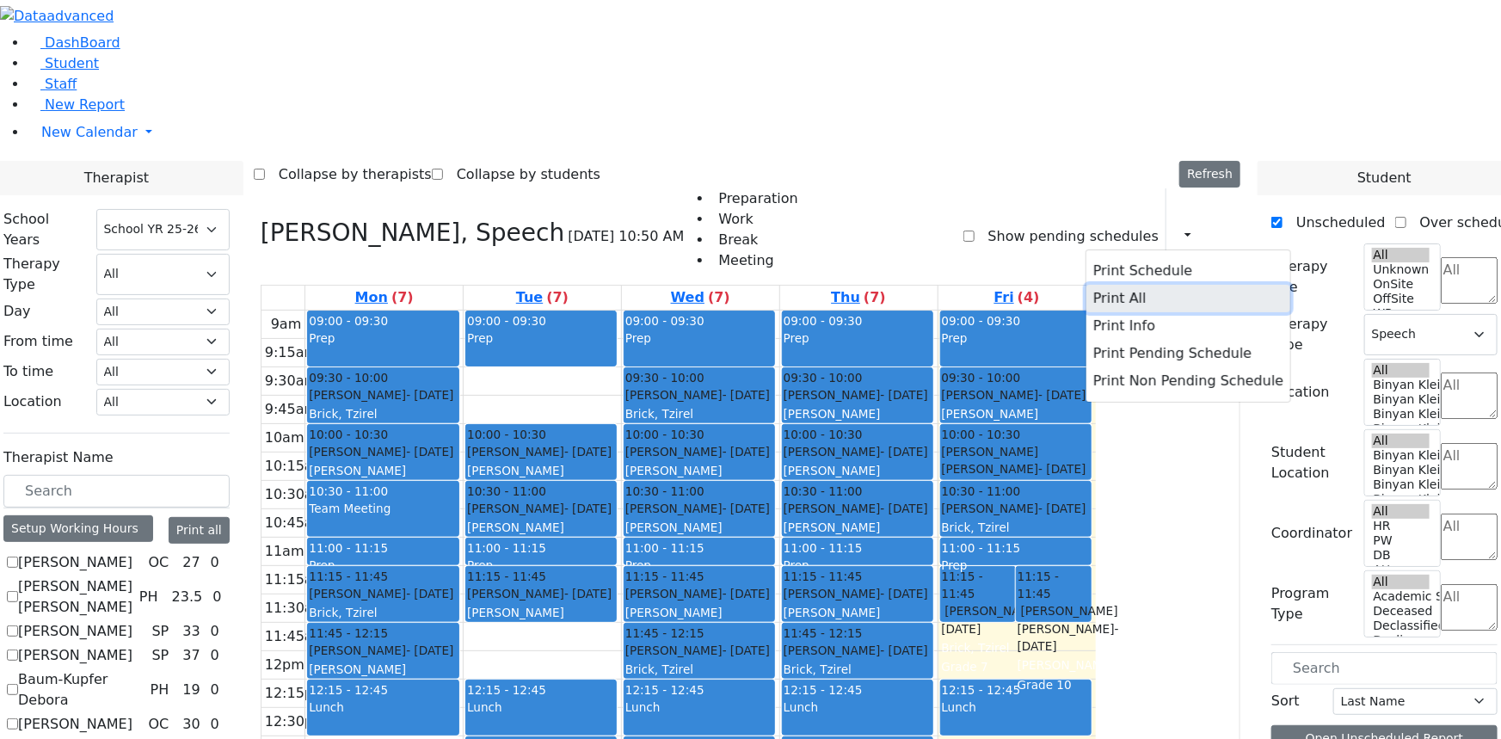
click at [1097, 285] on button "Print All" at bounding box center [1188, 299] width 204 height 28
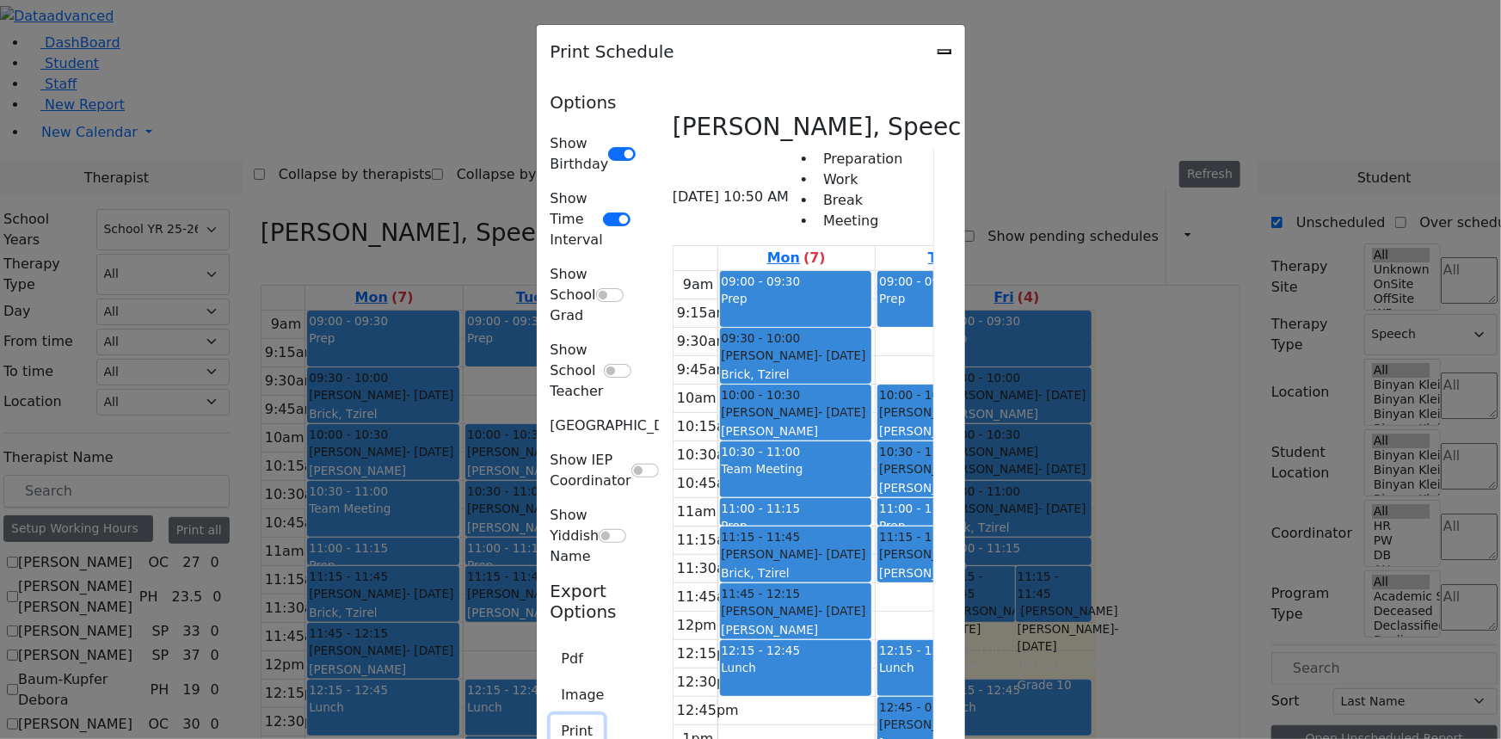
click at [551, 715] on button "Print" at bounding box center [578, 731] width 54 height 33
